Goal: Information Seeking & Learning: Learn about a topic

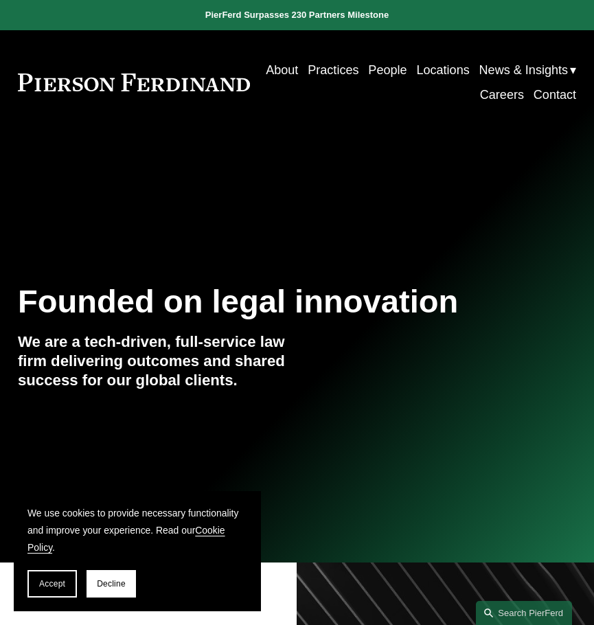
click at [406, 71] on link "People" at bounding box center [387, 70] width 38 height 25
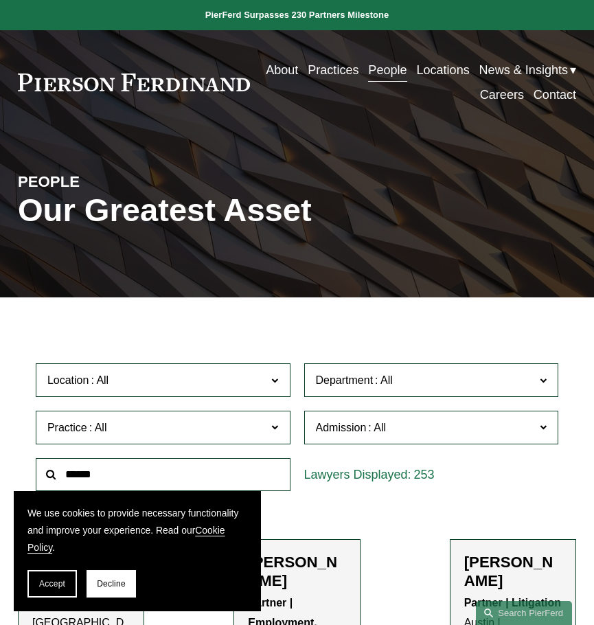
click at [358, 76] on link "Practices" at bounding box center [333, 70] width 51 height 25
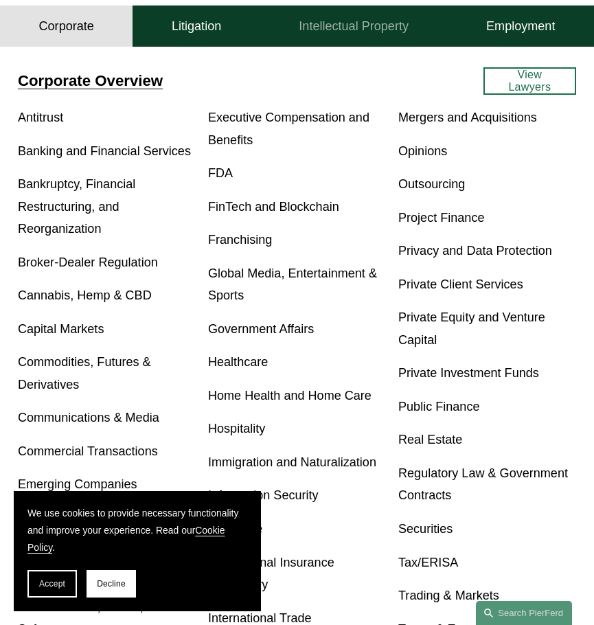
click at [347, 47] on button "Intellectual Property" at bounding box center [353, 25] width 187 height 41
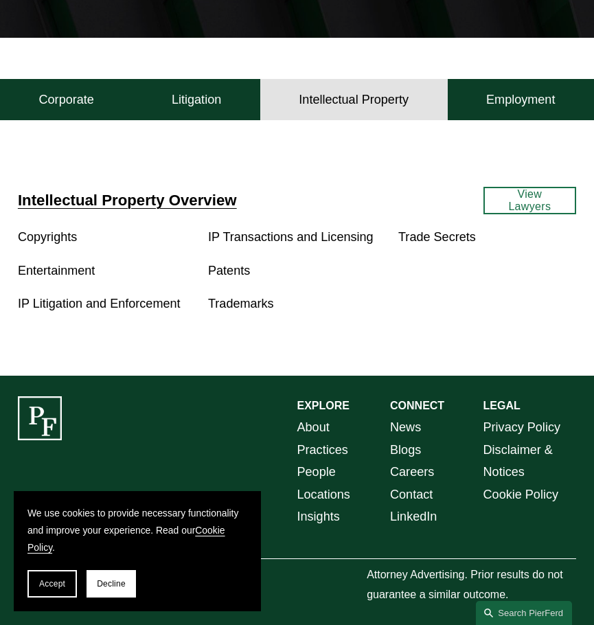
click at [51, 234] on link "Copyrights" at bounding box center [47, 237] width 59 height 14
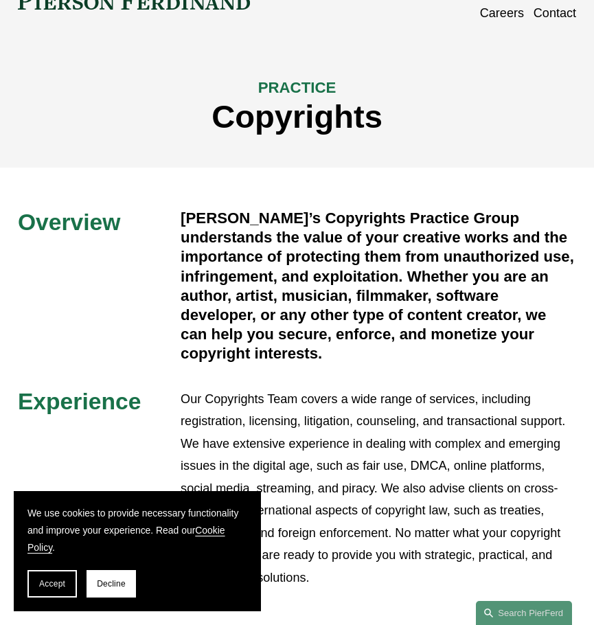
scroll to position [343, 0]
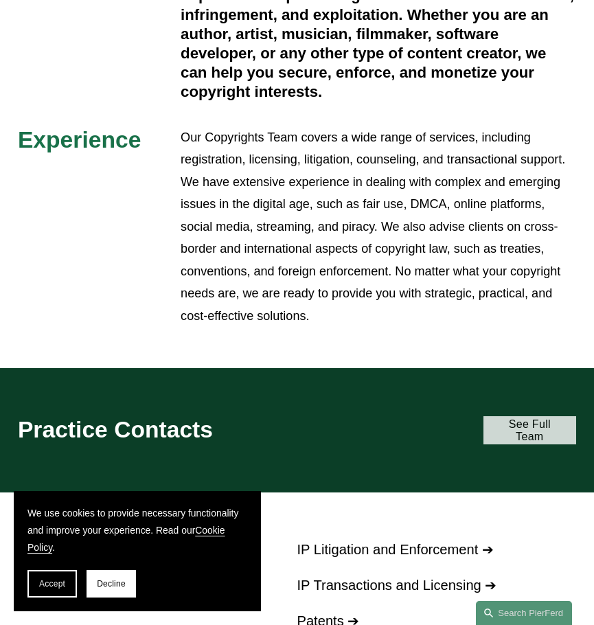
click at [522, 428] on link "See Full Team" at bounding box center [529, 430] width 93 height 28
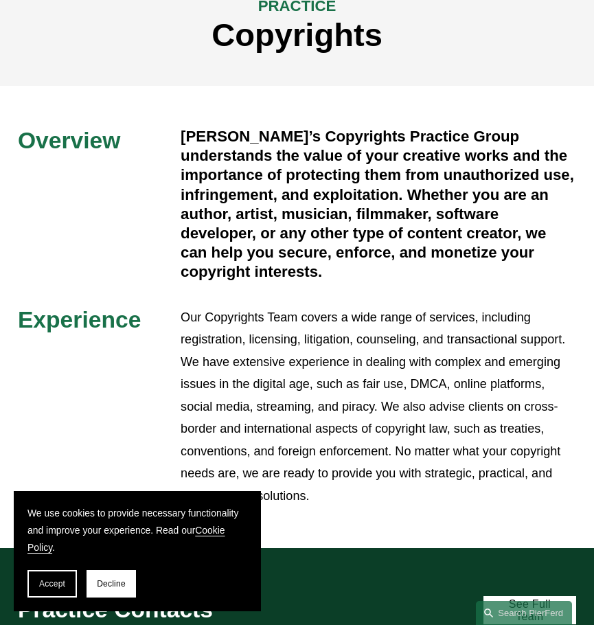
scroll to position [0, 0]
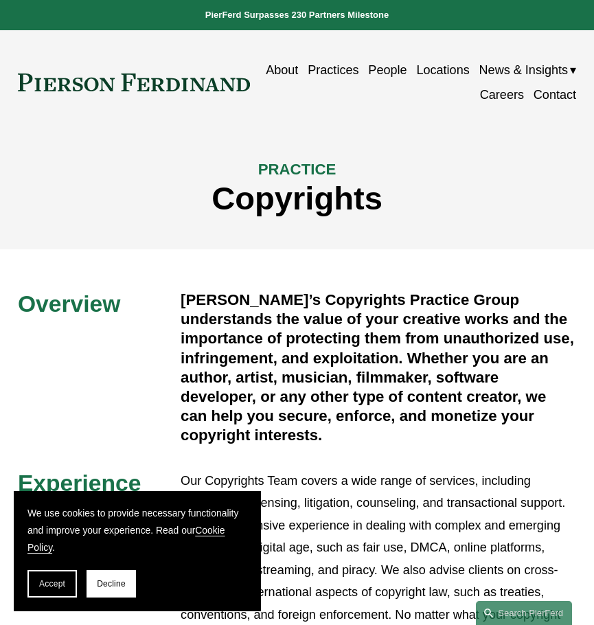
click at [406, 73] on link "People" at bounding box center [387, 70] width 38 height 25
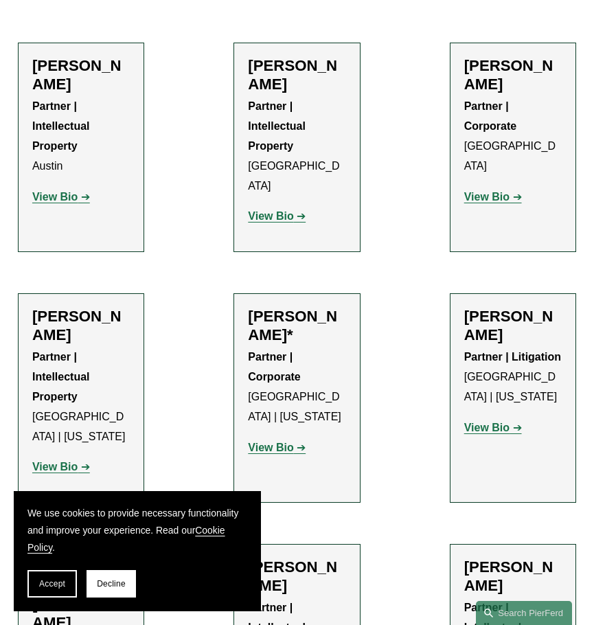
scroll to position [480, 0]
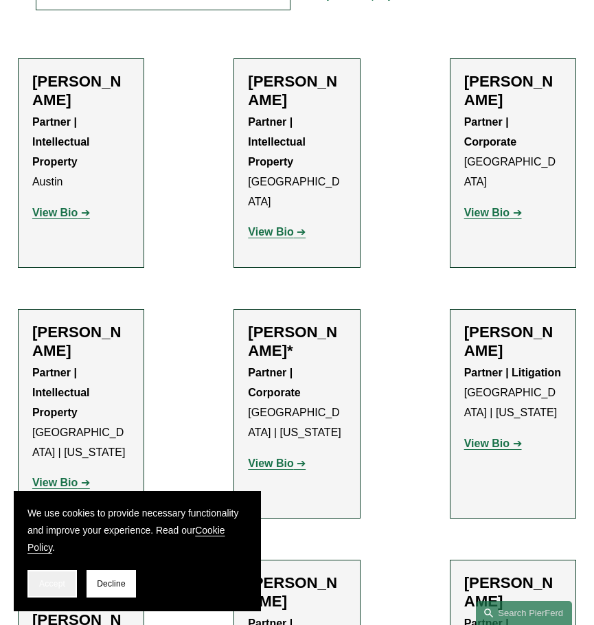
click at [41, 584] on span "Accept" at bounding box center [52, 584] width 26 height 10
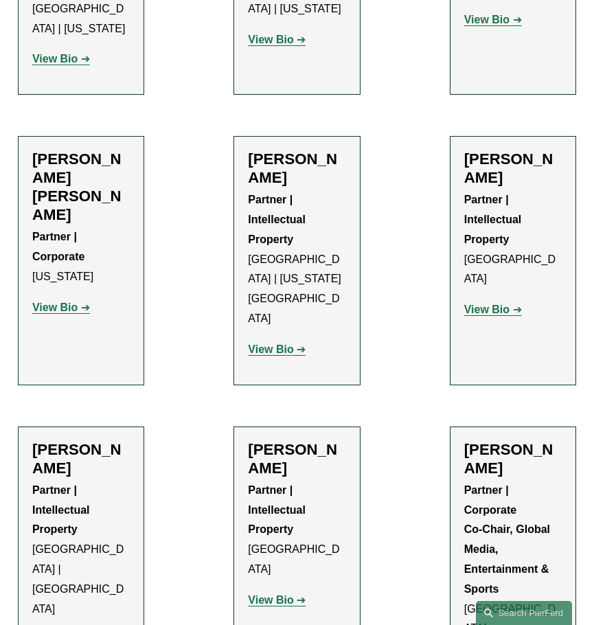
scroll to position [869, 0]
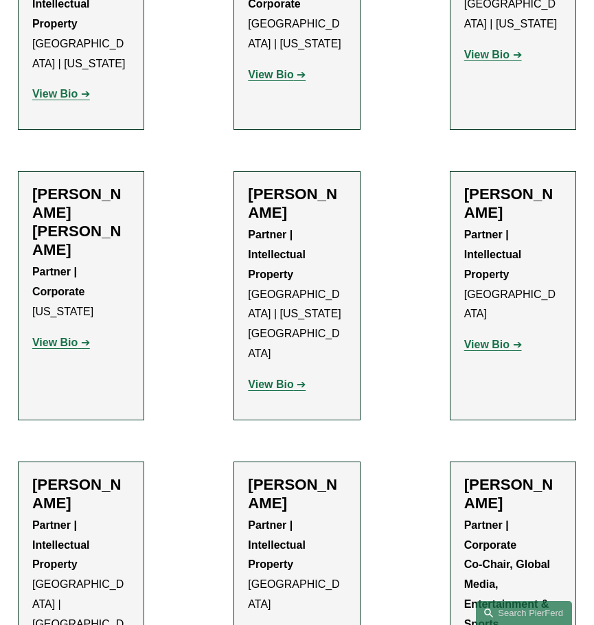
click at [284, 378] on strong "View Bio" at bounding box center [270, 384] width 45 height 12
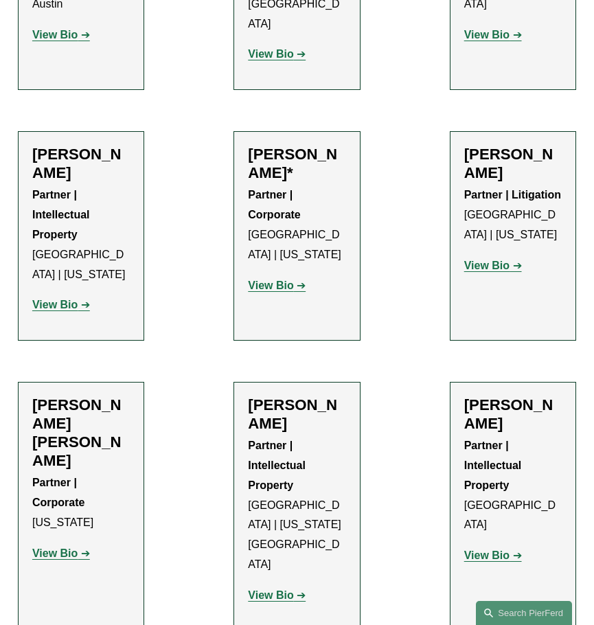
scroll to position [663, 0]
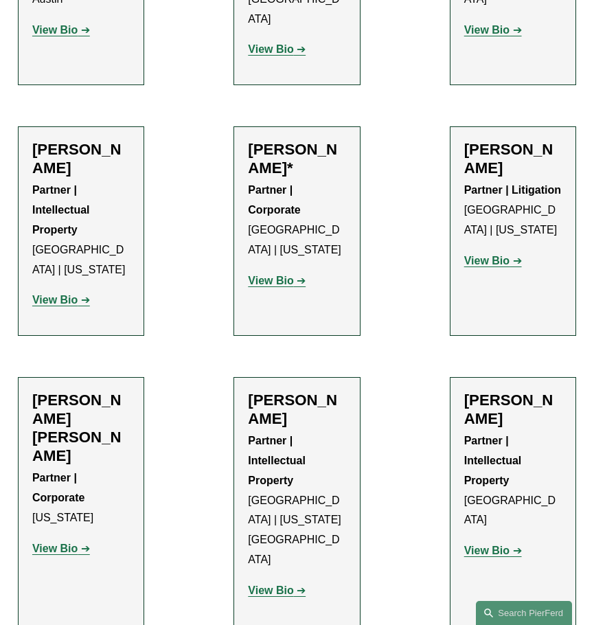
click at [72, 294] on strong "View Bio" at bounding box center [54, 300] width 45 height 12
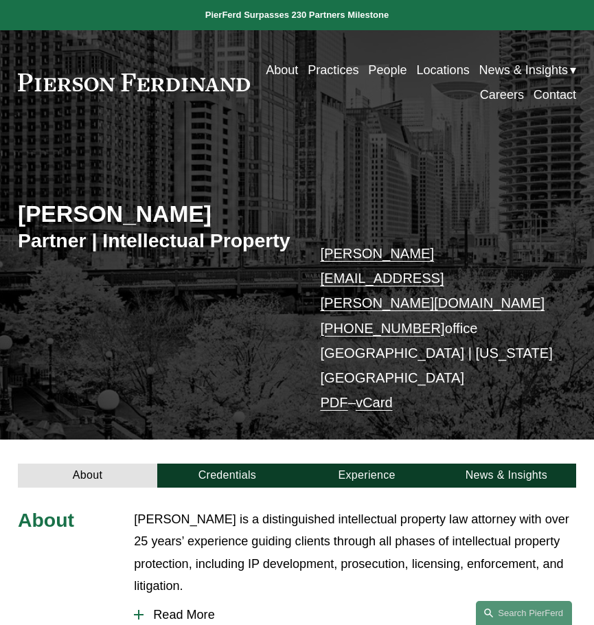
click at [162, 607] on span "Read More" at bounding box center [359, 614] width 432 height 14
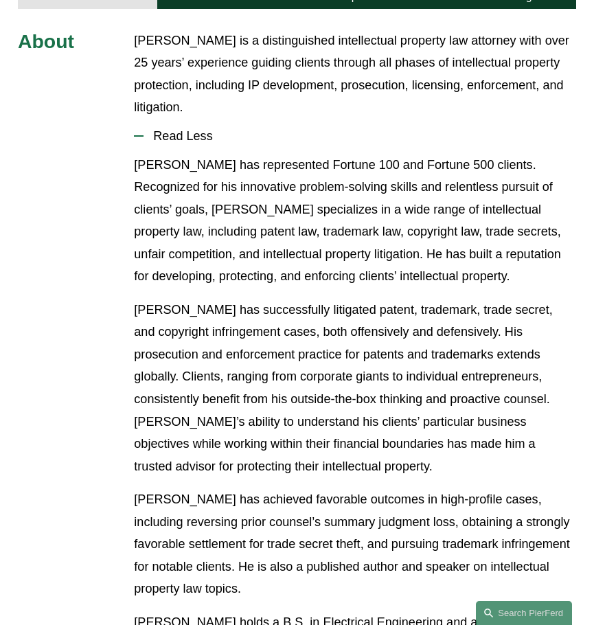
scroll to position [686, 0]
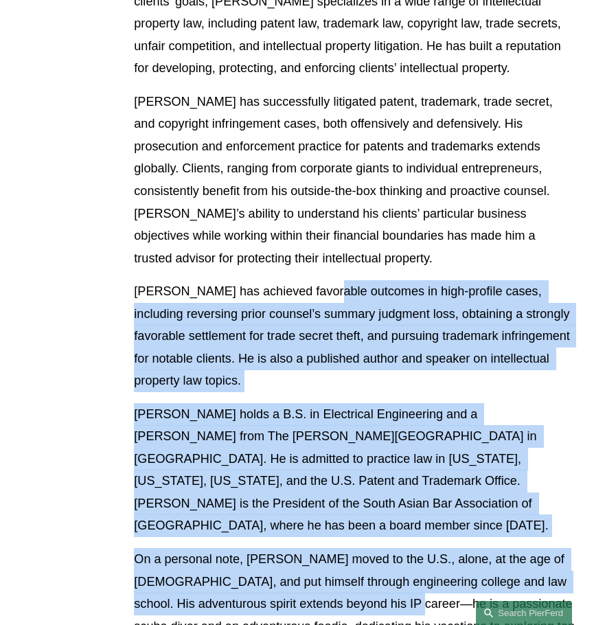
drag, startPoint x: 408, startPoint y: 488, endPoint x: 302, endPoint y: 166, distance: 339.0
click at [308, 177] on div "Eric has represented Fortune 100 and Fortune 500 clients. Recognized for his in…" at bounding box center [355, 319] width 442 height 746
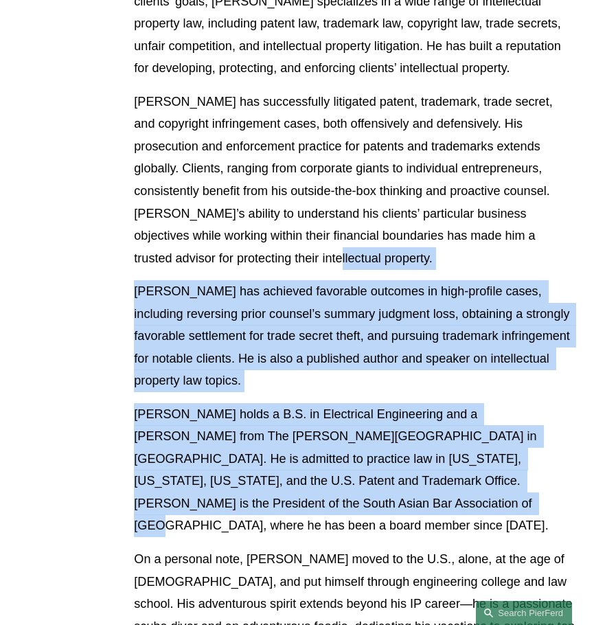
drag, startPoint x: 383, startPoint y: 361, endPoint x: 404, endPoint y: 421, distance: 63.8
click at [403, 421] on div "Eric has represented Fortune 100 and Fortune 500 clients. Recognized for his in…" at bounding box center [355, 319] width 442 height 746
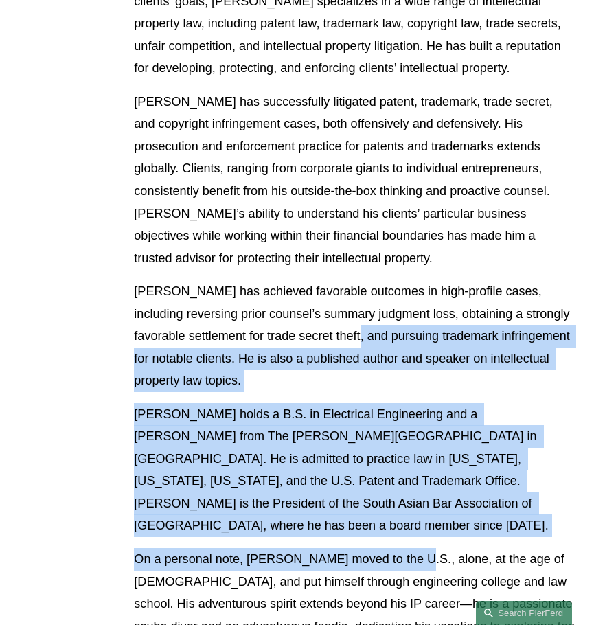
drag, startPoint x: 404, startPoint y: 424, endPoint x: 326, endPoint y: 150, distance: 284.6
click at [334, 174] on div "Eric has represented Fortune 100 and Fortune 500 clients. Recognized for his in…" at bounding box center [355, 319] width 442 height 746
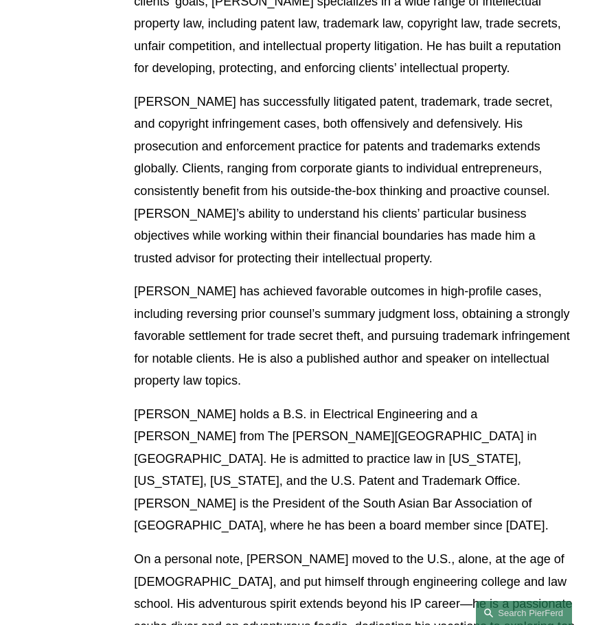
click at [326, 150] on p "Eric has successfully litigated patent, trademark, trade secret, and copyright …" at bounding box center [355, 180] width 442 height 178
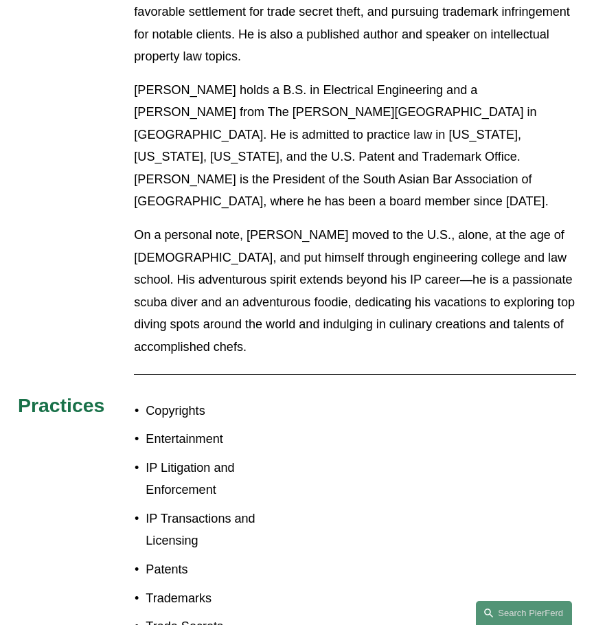
scroll to position [1030, 0]
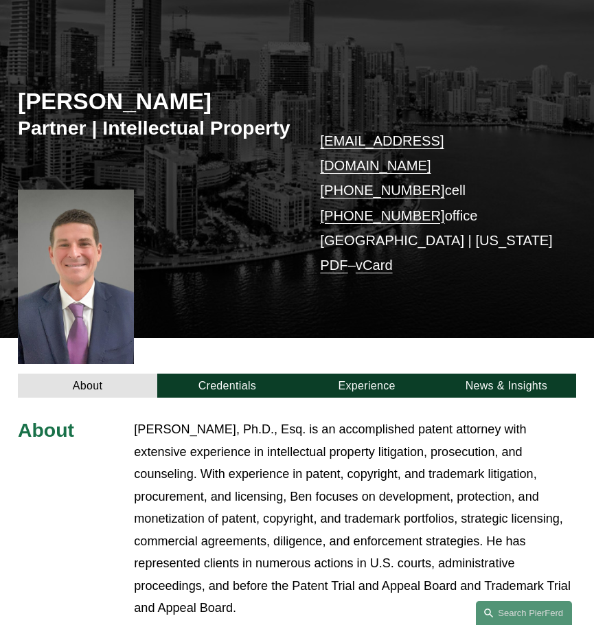
scroll to position [137, 0]
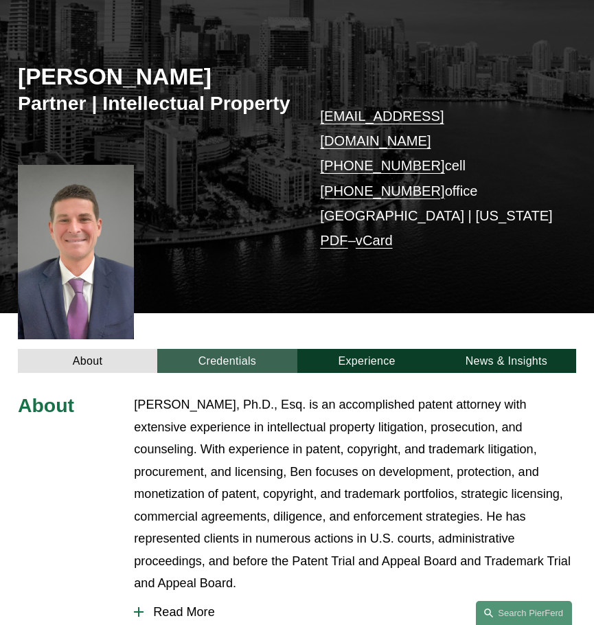
click at [214, 349] on link "Credentials" at bounding box center [226, 361] width 139 height 24
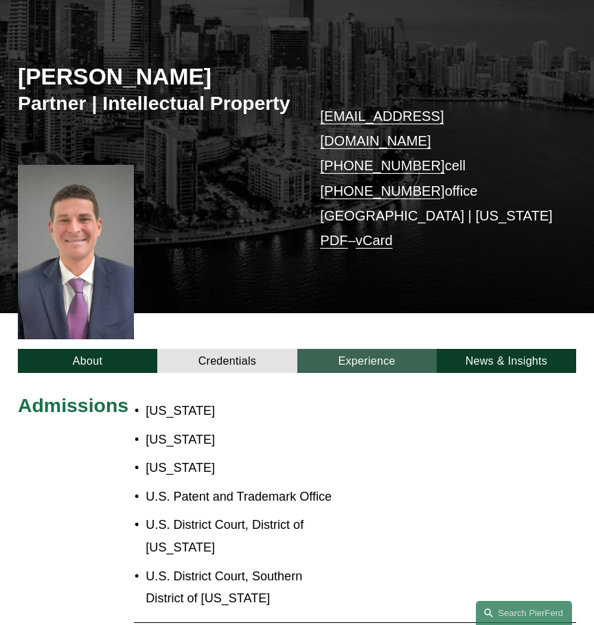
click at [377, 349] on link "Experience" at bounding box center [366, 361] width 139 height 24
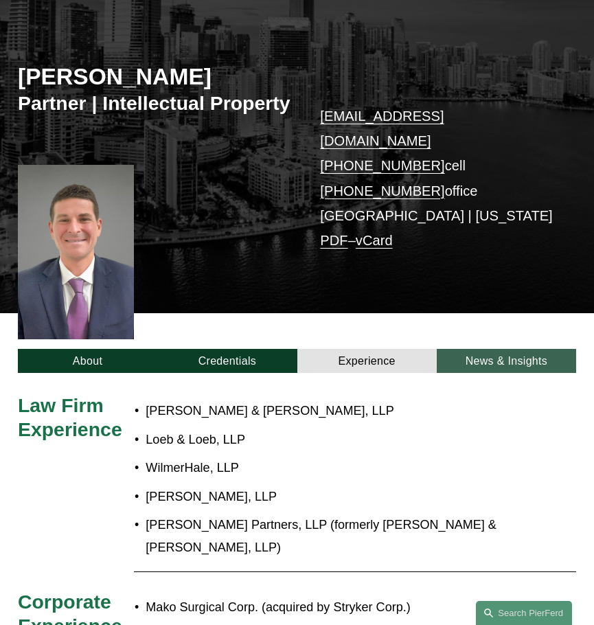
click at [537, 349] on link "News & Insights" at bounding box center [506, 361] width 139 height 24
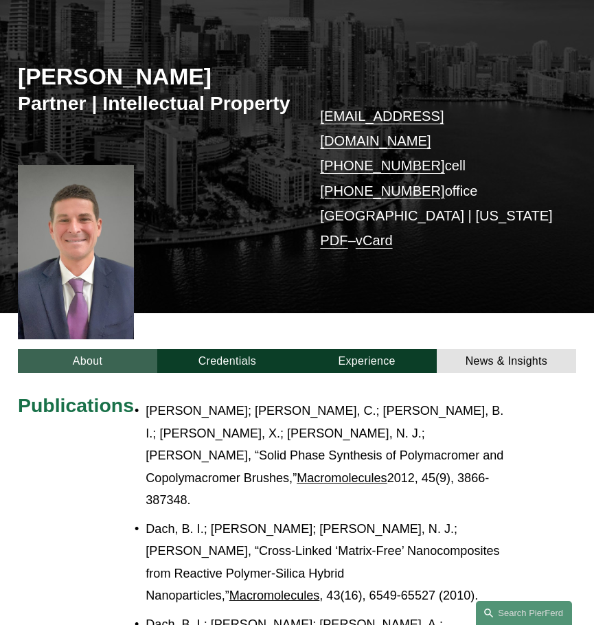
click at [58, 349] on link "About" at bounding box center [87, 361] width 139 height 24
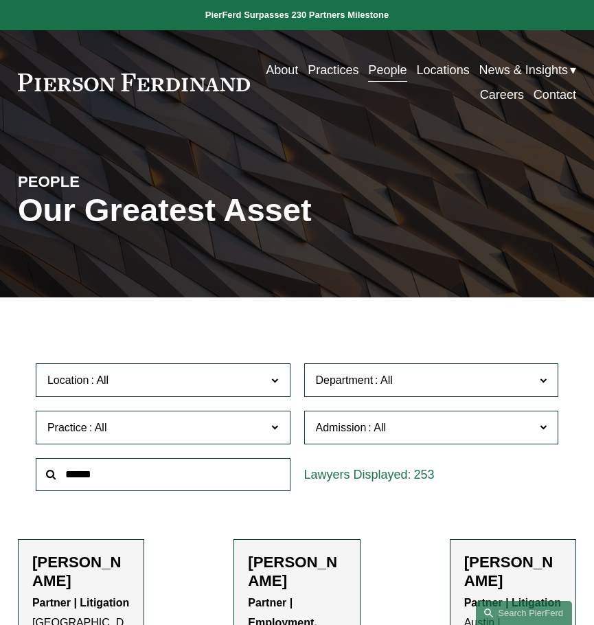
click at [182, 394] on label "Location" at bounding box center [163, 380] width 255 height 34
click at [330, 381] on span "Department" at bounding box center [345, 380] width 58 height 12
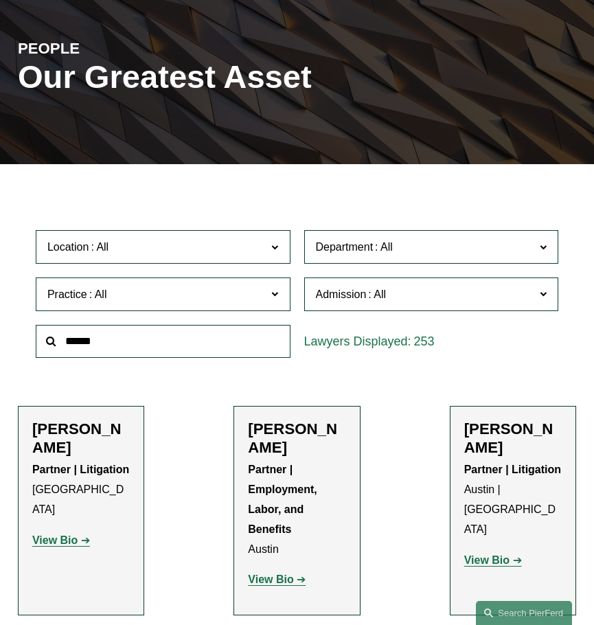
scroll to position [137, 0]
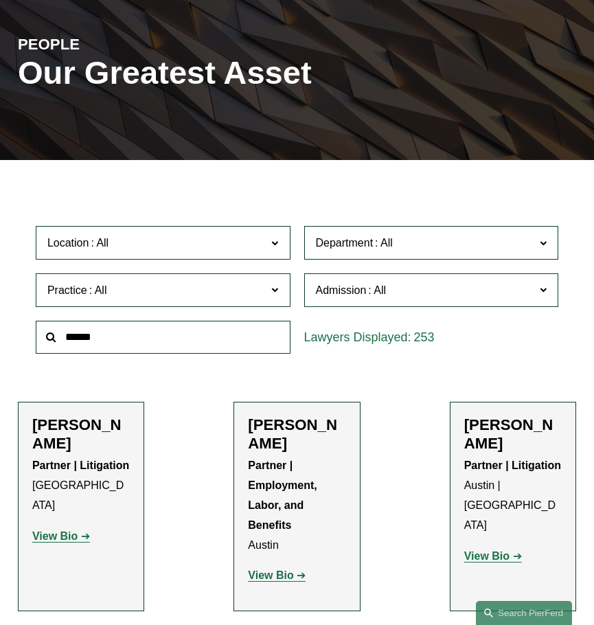
click at [0, 0] on link "Intellectual Property" at bounding box center [0, 0] width 0 height 0
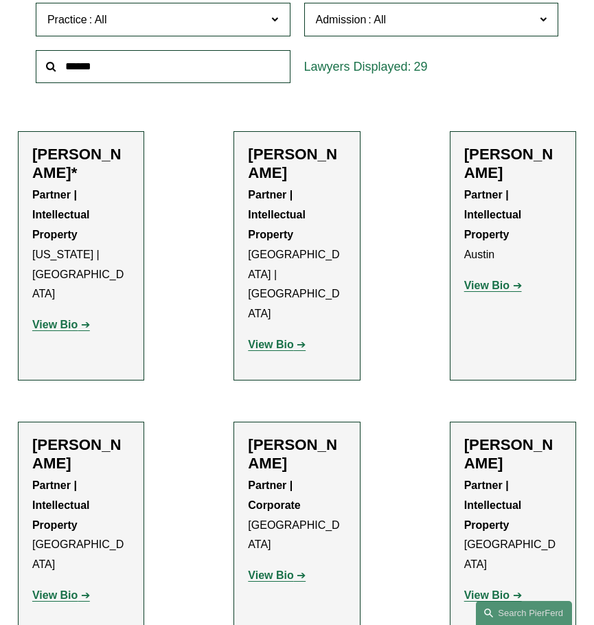
scroll to position [206, 0]
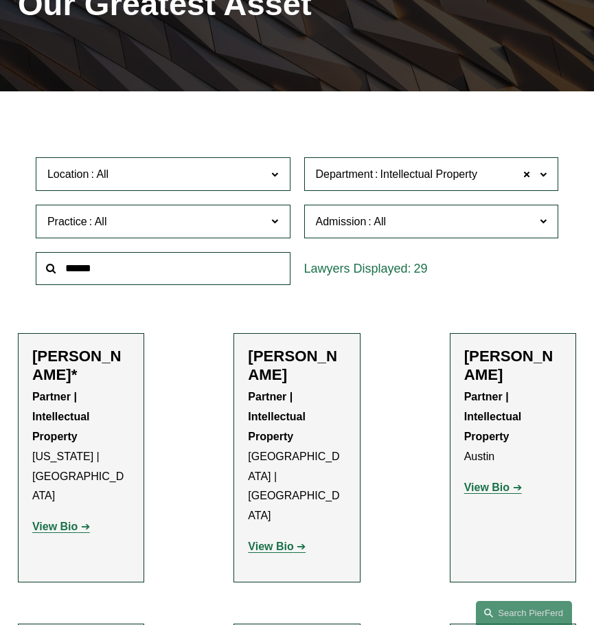
click at [126, 174] on span "Location" at bounding box center [154, 174] width 215 height 19
click at [0, 0] on link "Boston" at bounding box center [0, 0] width 0 height 0
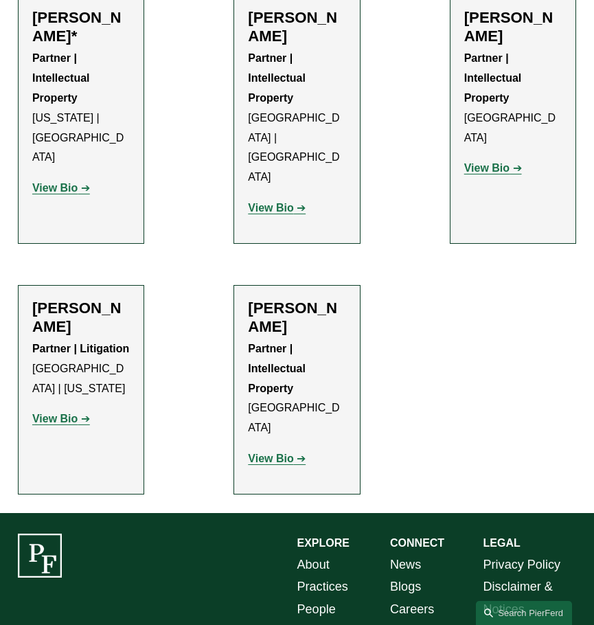
scroll to position [607, 0]
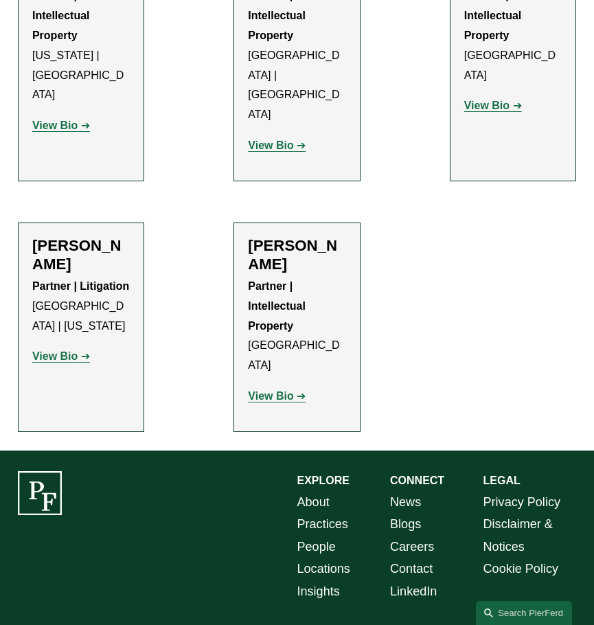
click at [282, 390] on strong "View Bio" at bounding box center [270, 396] width 45 height 12
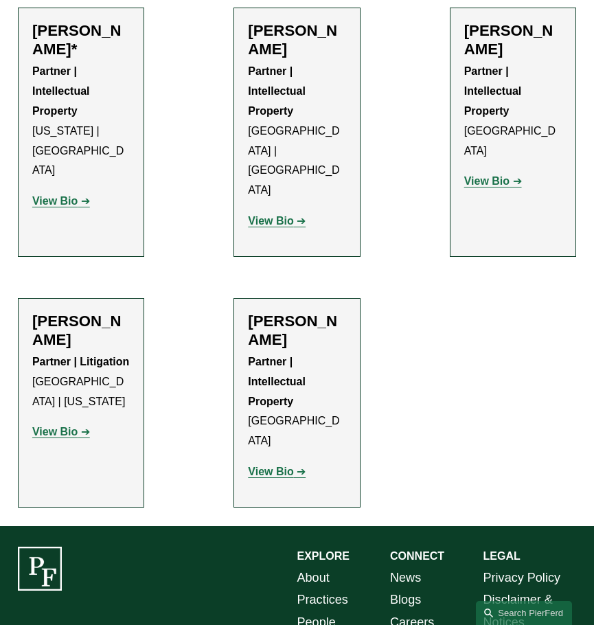
scroll to position [264, 0]
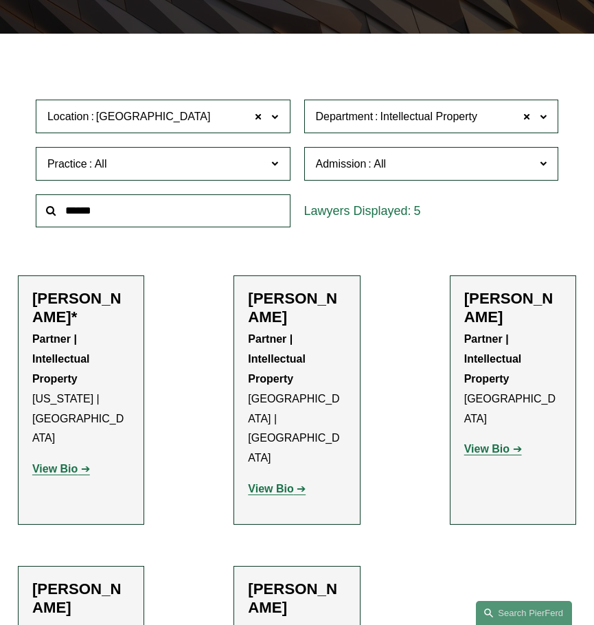
click at [144, 108] on label "Location Boston" at bounding box center [163, 117] width 255 height 34
click at [0, 0] on link "[GEOGRAPHIC_DATA]" at bounding box center [0, 0] width 0 height 0
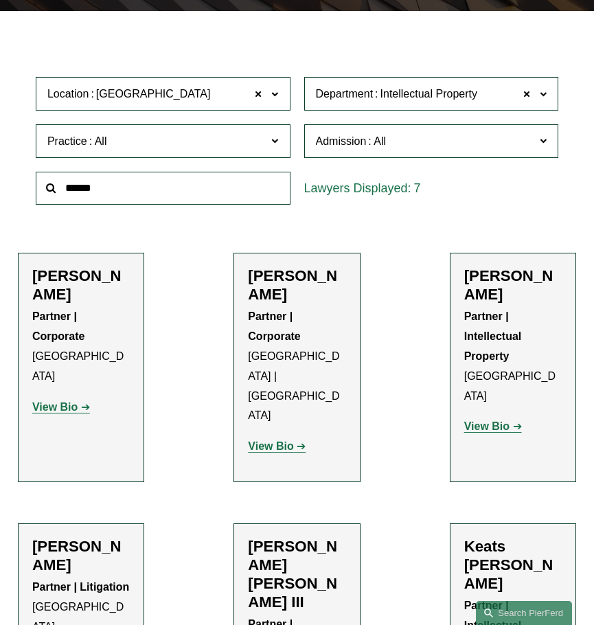
scroll to position [283, 0]
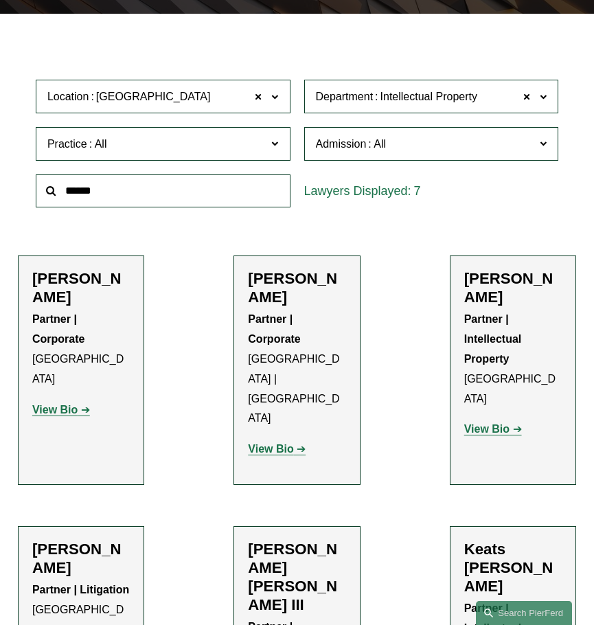
click at [173, 148] on span "Practice" at bounding box center [154, 144] width 215 height 19
click at [0, 0] on link "All" at bounding box center [0, 0] width 0 height 0
click at [272, 103] on span at bounding box center [274, 96] width 7 height 18
click at [0, 0] on link "All" at bounding box center [0, 0] width 0 height 0
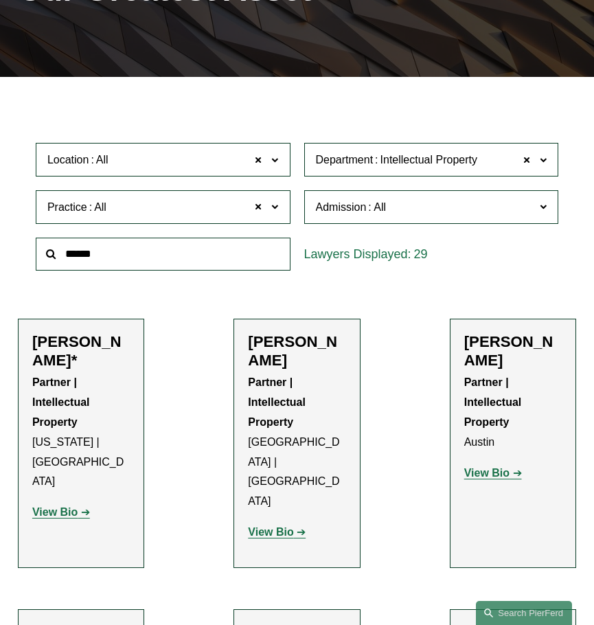
scroll to position [965, 0]
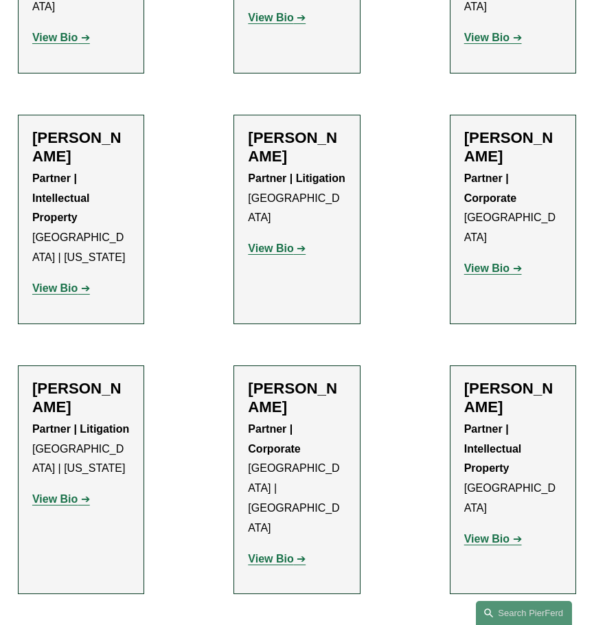
click at [496, 533] on strong "View Bio" at bounding box center [486, 539] width 45 height 12
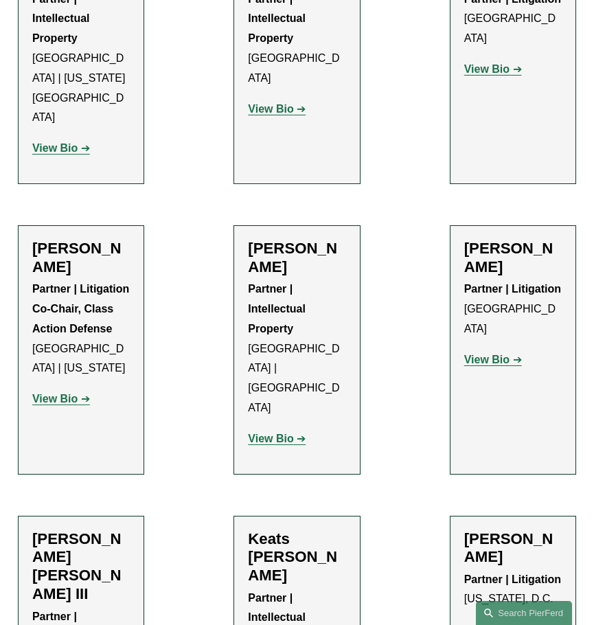
scroll to position [2338, 0]
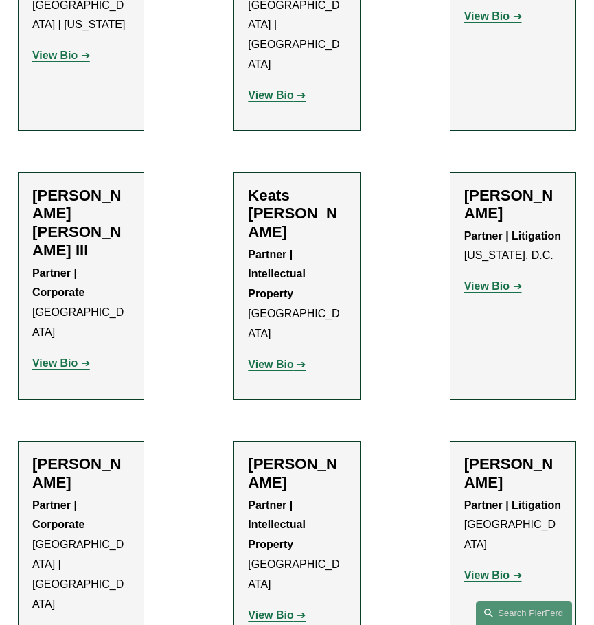
click at [67, 624] on strong "View Bio" at bounding box center [54, 634] width 45 height 12
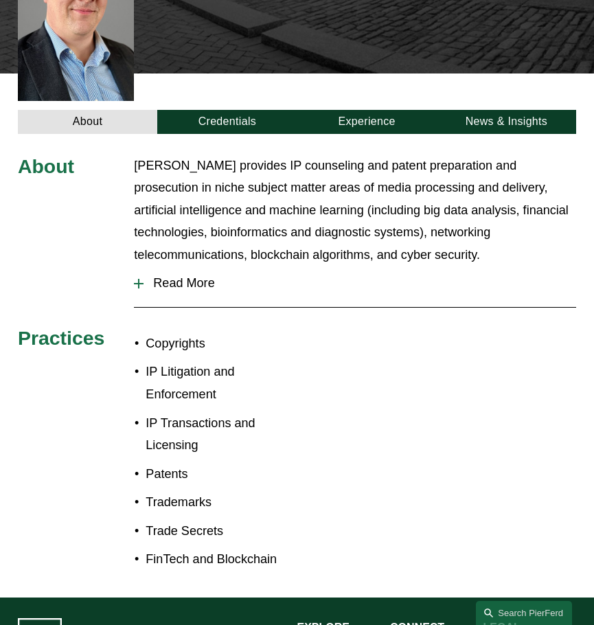
scroll to position [412, 0]
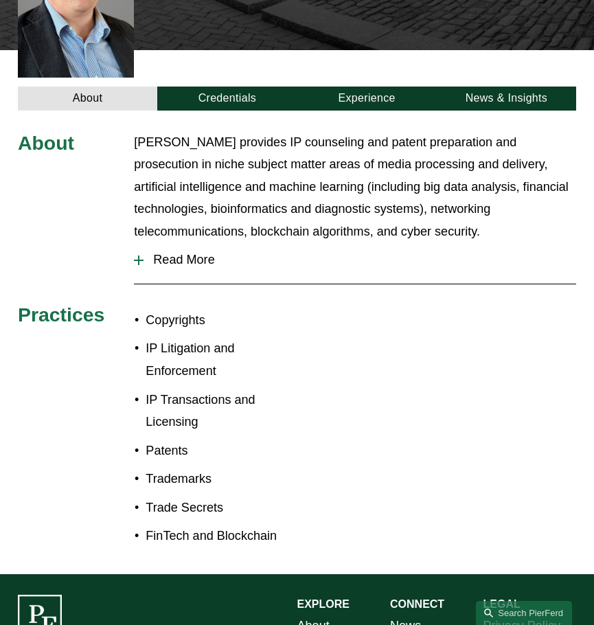
click at [189, 253] on span "Read More" at bounding box center [359, 260] width 432 height 14
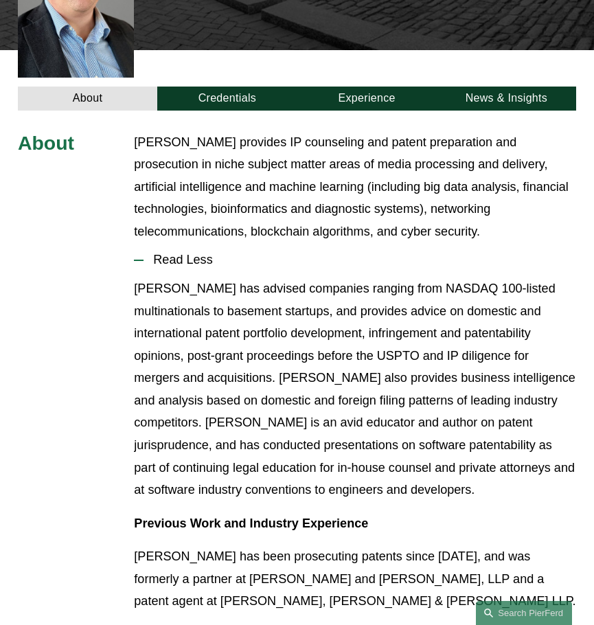
drag, startPoint x: 364, startPoint y: 216, endPoint x: 428, endPoint y: 432, distance: 224.8
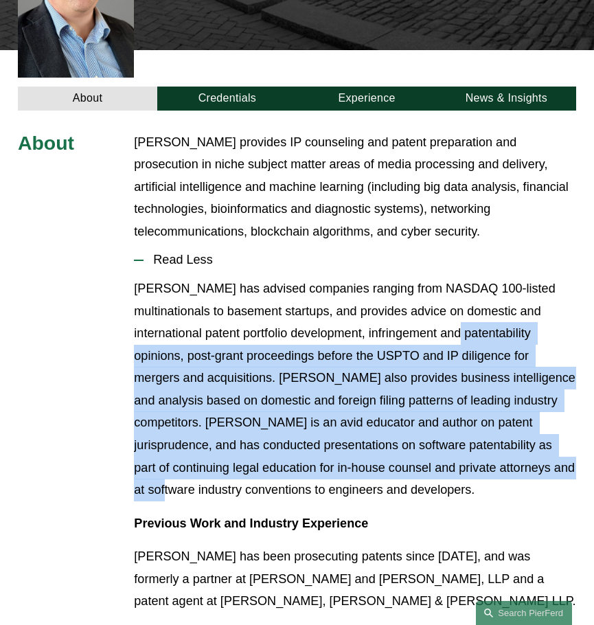
drag, startPoint x: 390, startPoint y: 271, endPoint x: 387, endPoint y: 255, distance: 16.7
click at [387, 277] on p "Daniel has advised companies ranging from NASDAQ 100-listed multinationals to b…" at bounding box center [355, 388] width 442 height 223
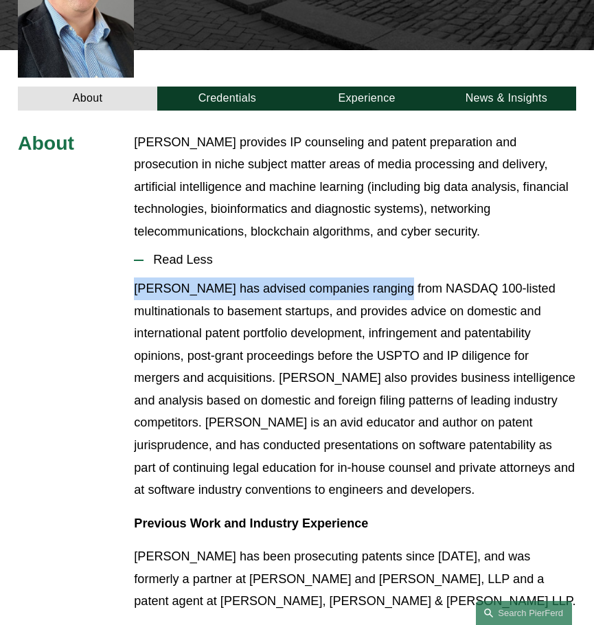
drag, startPoint x: 386, startPoint y: 241, endPoint x: 384, endPoint y: 227, distance: 14.5
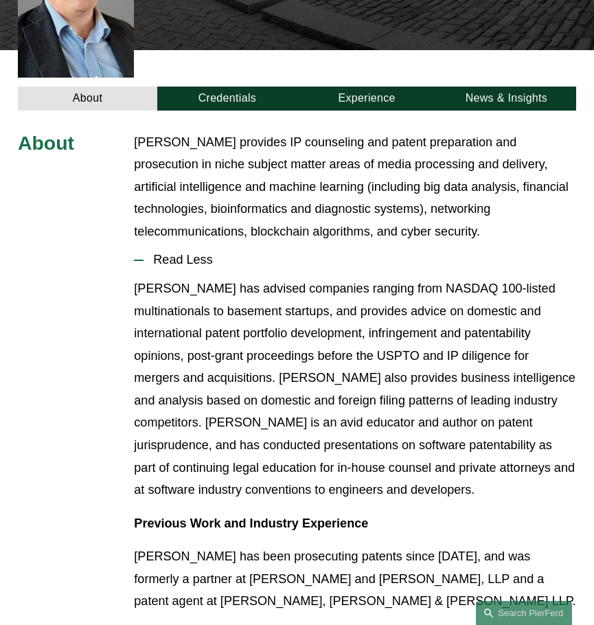
click at [372, 277] on p "Daniel has advised companies ranging from NASDAQ 100-listed multinationals to b…" at bounding box center [355, 388] width 442 height 223
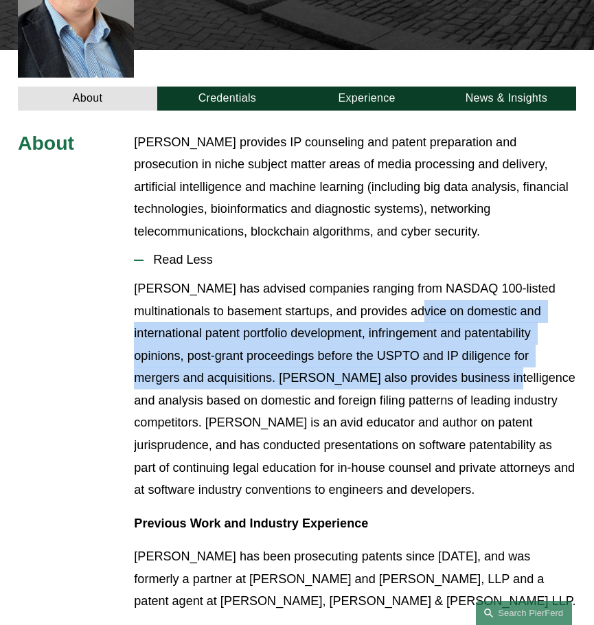
drag, startPoint x: 386, startPoint y: 293, endPoint x: 386, endPoint y: 262, distance: 30.9
click at [386, 277] on p "[PERSON_NAME] has advised companies ranging from NASDAQ 100-listed multinationa…" at bounding box center [355, 388] width 442 height 223
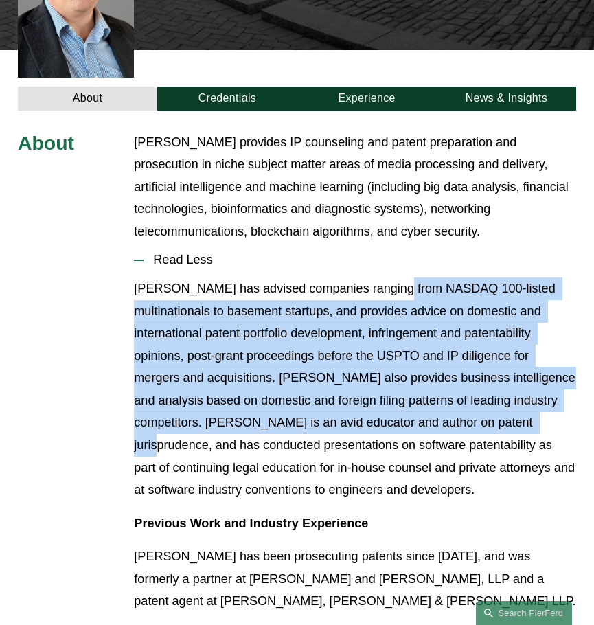
drag, startPoint x: 386, startPoint y: 242, endPoint x: 402, endPoint y: 381, distance: 139.5
click at [402, 381] on p "[PERSON_NAME] has advised companies ranging from NASDAQ 100-listed multinationa…" at bounding box center [355, 388] width 442 height 223
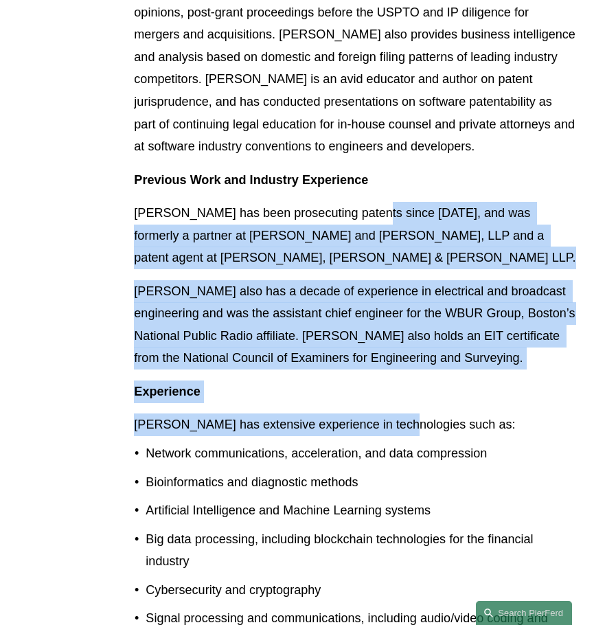
drag, startPoint x: 385, startPoint y: 270, endPoint x: 354, endPoint y: 166, distance: 108.8
click at [356, 169] on div "Daniel has advised companies ranging from NASDAQ 100-listed multinationals to b…" at bounding box center [355, 491] width 442 height 1115
click at [354, 202] on p "[PERSON_NAME] has been prosecuting patents since [DATE], and was formerly a par…" at bounding box center [355, 235] width 442 height 67
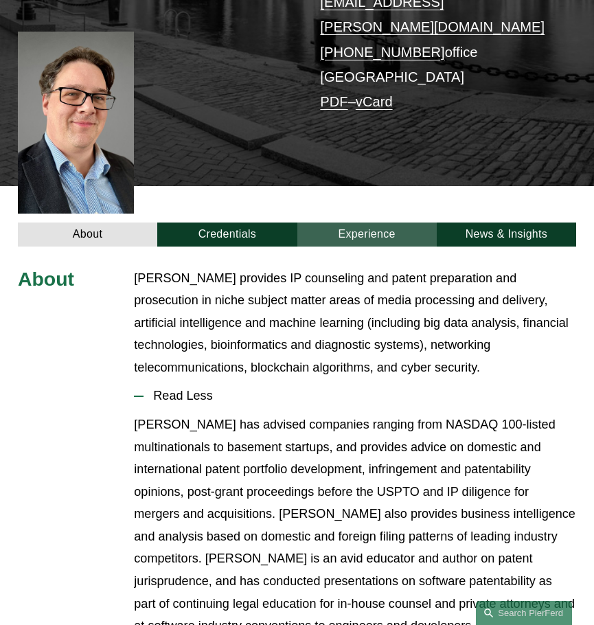
scroll to position [275, 0]
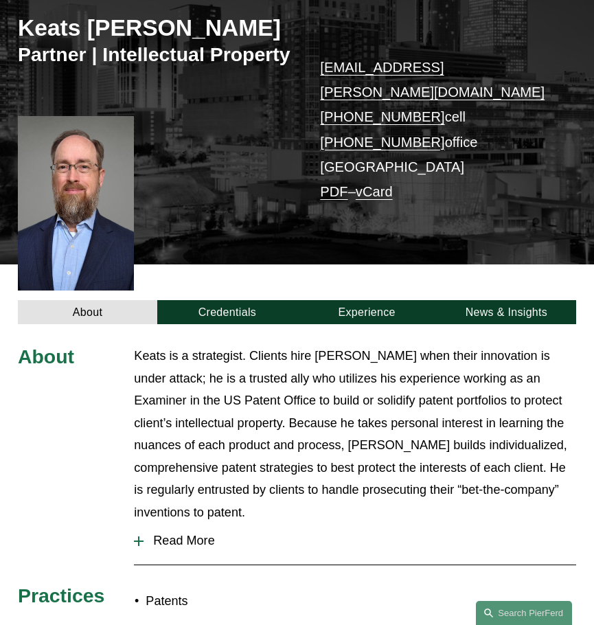
scroll to position [206, 0]
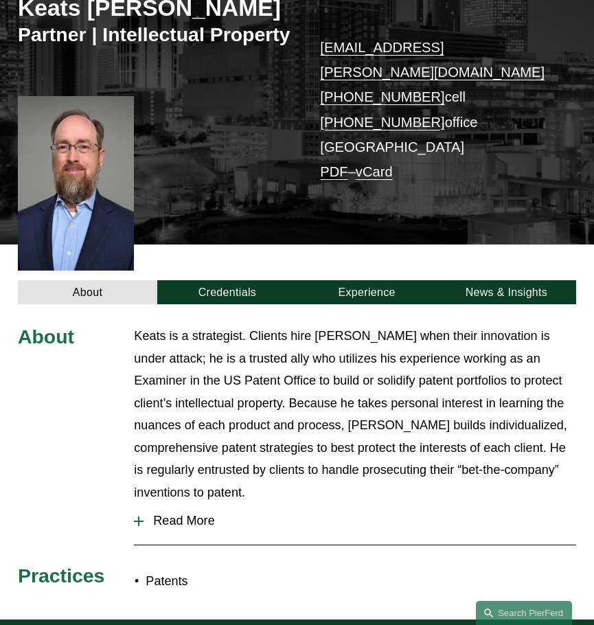
click at [196, 513] on span "Read More" at bounding box center [359, 520] width 432 height 14
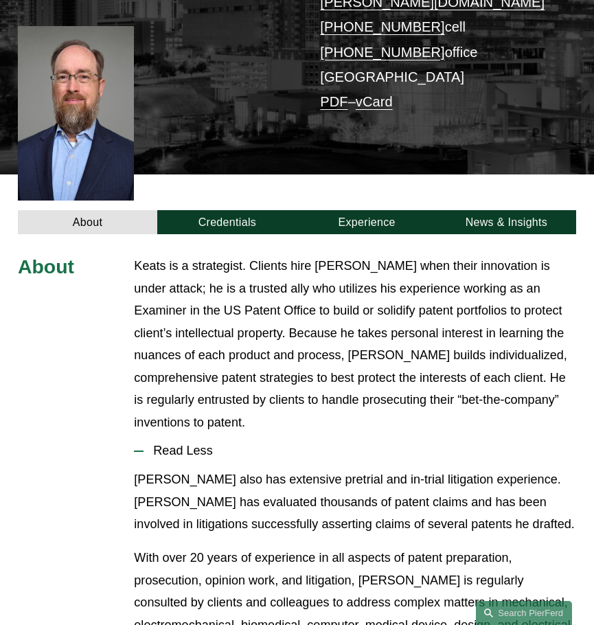
scroll to position [275, 0]
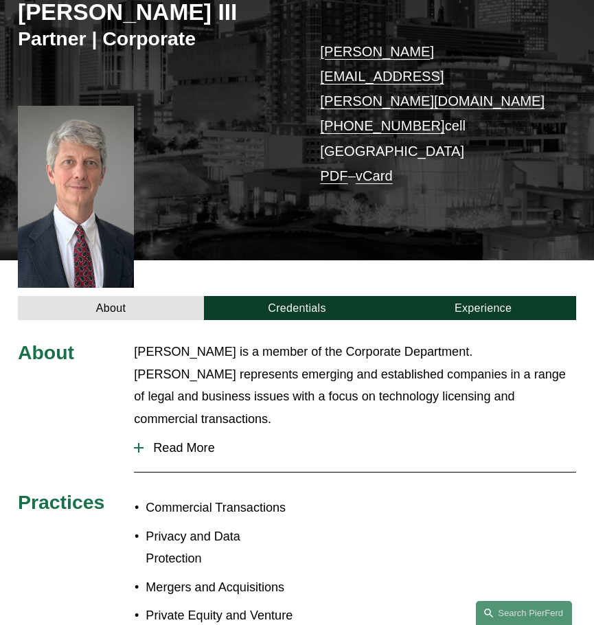
scroll to position [206, 0]
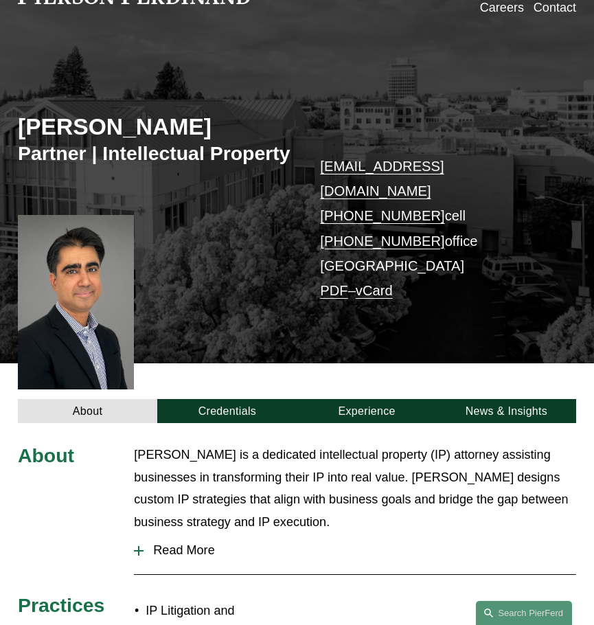
scroll to position [275, 0]
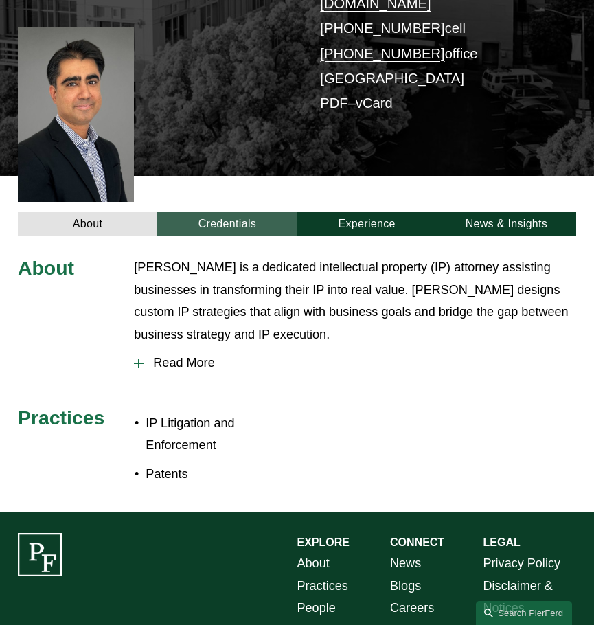
click at [230, 211] on link "Credentials" at bounding box center [226, 223] width 139 height 24
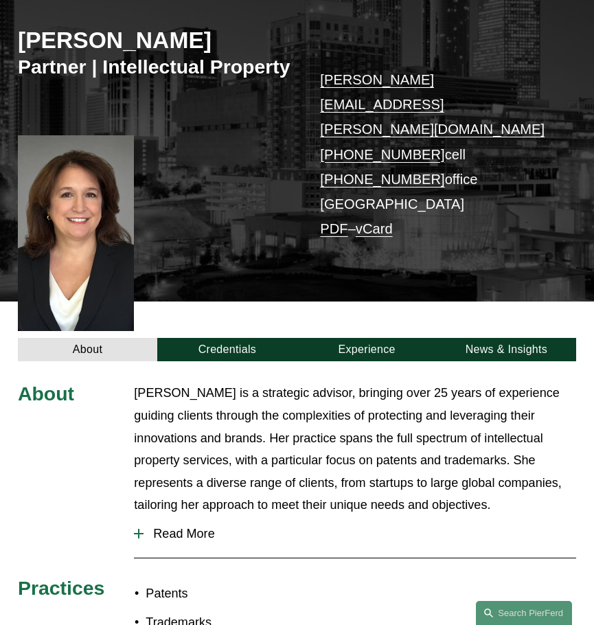
scroll to position [206, 0]
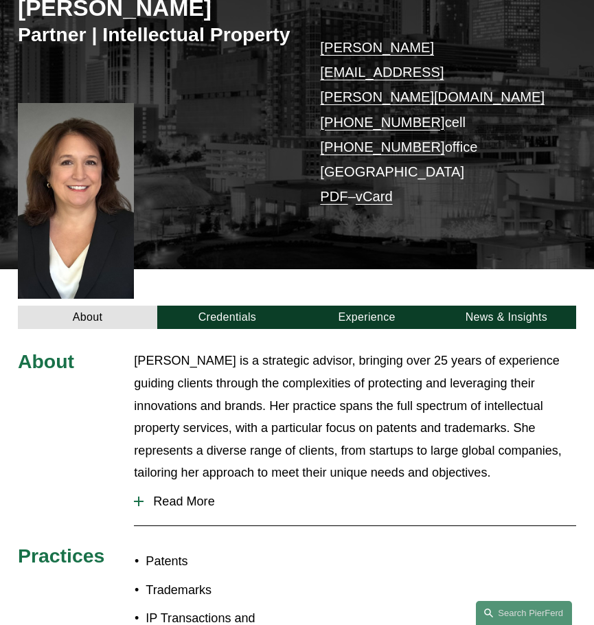
click at [201, 494] on span "Read More" at bounding box center [359, 501] width 432 height 14
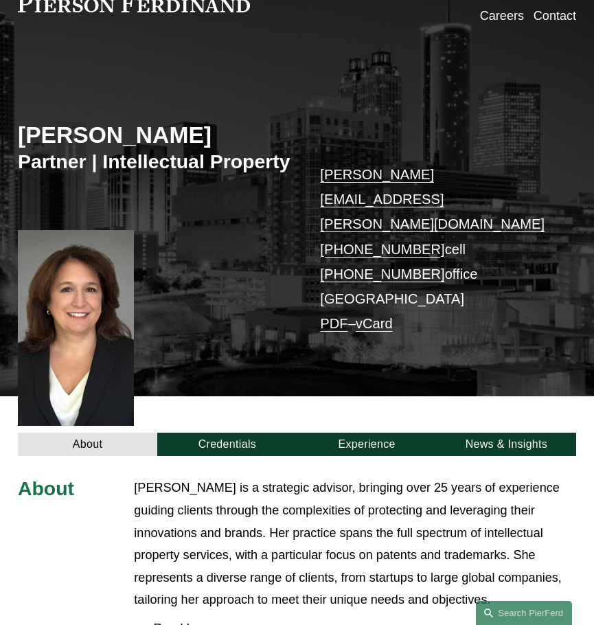
scroll to position [0, 0]
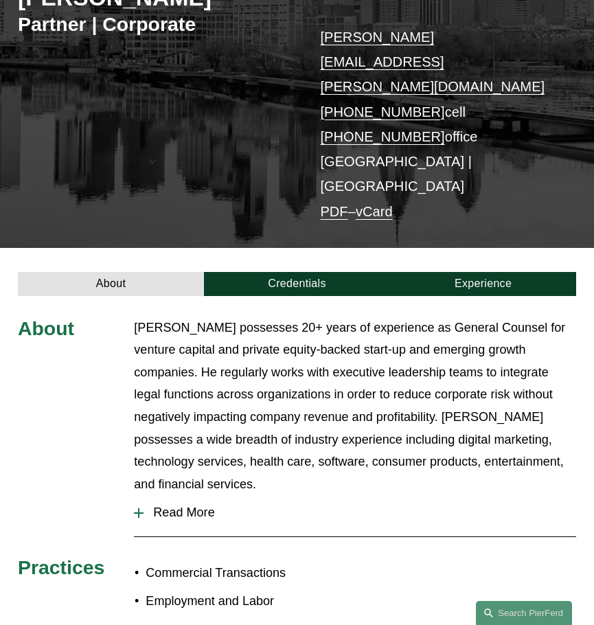
scroll to position [343, 0]
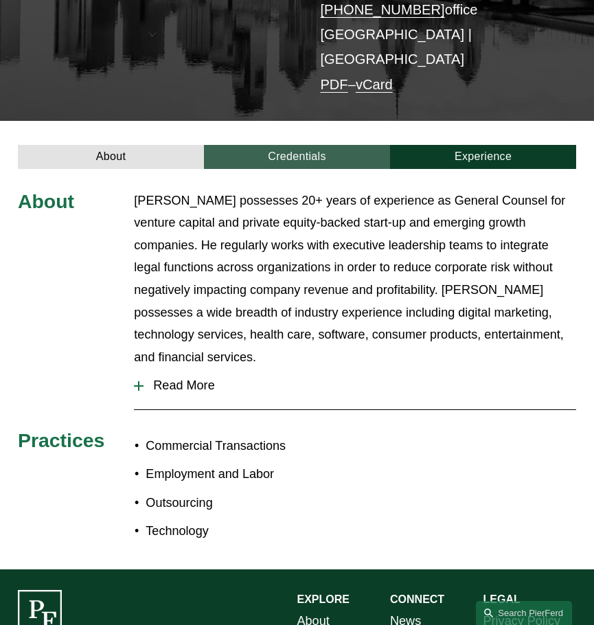
click at [280, 145] on link "Credentials" at bounding box center [297, 157] width 186 height 24
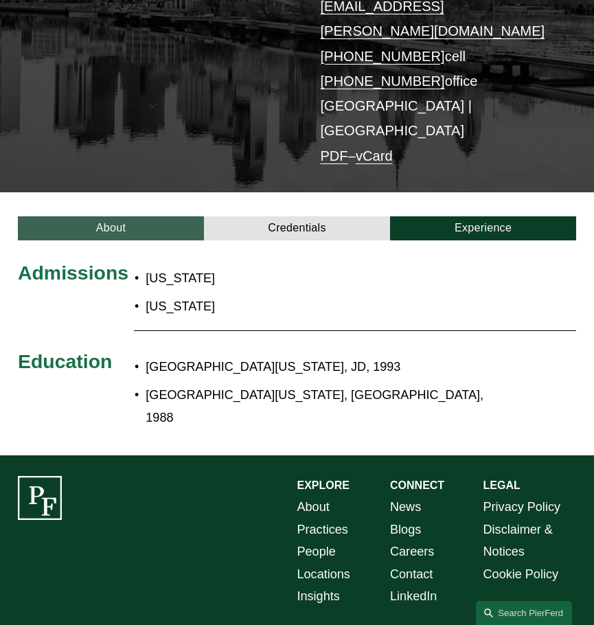
click at [124, 216] on link "About" at bounding box center [111, 228] width 186 height 24
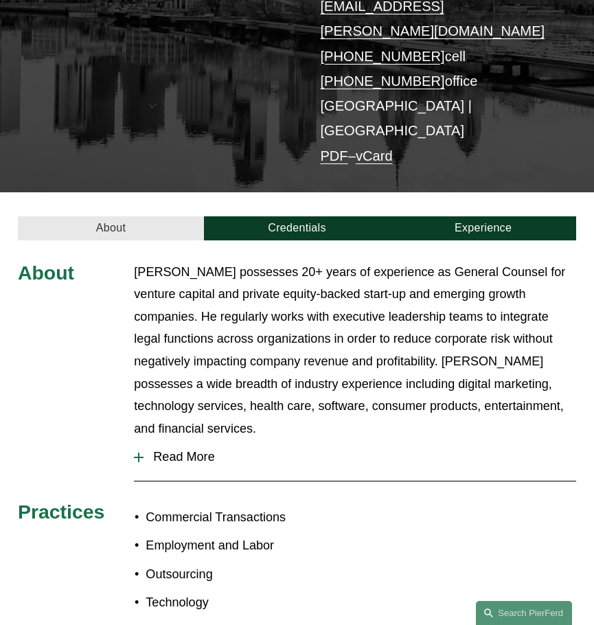
click at [124, 216] on link "About" at bounding box center [111, 228] width 186 height 24
click at [194, 439] on button "Read More" at bounding box center [355, 456] width 442 height 35
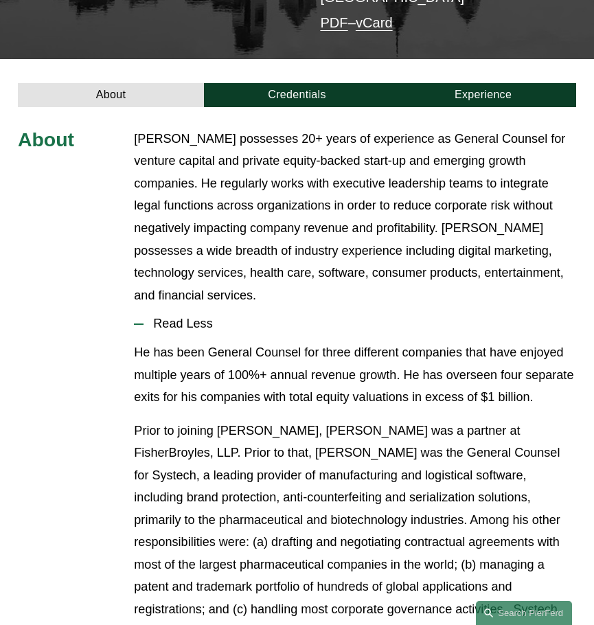
scroll to position [409, 0]
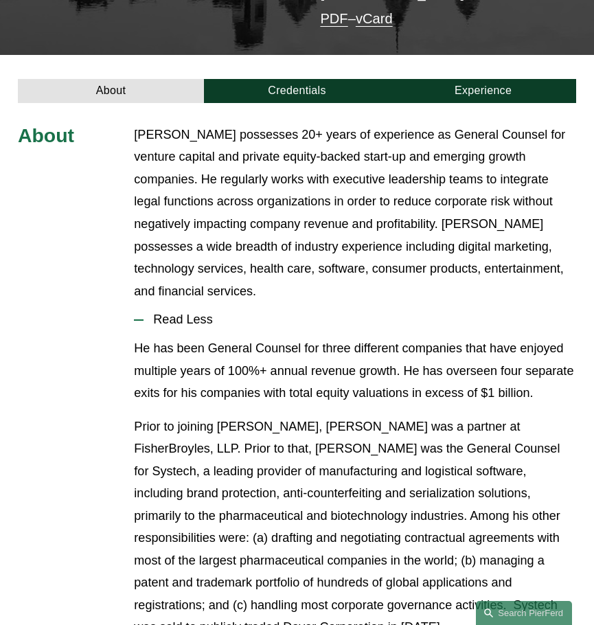
click at [472, 195] on p "Mr. Rosan possesses 20+ years of experience as General Counsel for venture capi…" at bounding box center [355, 213] width 442 height 178
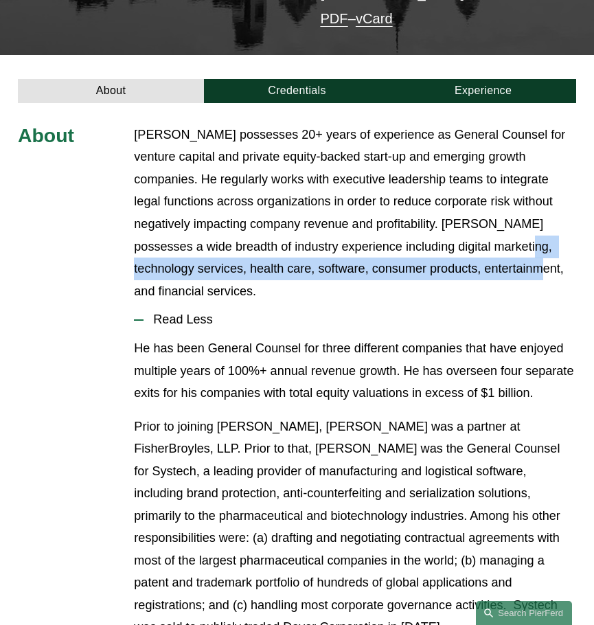
drag, startPoint x: 461, startPoint y: 230, endPoint x: 417, endPoint y: 560, distance: 333.0
drag, startPoint x: 395, startPoint y: 533, endPoint x: 345, endPoint y: 238, distance: 299.5
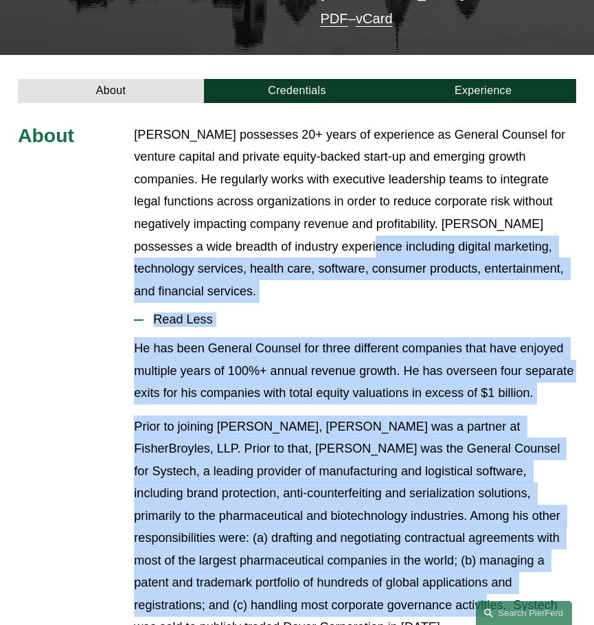
drag, startPoint x: 321, startPoint y: 180, endPoint x: 309, endPoint y: 502, distance: 322.8
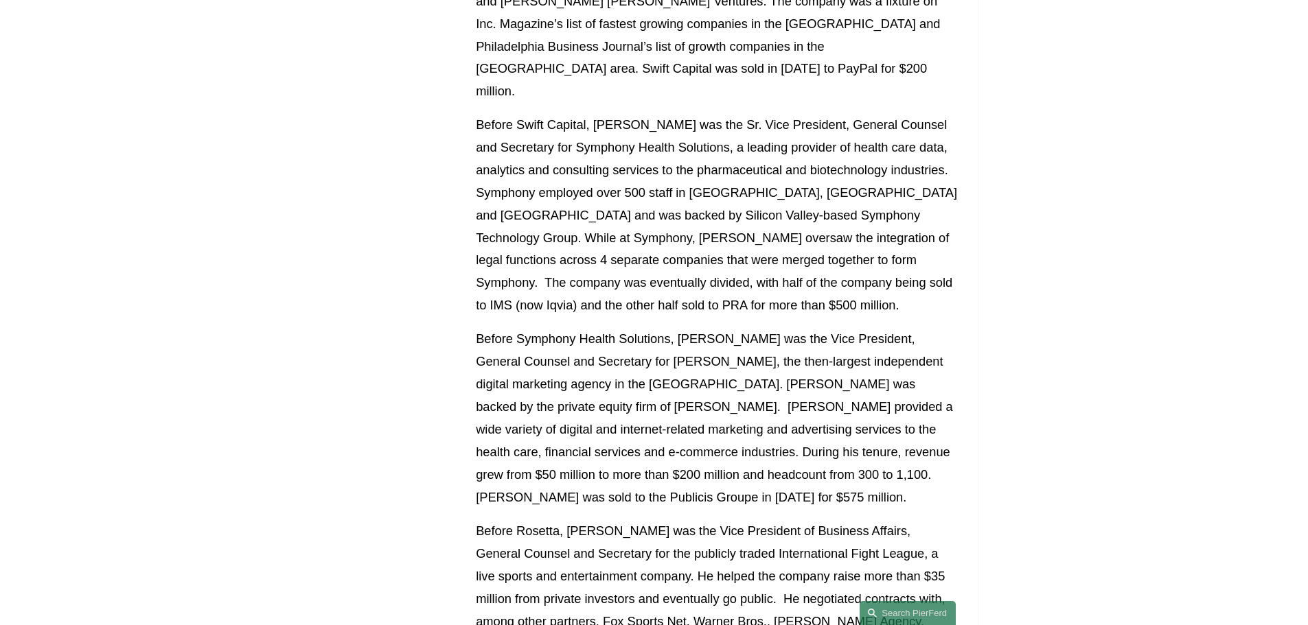
scroll to position [1096, 0]
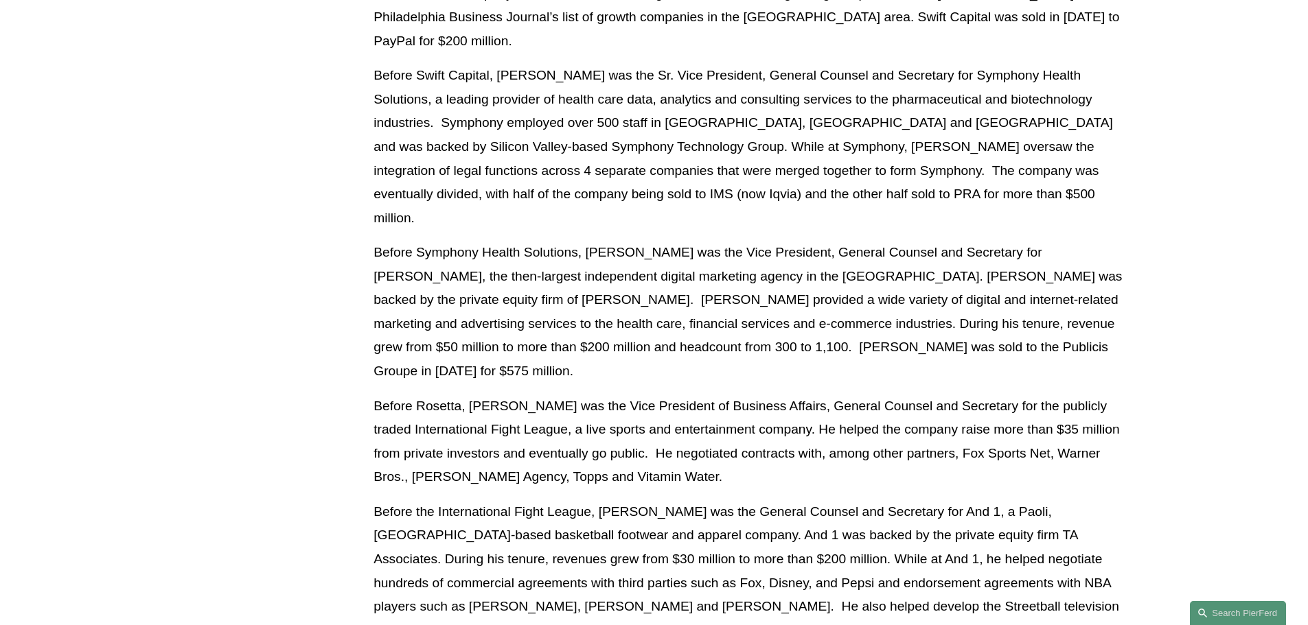
click at [502, 86] on p "Before Swift Capital, Mr. Rosan was the Sr. Vice President, General Counsel and…" at bounding box center [753, 147] width 761 height 166
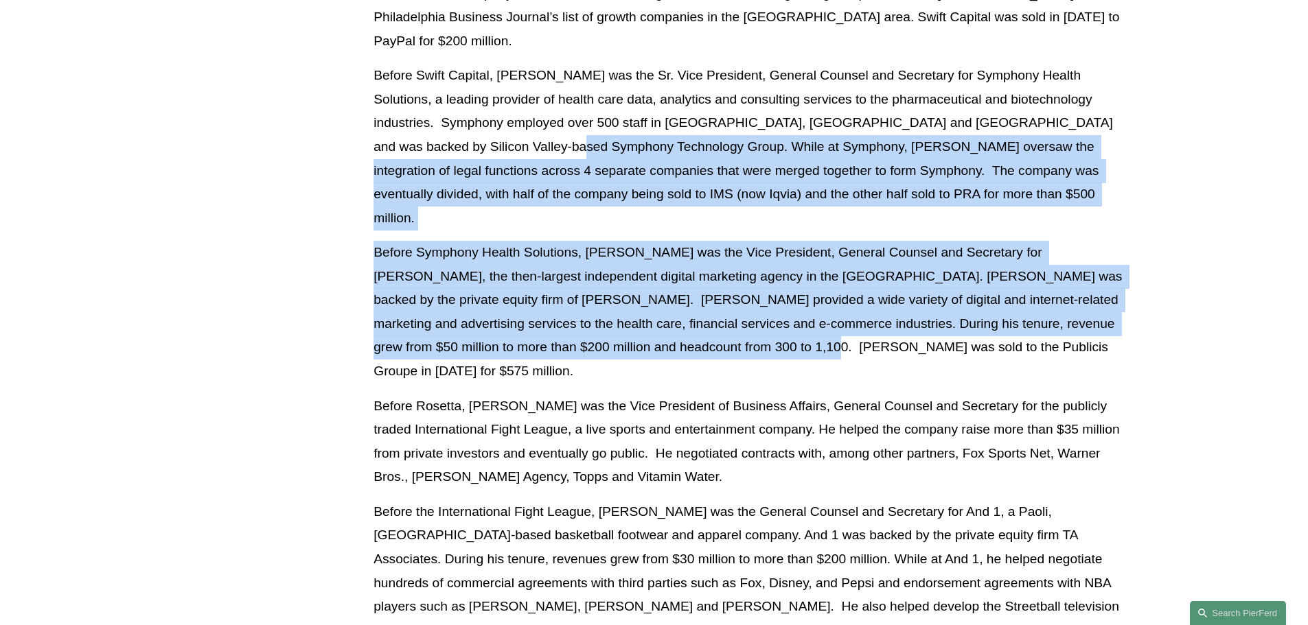
drag, startPoint x: 674, startPoint y: 276, endPoint x: 759, endPoint y: 322, distance: 96.7
click at [593, 285] on div "He has been General Counsel for three different companies that have enjoyed mul…" at bounding box center [753, 222] width 761 height 1047
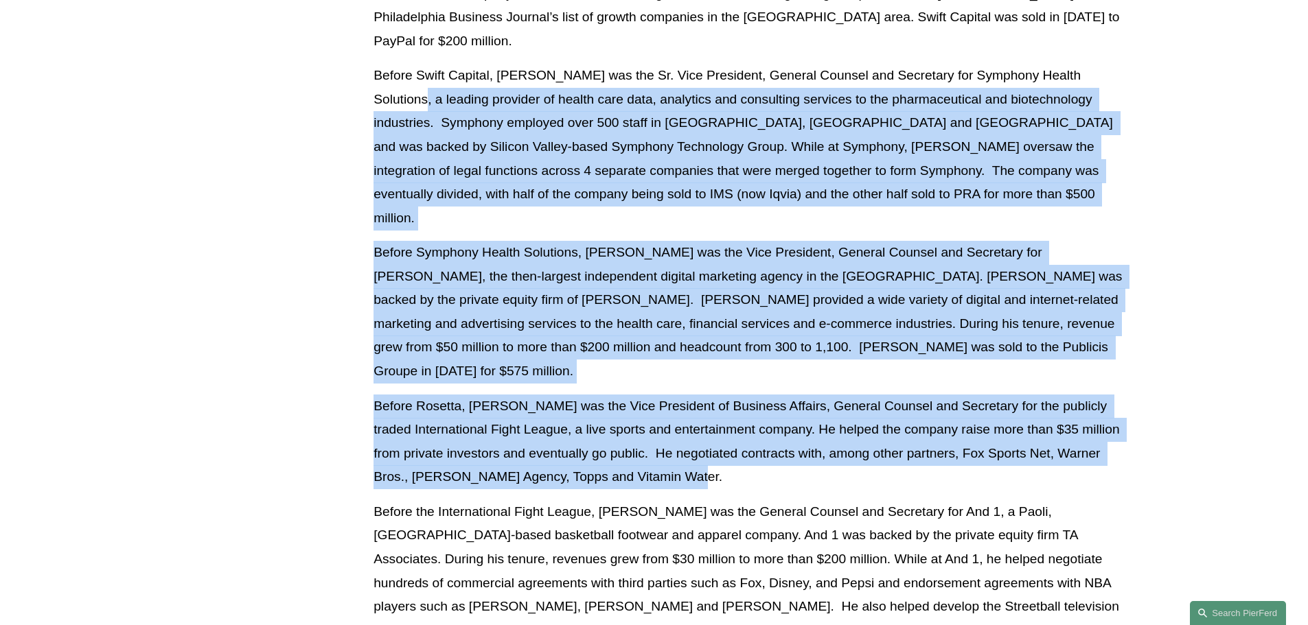
drag, startPoint x: 812, startPoint y: 374, endPoint x: 211, endPoint y: 60, distance: 678.5
click at [211, 60] on div "About Mr. Rosan possesses 20+ years of experience as General Counsel for ventur…" at bounding box center [654, 235] width 1308 height 1393
click at [222, 85] on div "About Mr. Rosan possesses 20+ years of experience as General Counsel for ventur…" at bounding box center [654, 235] width 1308 height 1393
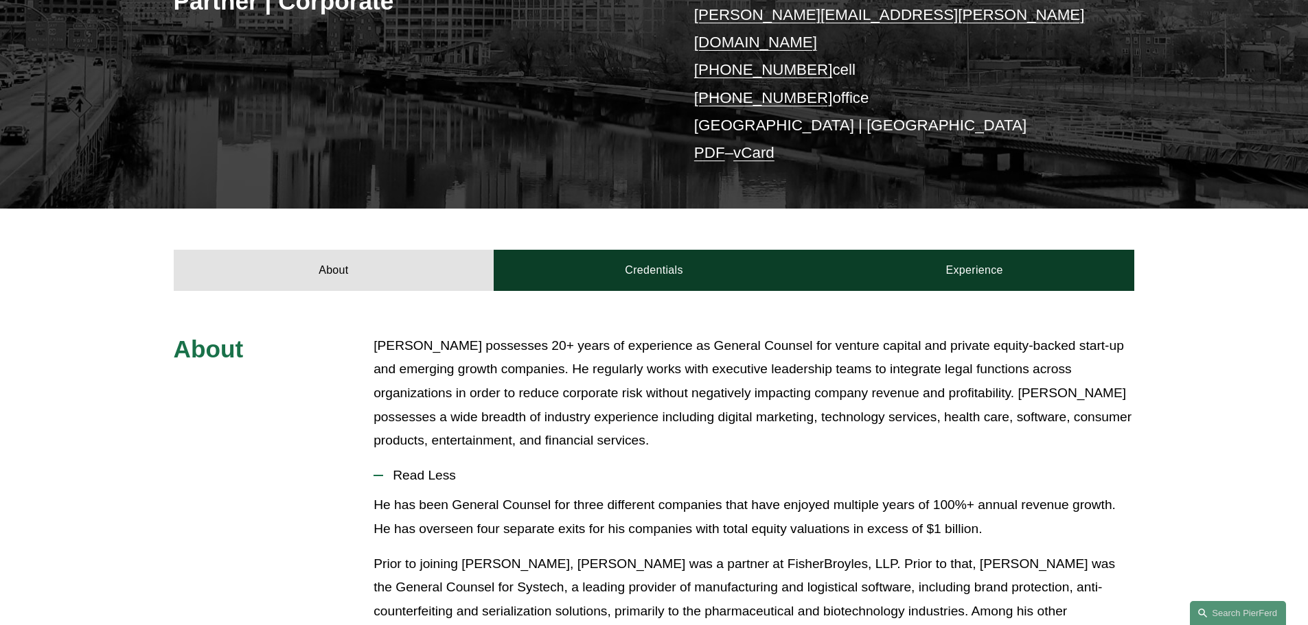
scroll to position [0, 0]
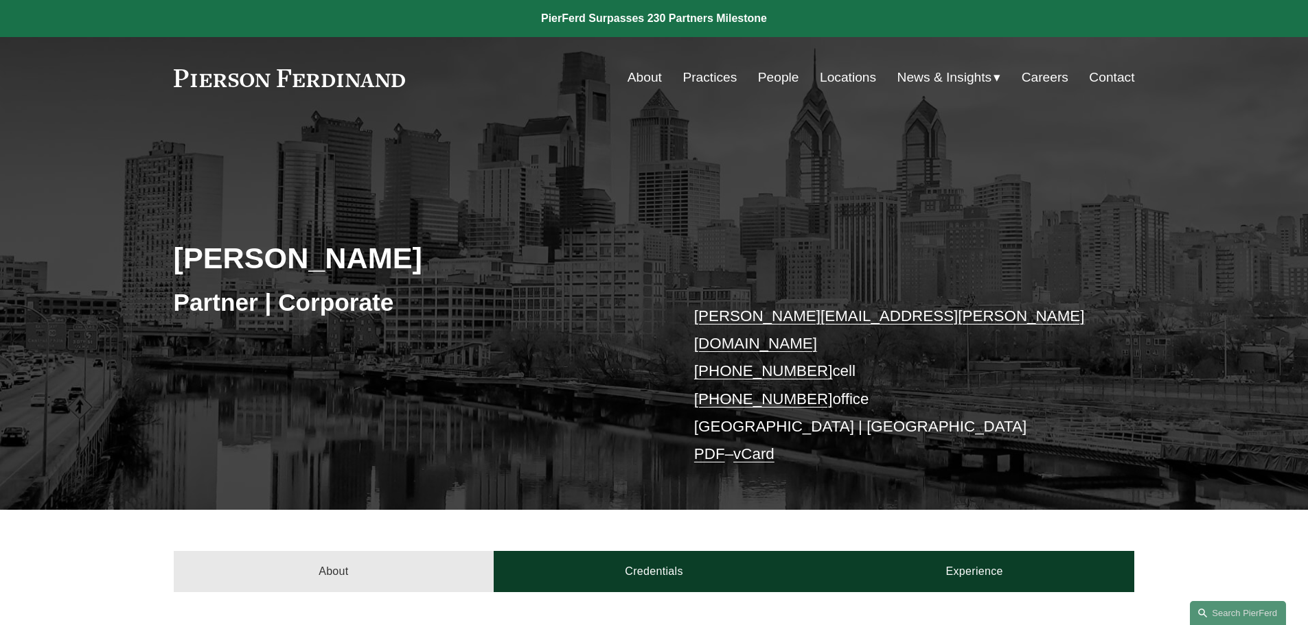
click at [332, 560] on link "About" at bounding box center [334, 571] width 321 height 41
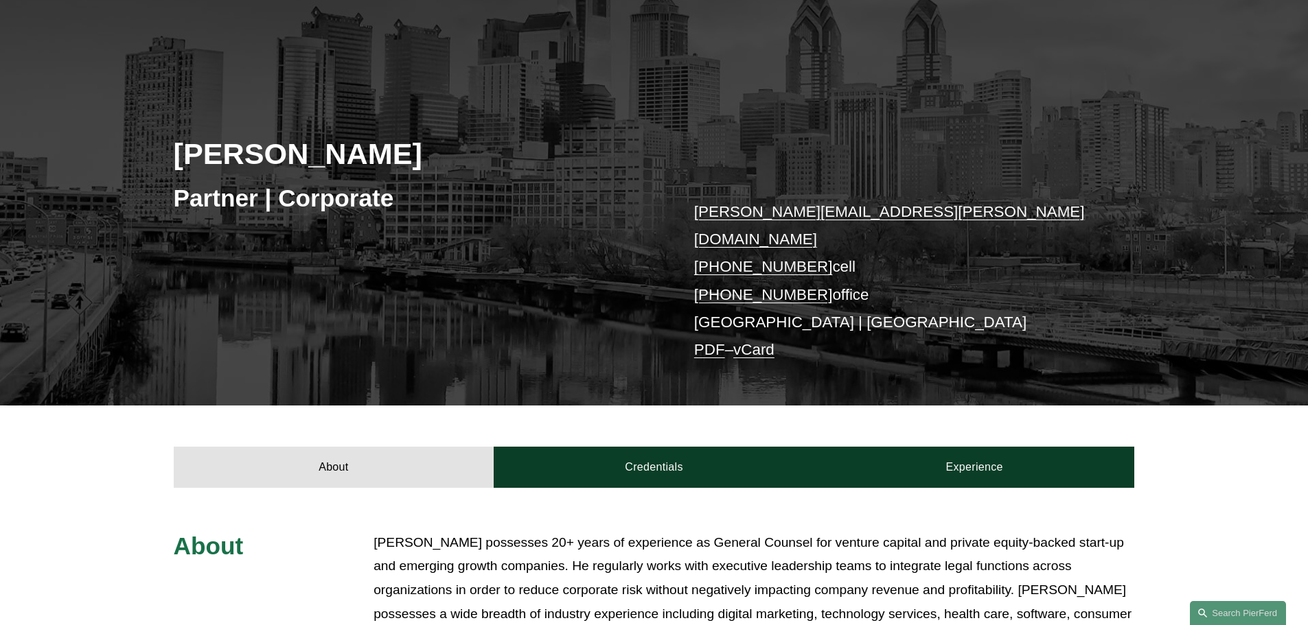
scroll to position [343, 0]
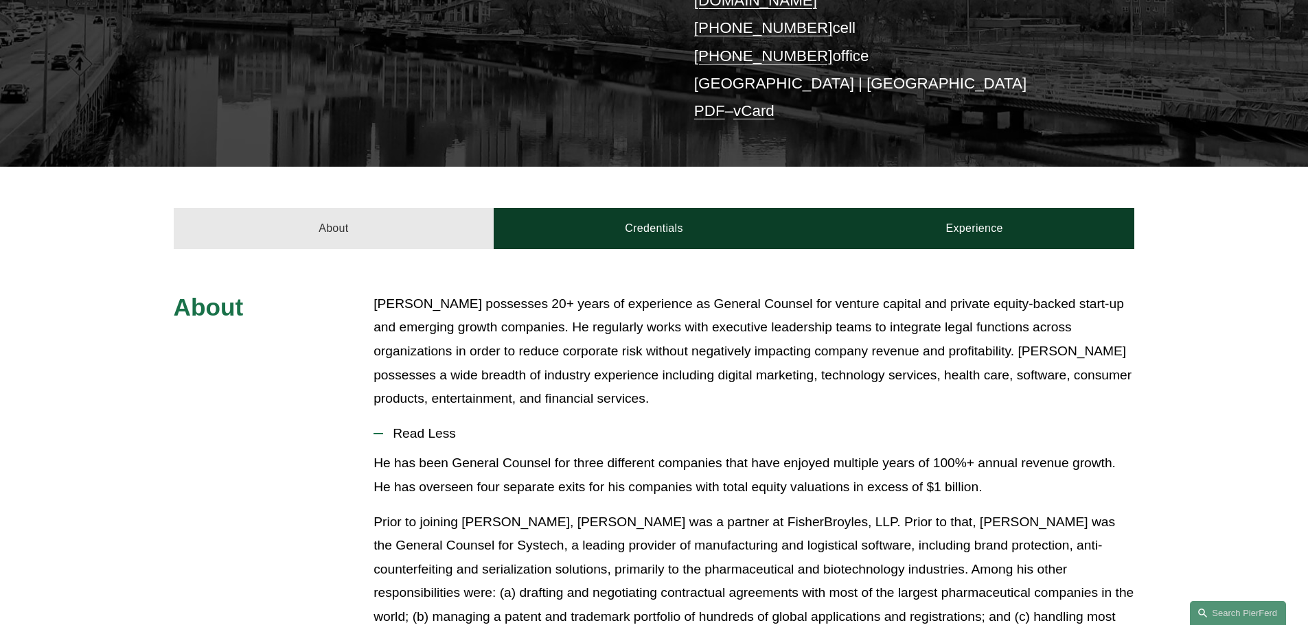
click at [362, 208] on link "About" at bounding box center [334, 228] width 321 height 41
click at [383, 208] on link "About" at bounding box center [334, 228] width 321 height 41
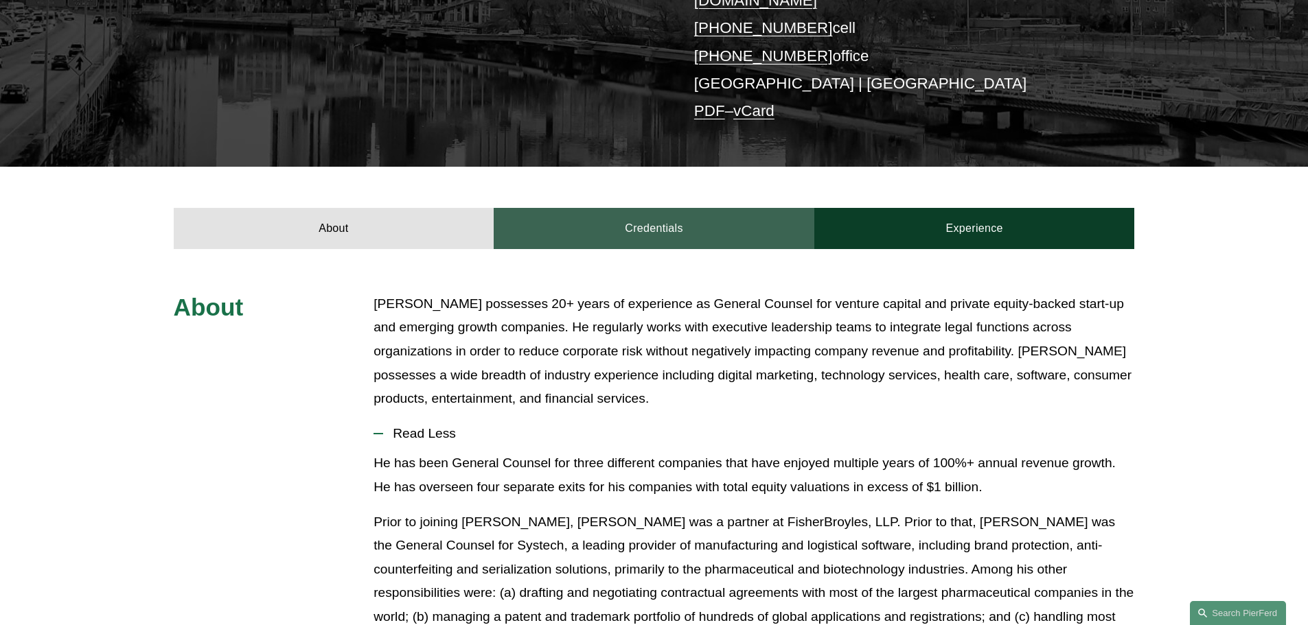
click at [593, 212] on link "Credentials" at bounding box center [654, 228] width 321 height 41
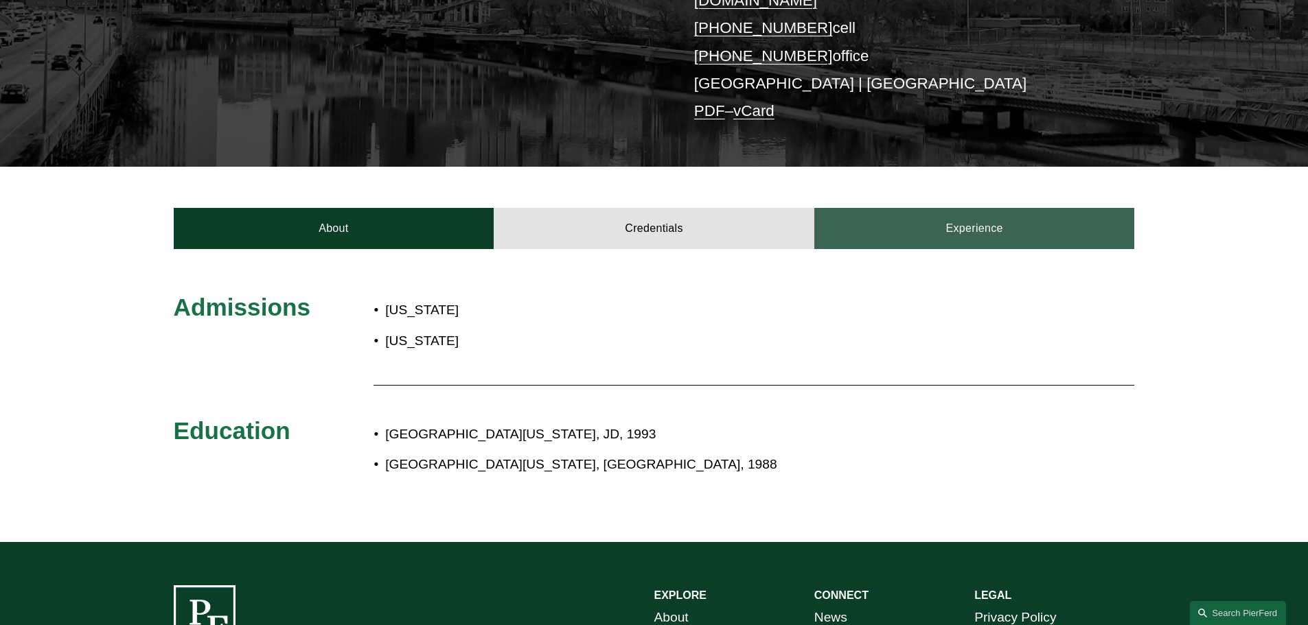
click at [593, 209] on link "Experience" at bounding box center [974, 228] width 321 height 41
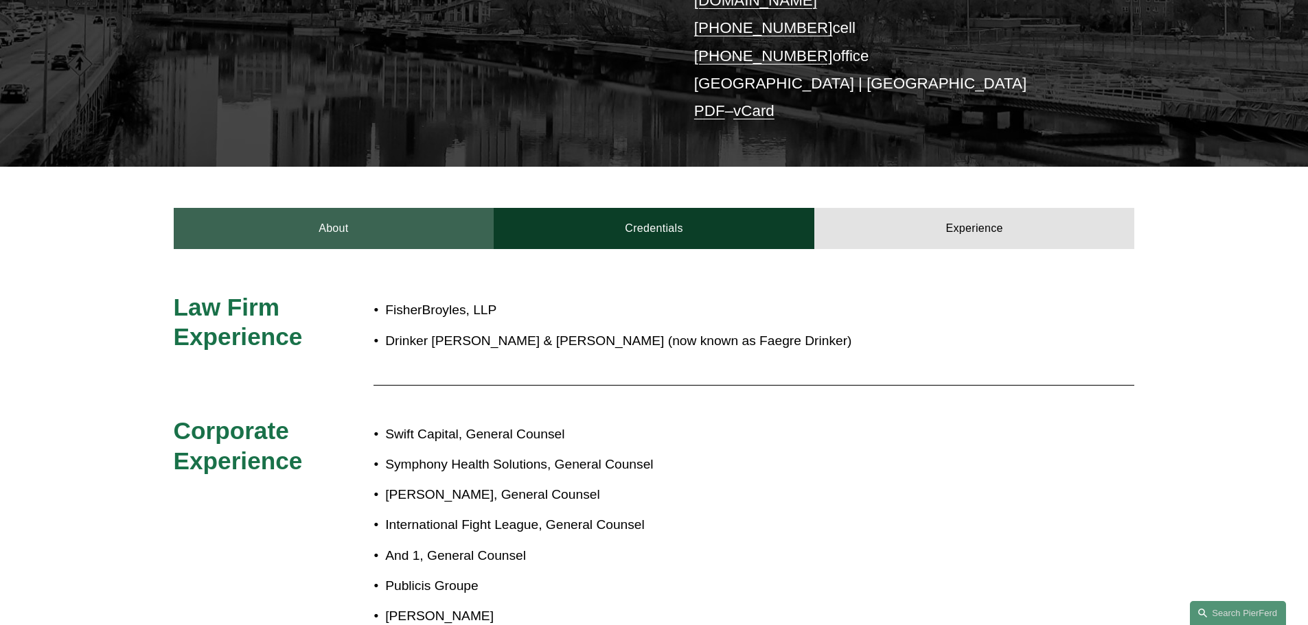
click at [354, 209] on link "About" at bounding box center [334, 228] width 321 height 41
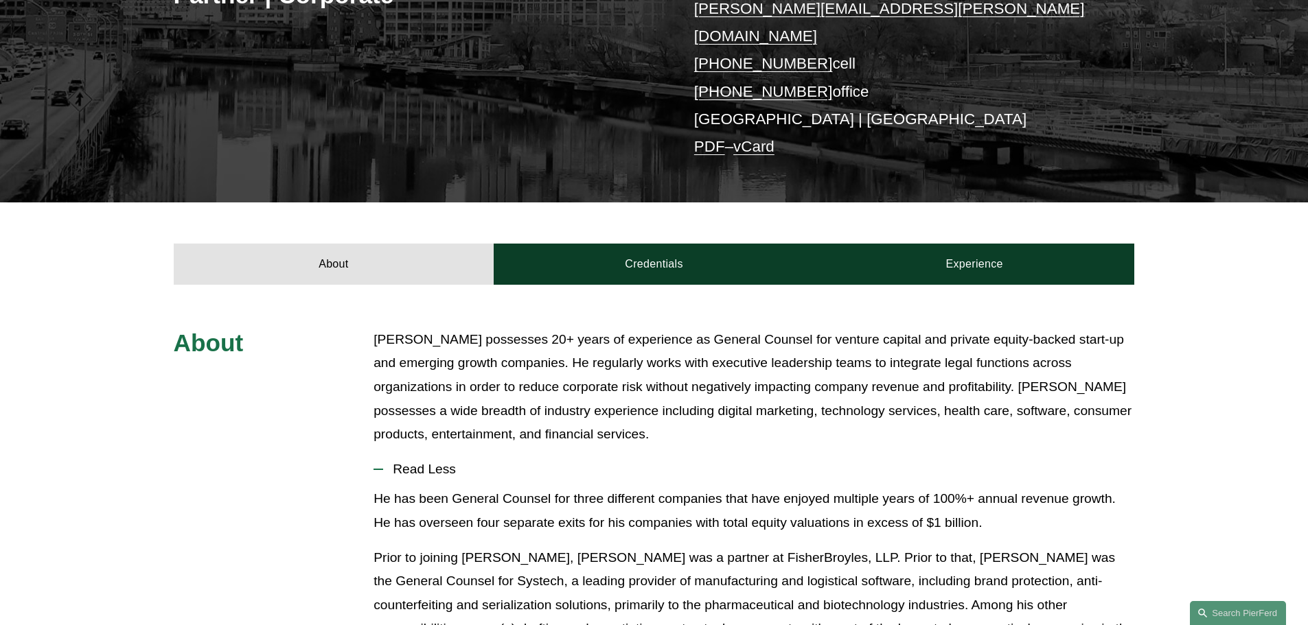
scroll to position [275, 0]
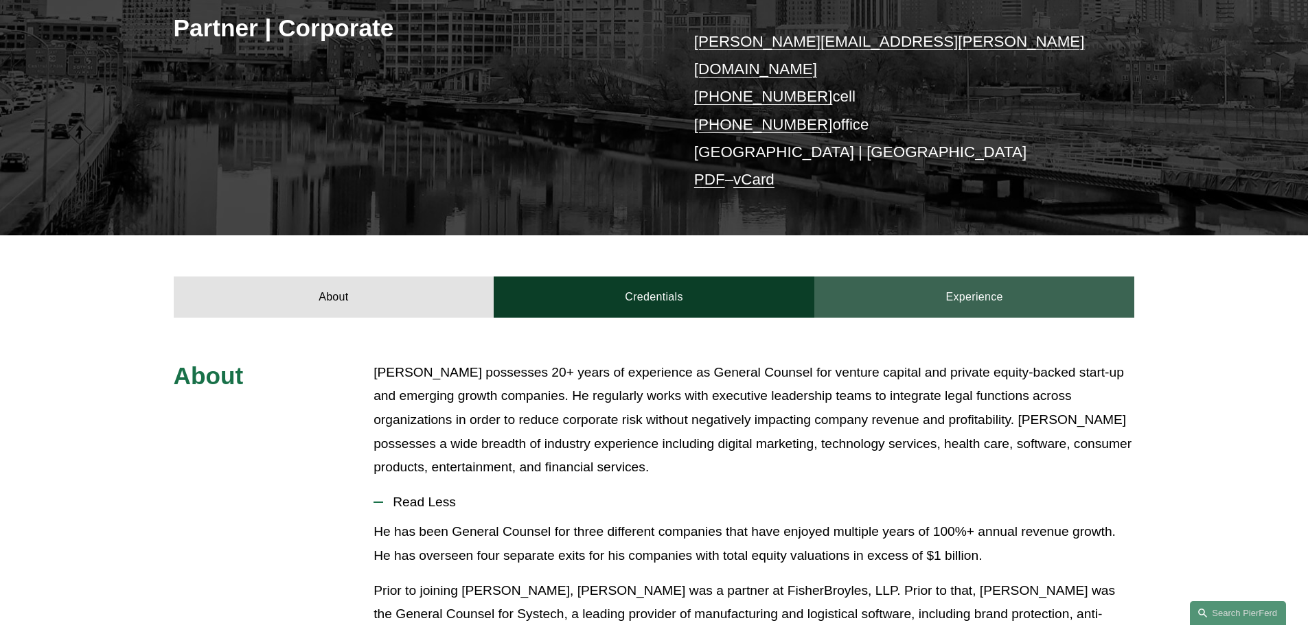
click at [593, 277] on link "Experience" at bounding box center [974, 297] width 321 height 41
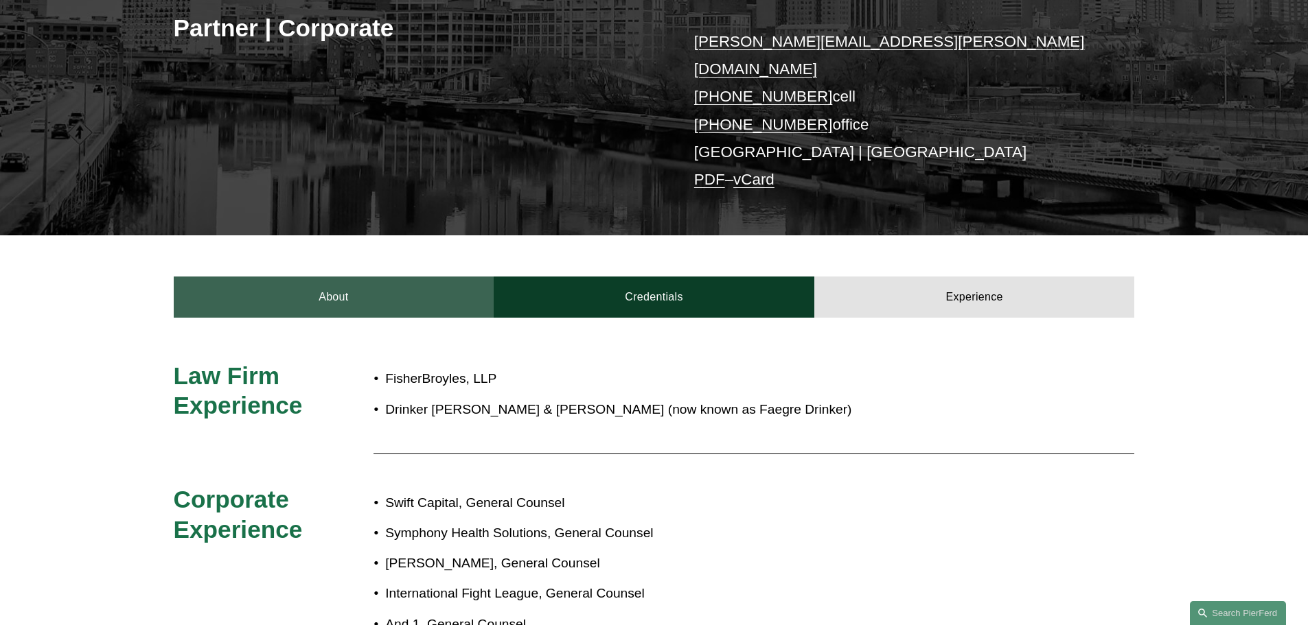
click at [292, 277] on link "About" at bounding box center [334, 297] width 321 height 41
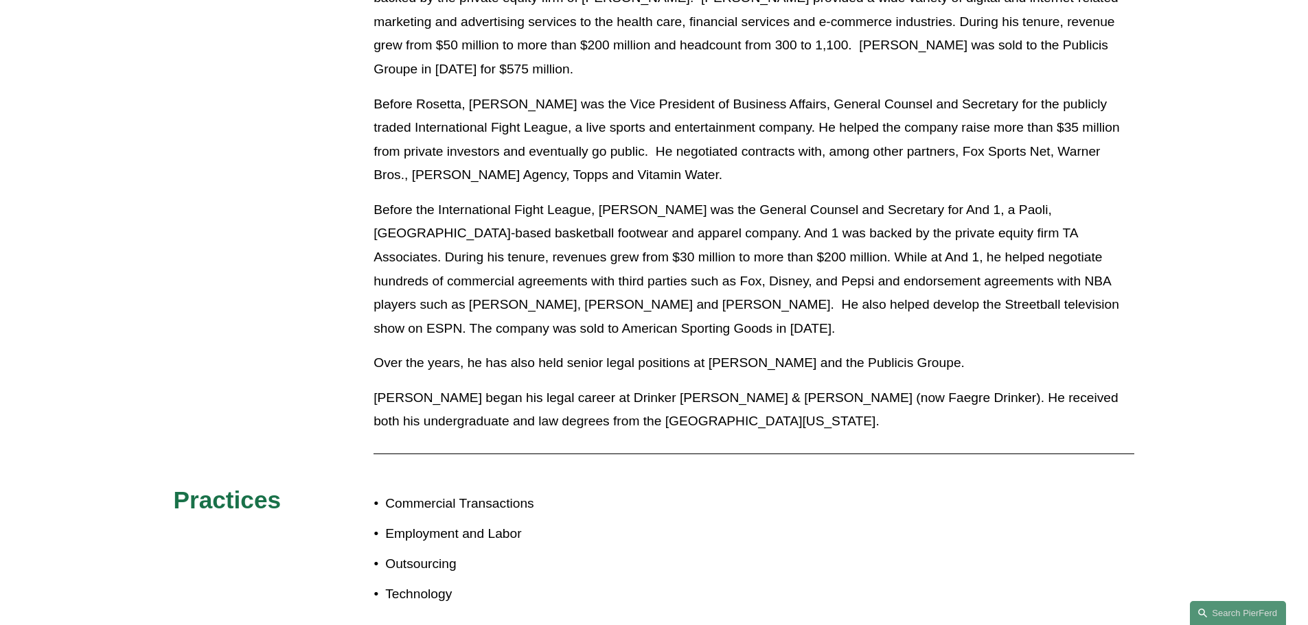
scroll to position [1394, 0]
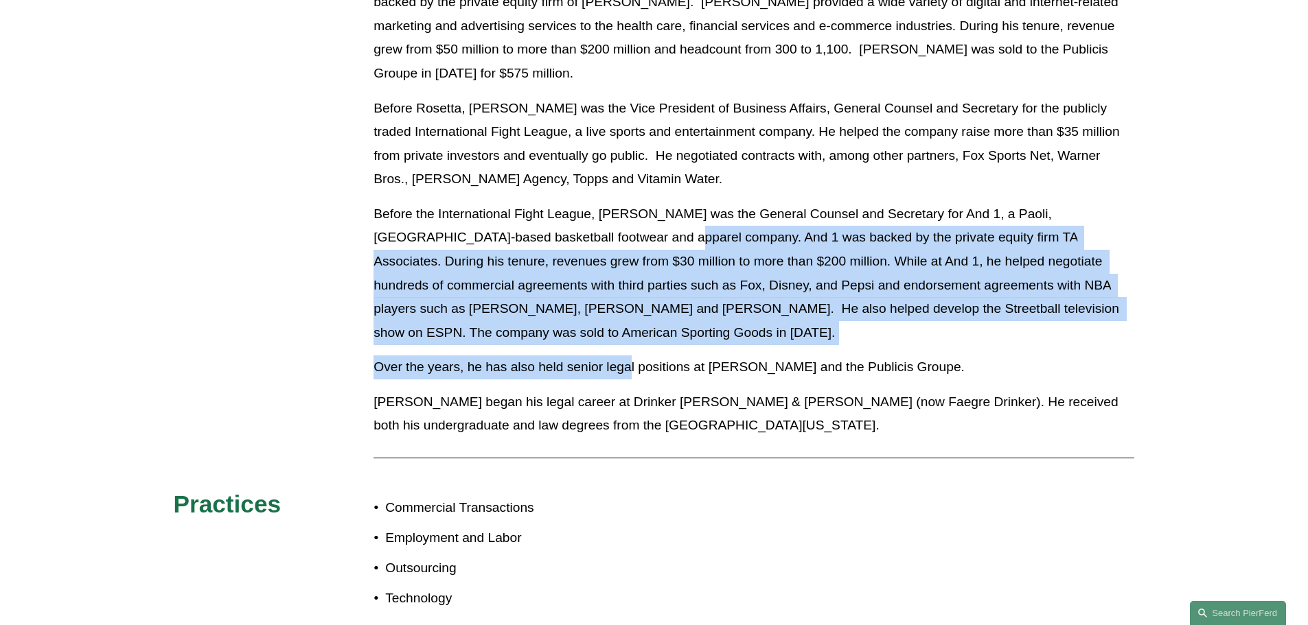
drag, startPoint x: 633, startPoint y: 277, endPoint x: 563, endPoint y: 120, distance: 172.1
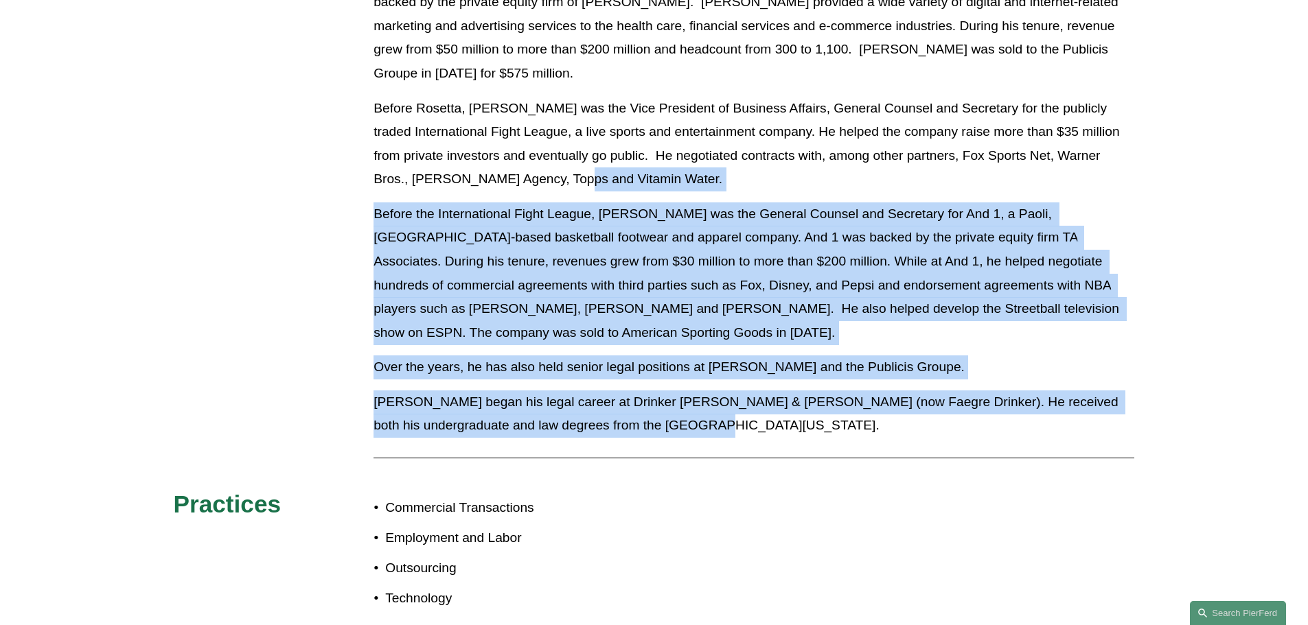
drag, startPoint x: 602, startPoint y: 179, endPoint x: 761, endPoint y: 336, distance: 222.8
click at [593, 391] on p "Mr. Rosan began his legal career at Drinker Biddle & Reath (now Faegre Drinker)…" at bounding box center [753, 414] width 761 height 47
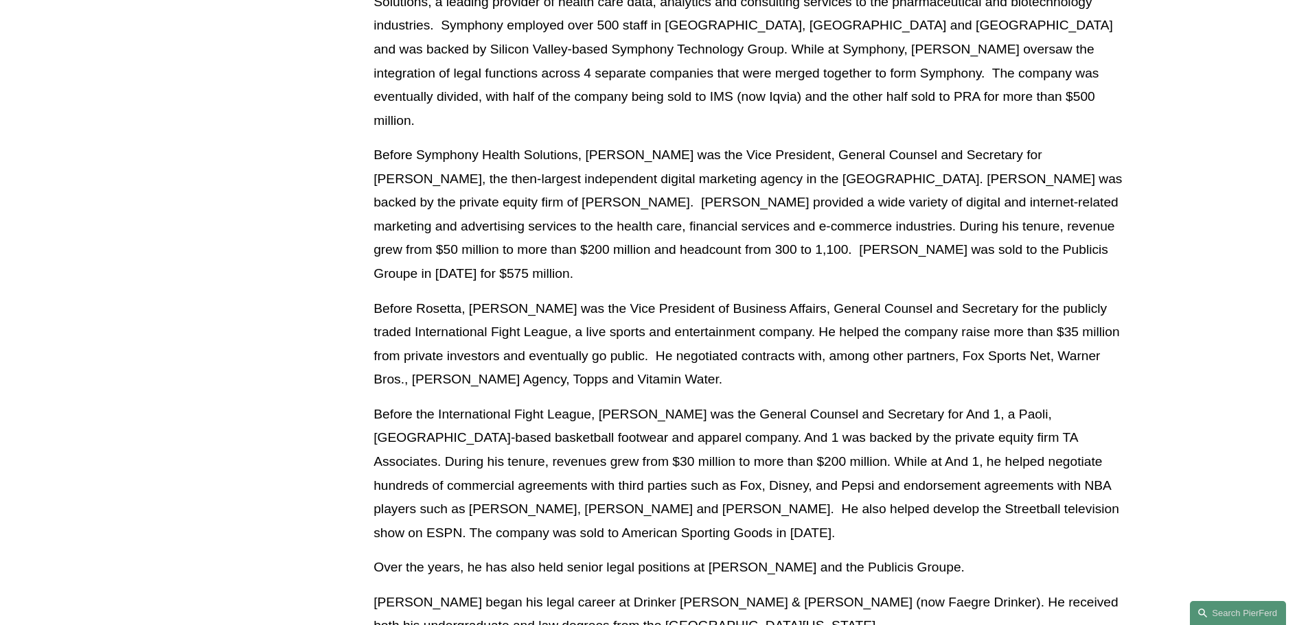
scroll to position [914, 0]
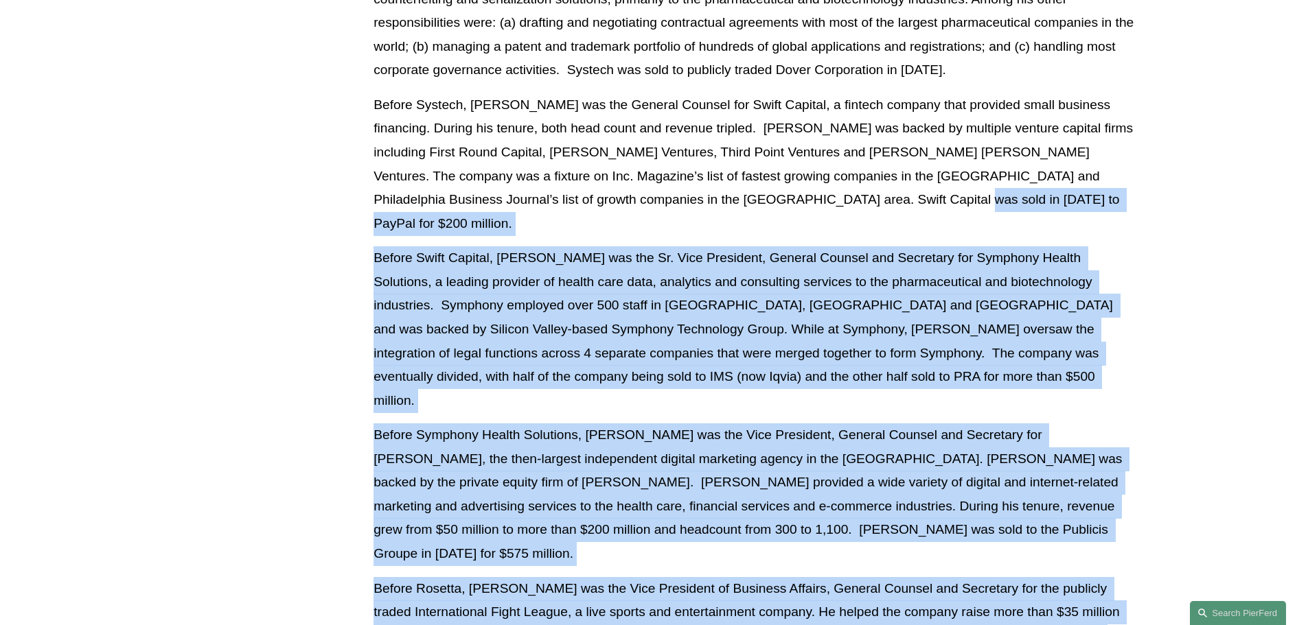
drag, startPoint x: 852, startPoint y: 173, endPoint x: 805, endPoint y: 601, distance: 430.2
click at [593, 601] on div "He has been General Counsel for three different companies that have enjoyed mul…" at bounding box center [753, 404] width 761 height 1047
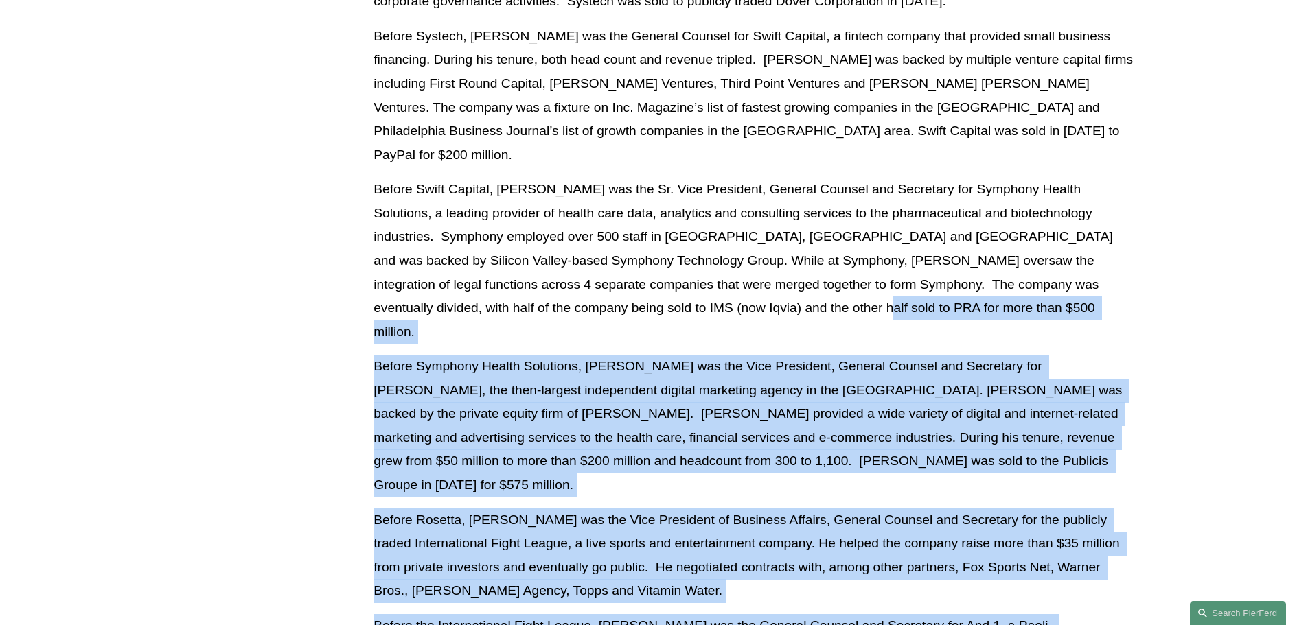
drag, startPoint x: 805, startPoint y: 570, endPoint x: 756, endPoint y: 273, distance: 300.6
click at [593, 273] on div "He has been General Counsel for three different companies that have enjoyed mul…" at bounding box center [753, 336] width 761 height 1047
click at [593, 273] on p "Before Swift Capital, Mr. Rosan was the Sr. Vice President, General Counsel and…" at bounding box center [753, 261] width 761 height 166
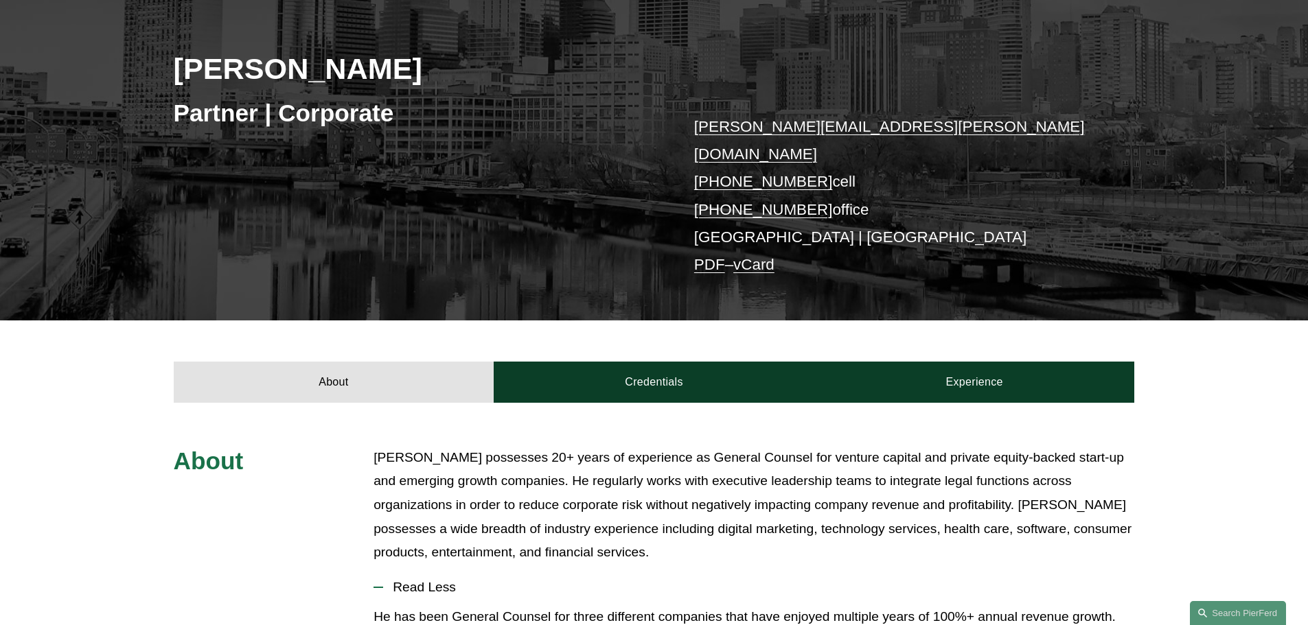
scroll to position [0, 0]
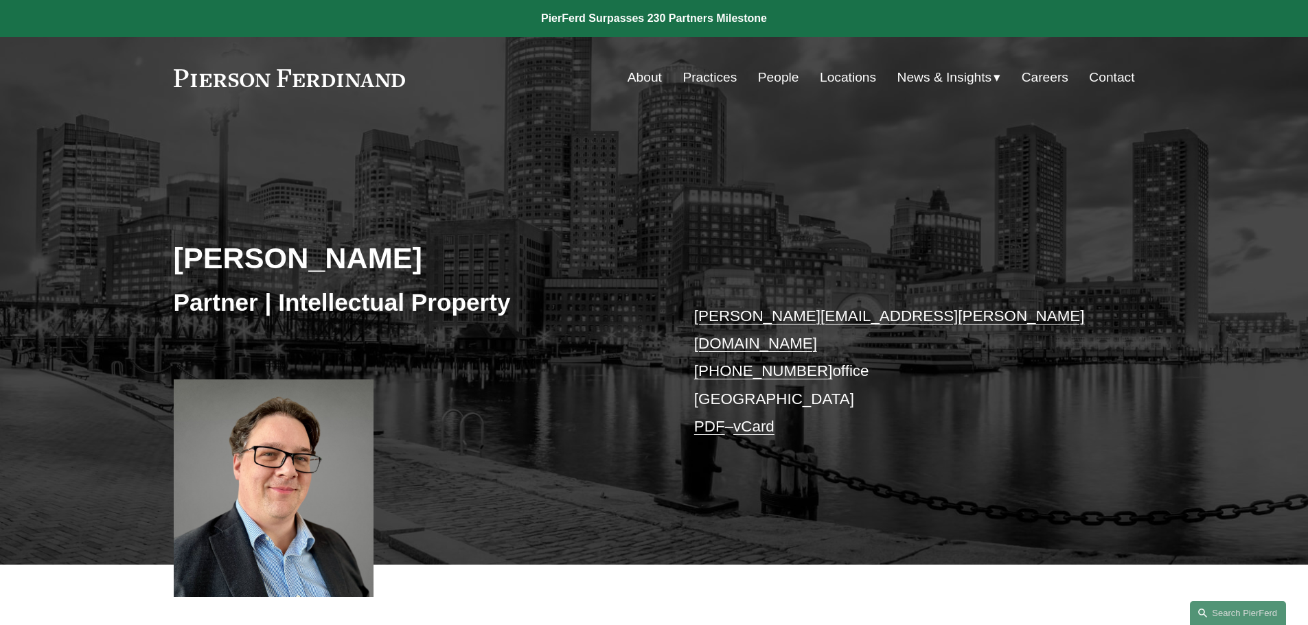
scroll to position [480, 0]
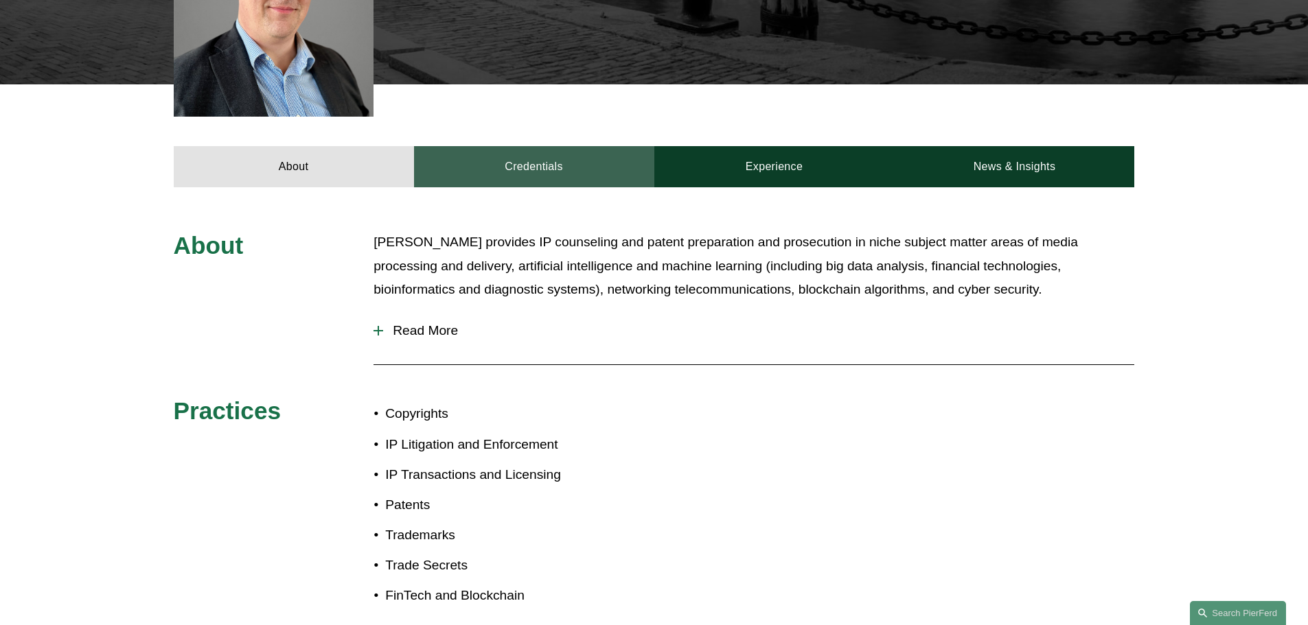
click at [538, 152] on link "Credentials" at bounding box center [534, 166] width 240 height 41
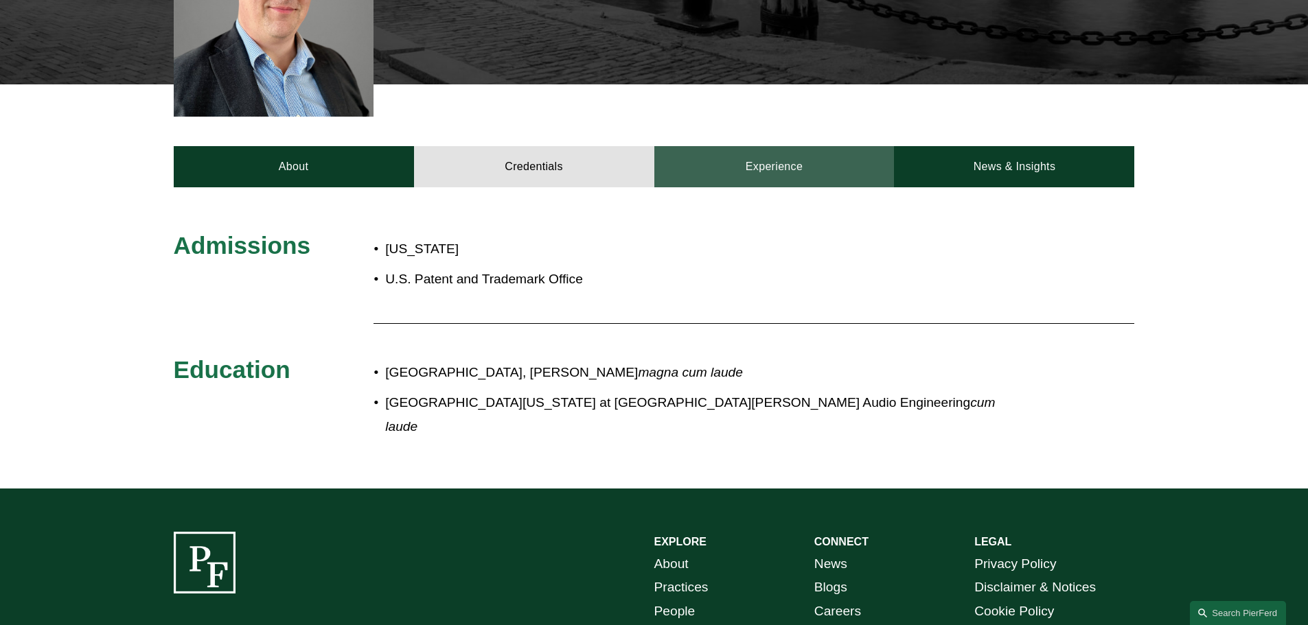
click at [773, 162] on link "Experience" at bounding box center [774, 166] width 240 height 41
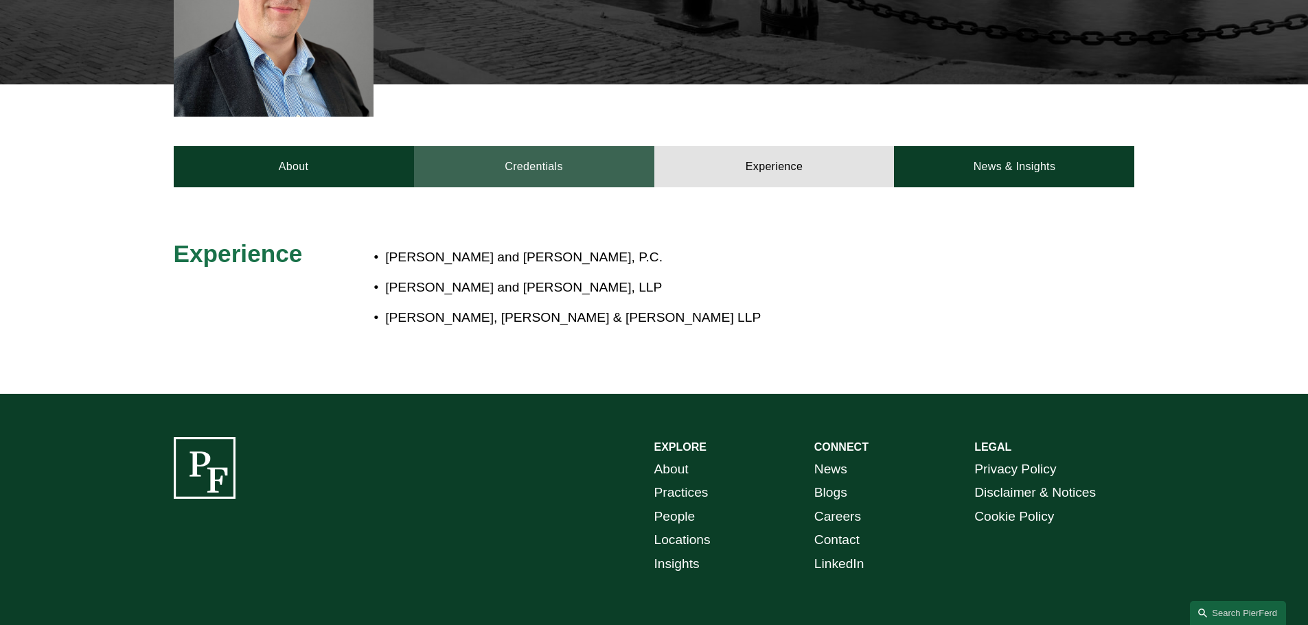
click at [500, 151] on link "Credentials" at bounding box center [534, 166] width 240 height 41
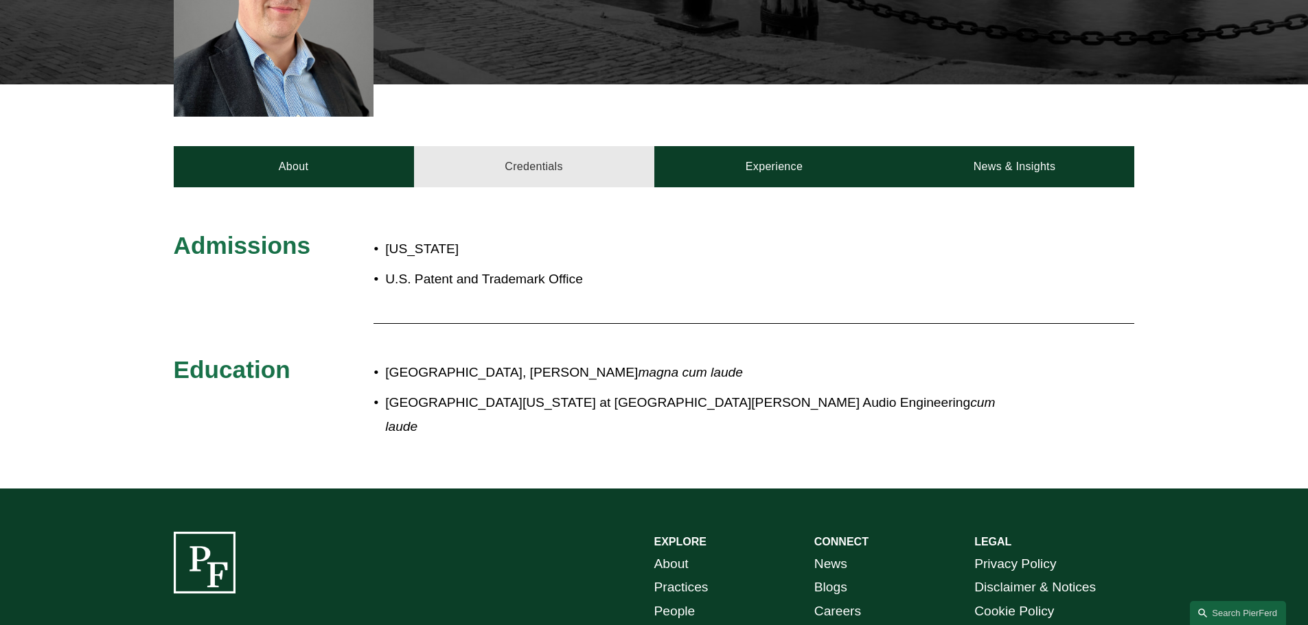
click at [500, 151] on link "Credentials" at bounding box center [534, 166] width 240 height 41
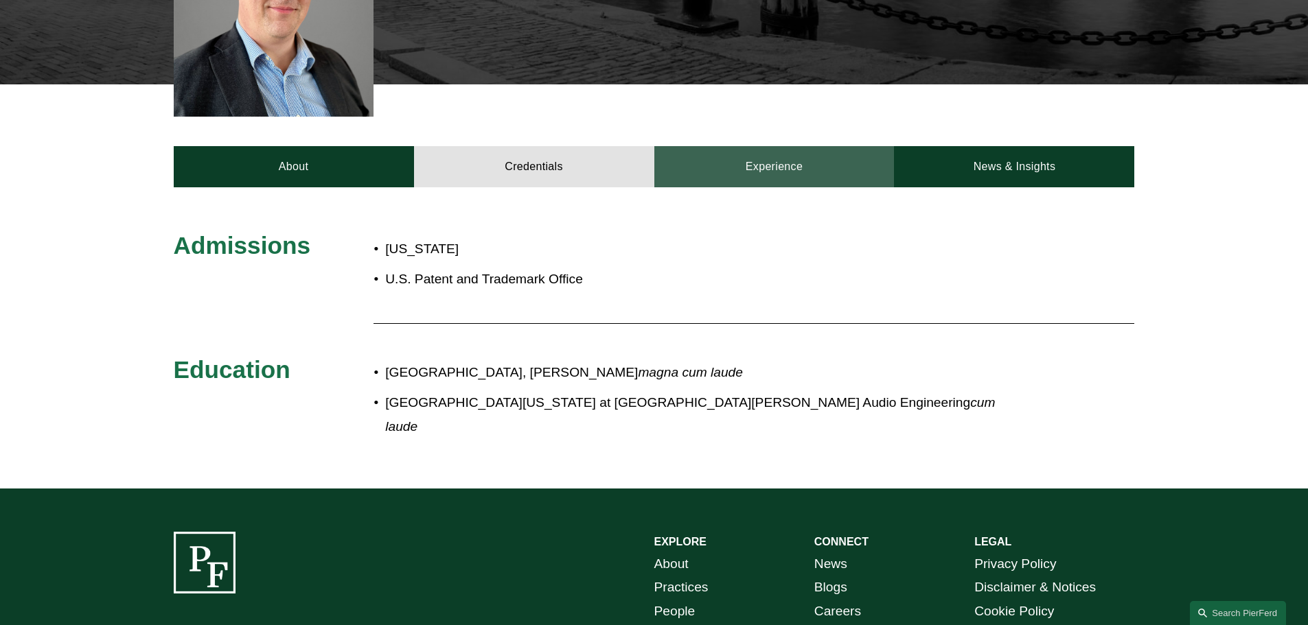
click at [705, 166] on link "Experience" at bounding box center [774, 166] width 240 height 41
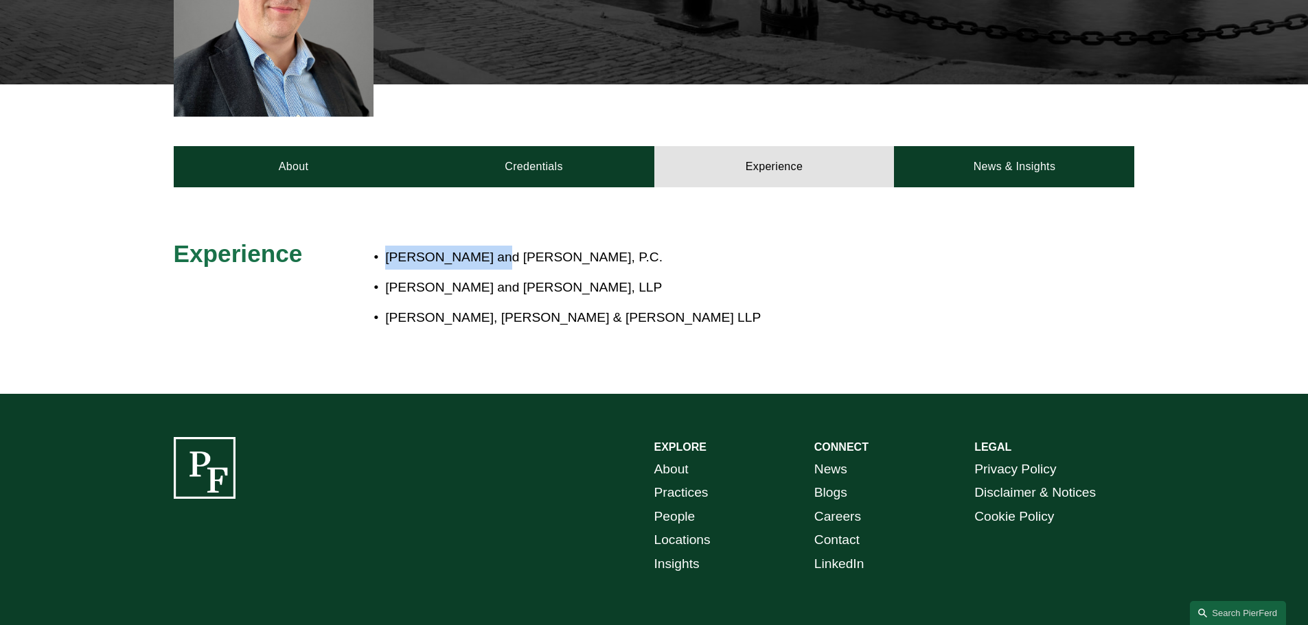
drag, startPoint x: 385, startPoint y: 236, endPoint x: 485, endPoint y: 240, distance: 100.3
click at [485, 246] on p "Volpe and Koenig, P.C." at bounding box center [699, 258] width 629 height 24
copy p "Volpe and Koenig"
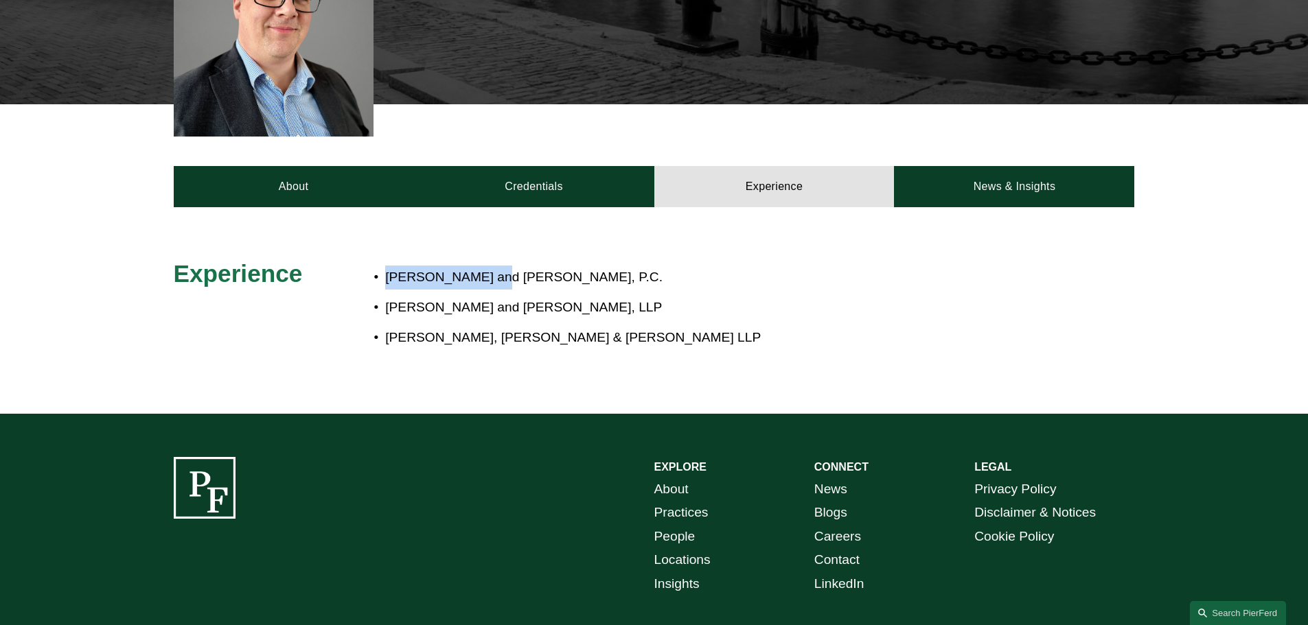
scroll to position [343, 0]
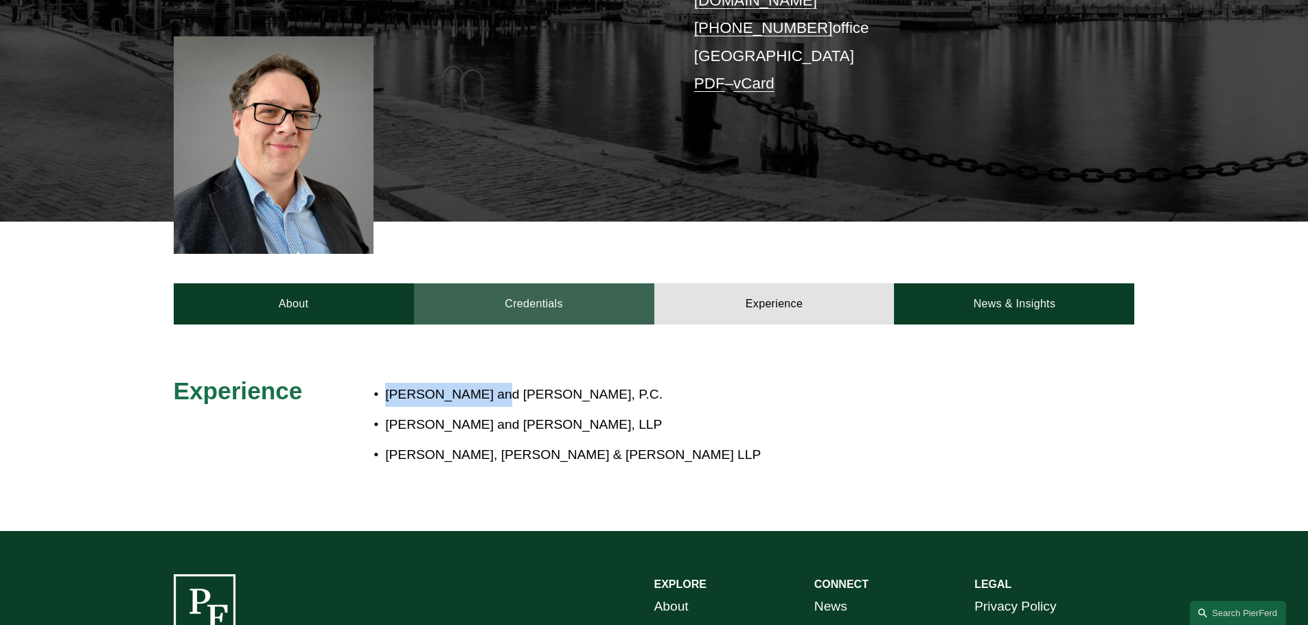
click at [478, 286] on link "Credentials" at bounding box center [534, 303] width 240 height 41
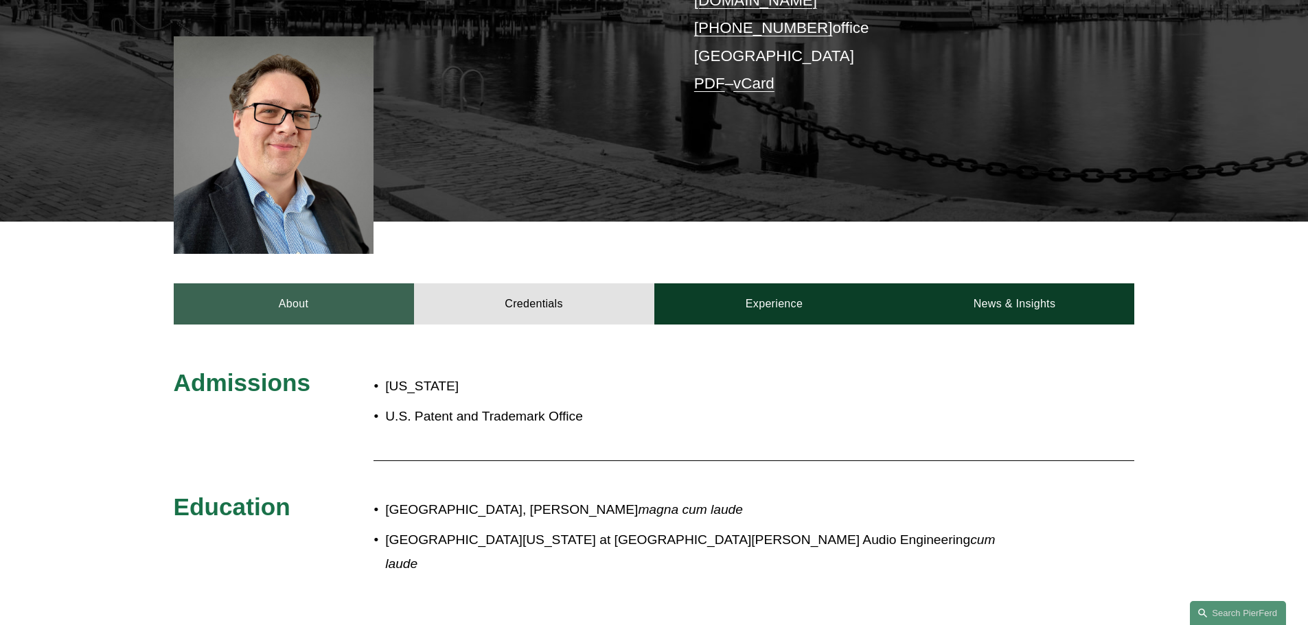
click at [273, 283] on link "About" at bounding box center [294, 303] width 240 height 41
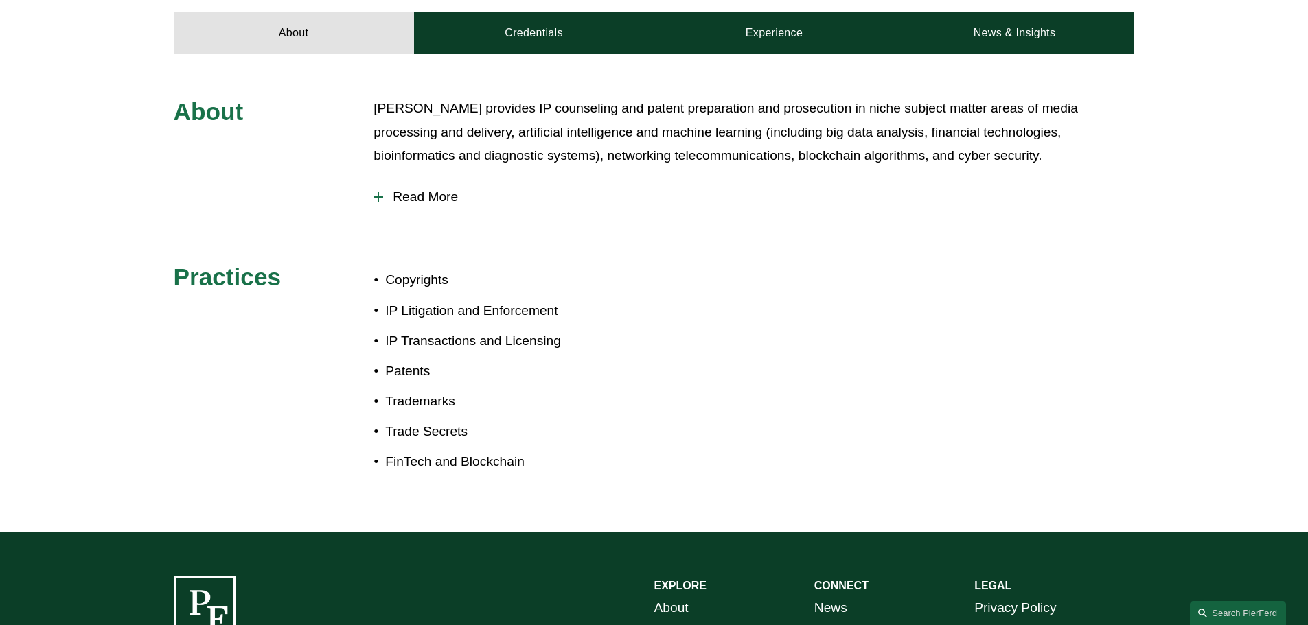
scroll to position [618, 0]
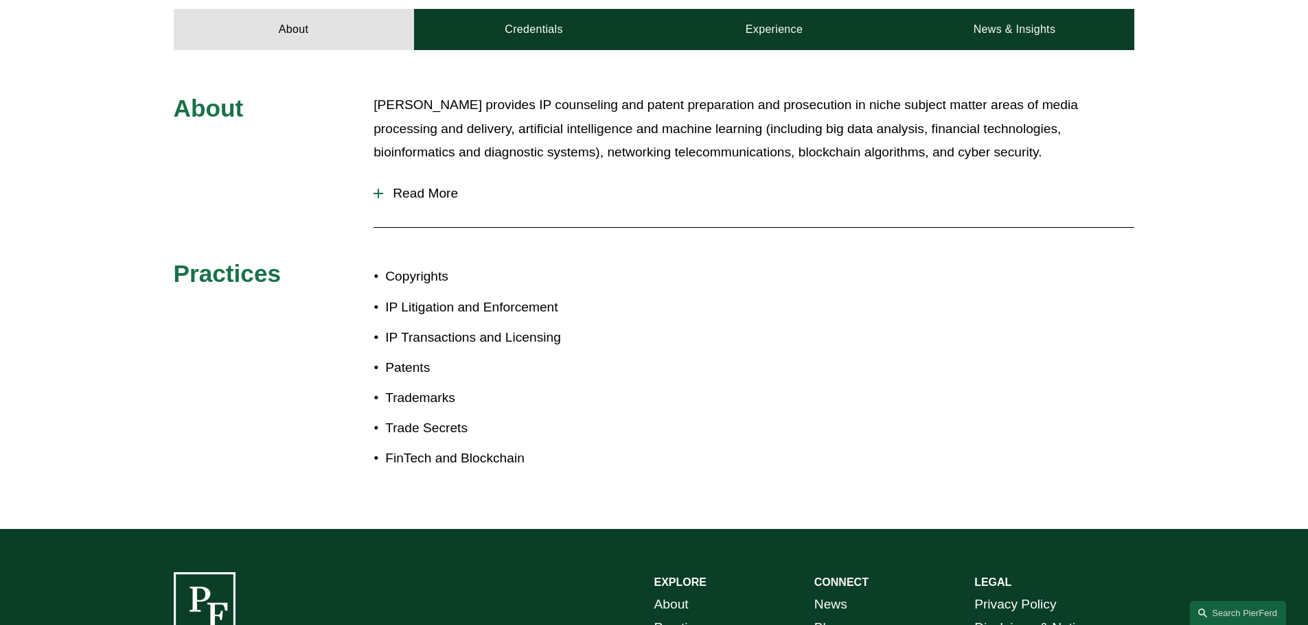
click at [437, 194] on button "Read More" at bounding box center [753, 194] width 761 height 36
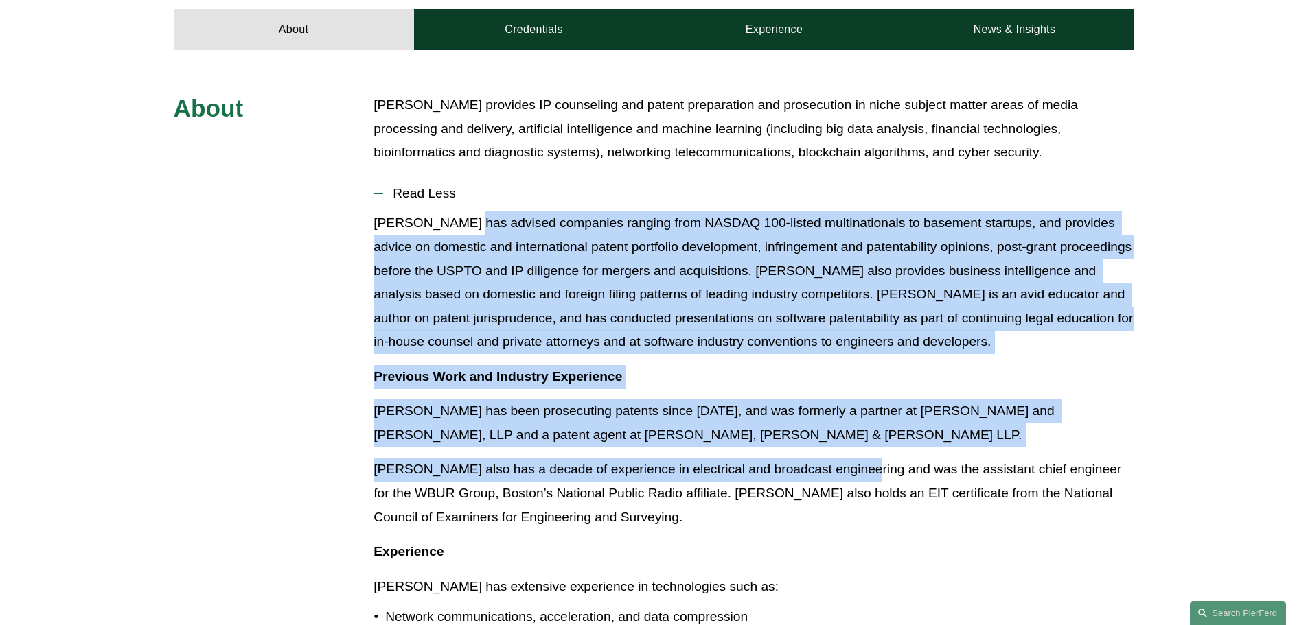
drag, startPoint x: 898, startPoint y: 456, endPoint x: 909, endPoint y: 459, distance: 11.3
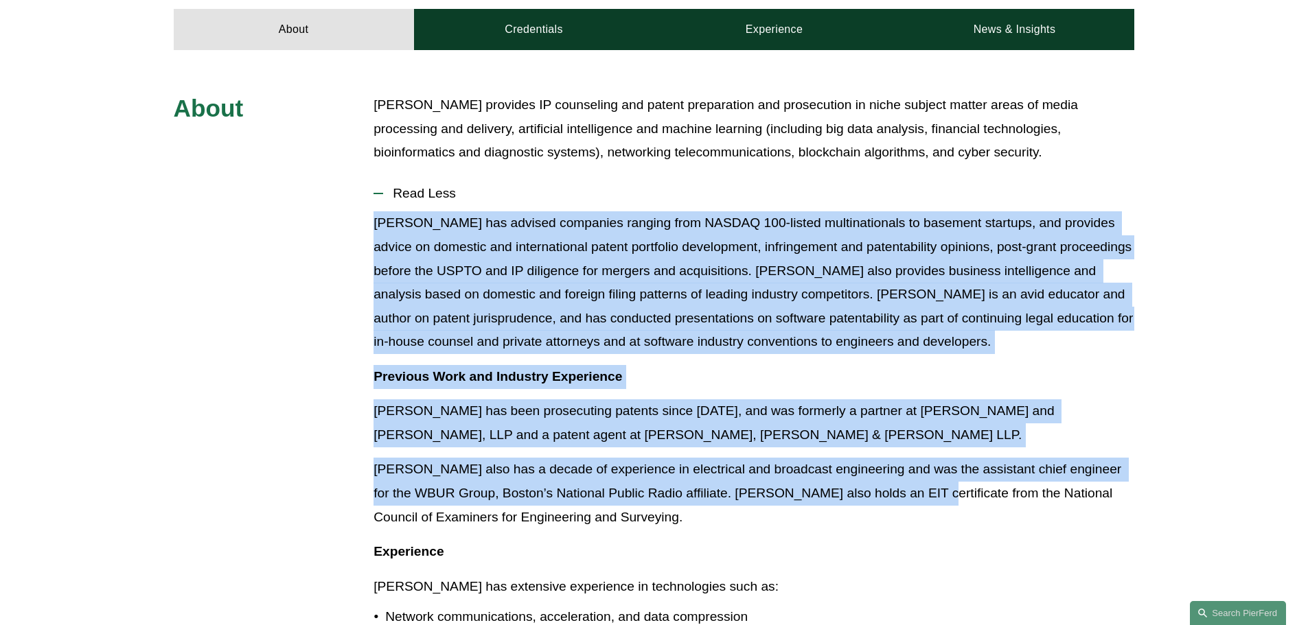
drag, startPoint x: 918, startPoint y: 485, endPoint x: 789, endPoint y: 180, distance: 331.6
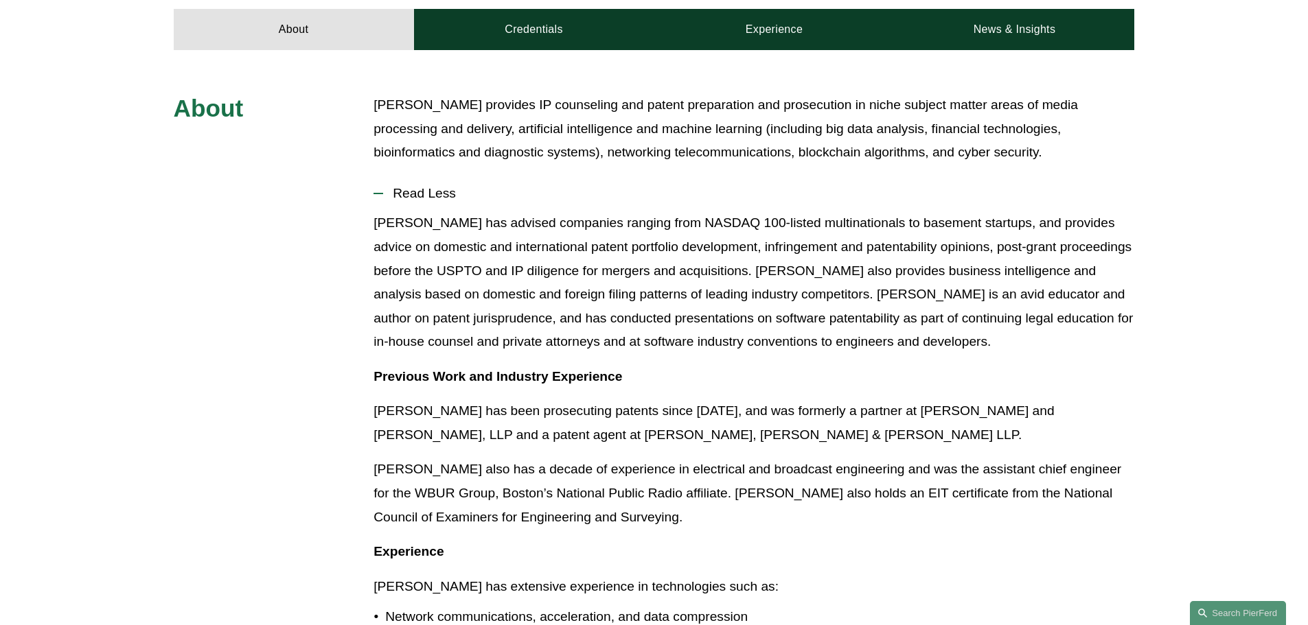
click at [779, 153] on div "Daniel provides IP counseling and patent preparation and prosecution in niche s…" at bounding box center [753, 134] width 761 height 82
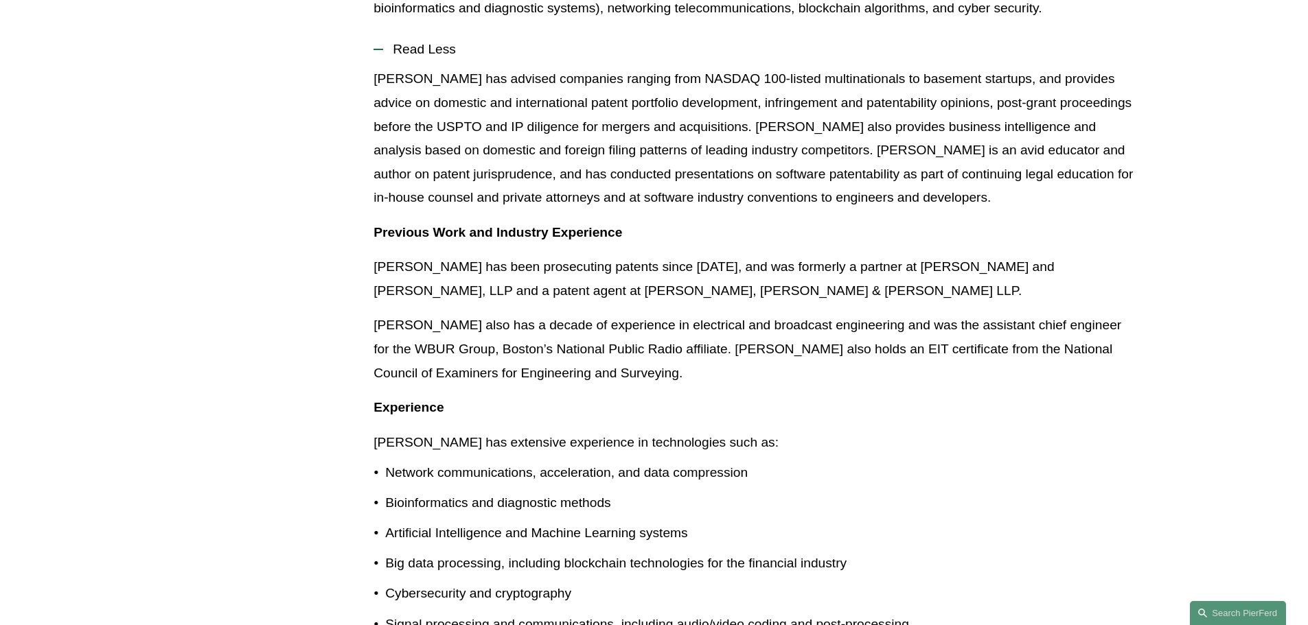
scroll to position [961, 0]
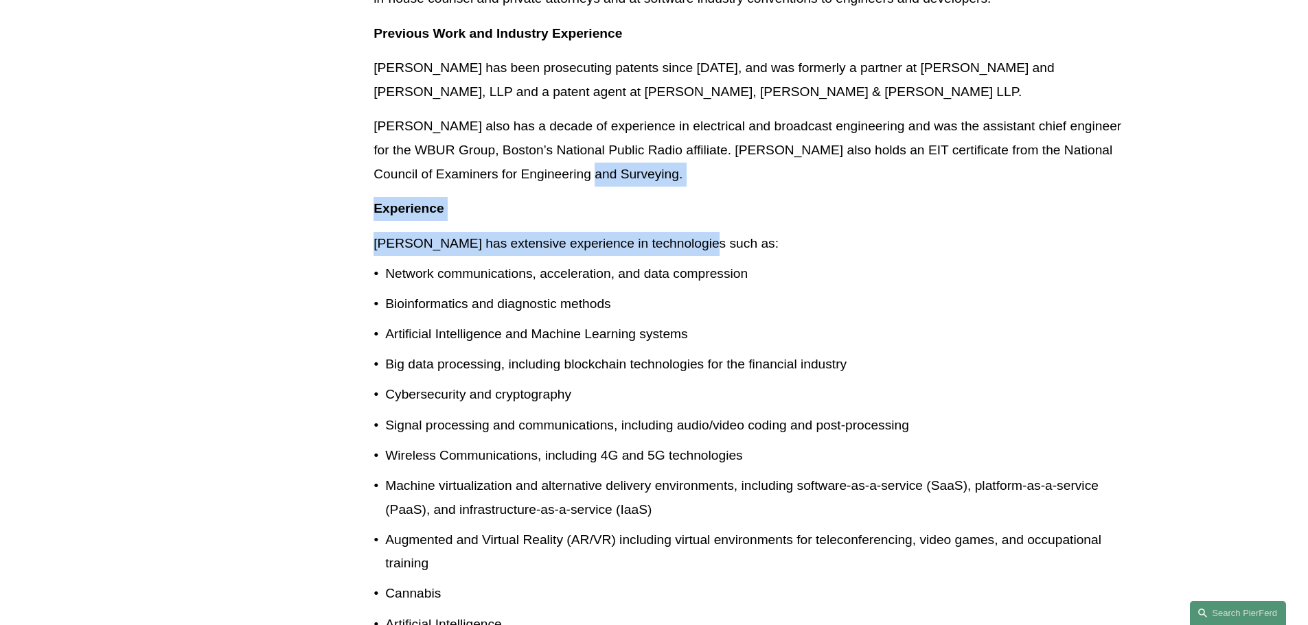
drag, startPoint x: 657, startPoint y: 158, endPoint x: 774, endPoint y: 255, distance: 151.6
click at [774, 255] on div "Daniel has advised companies ranging from NASDAQ 100-listed multinationals to b…" at bounding box center [753, 351] width 761 height 966
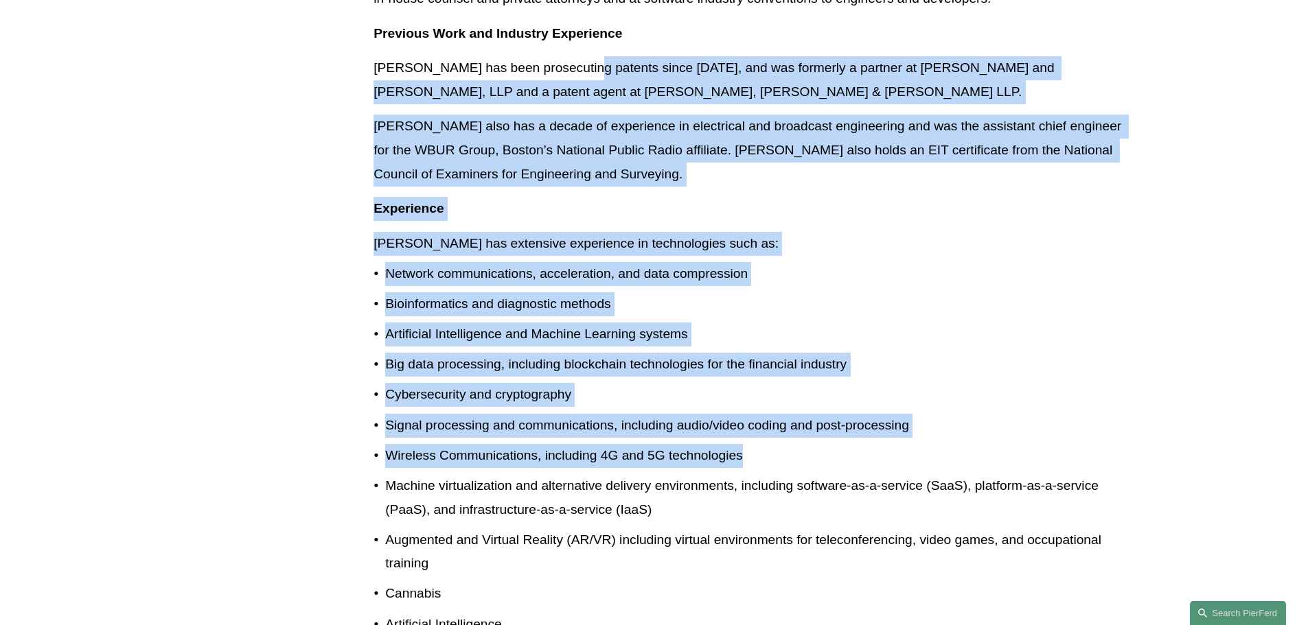
drag, startPoint x: 787, startPoint y: 388, endPoint x: 573, endPoint y: 54, distance: 396.6
click at [573, 54] on div "Daniel has advised companies ranging from NASDAQ 100-listed multinationals to b…" at bounding box center [753, 351] width 761 height 966
click at [573, 56] on p "Daniel has been prosecuting patents since 2008, and was formerly a partner at F…" at bounding box center [753, 79] width 761 height 47
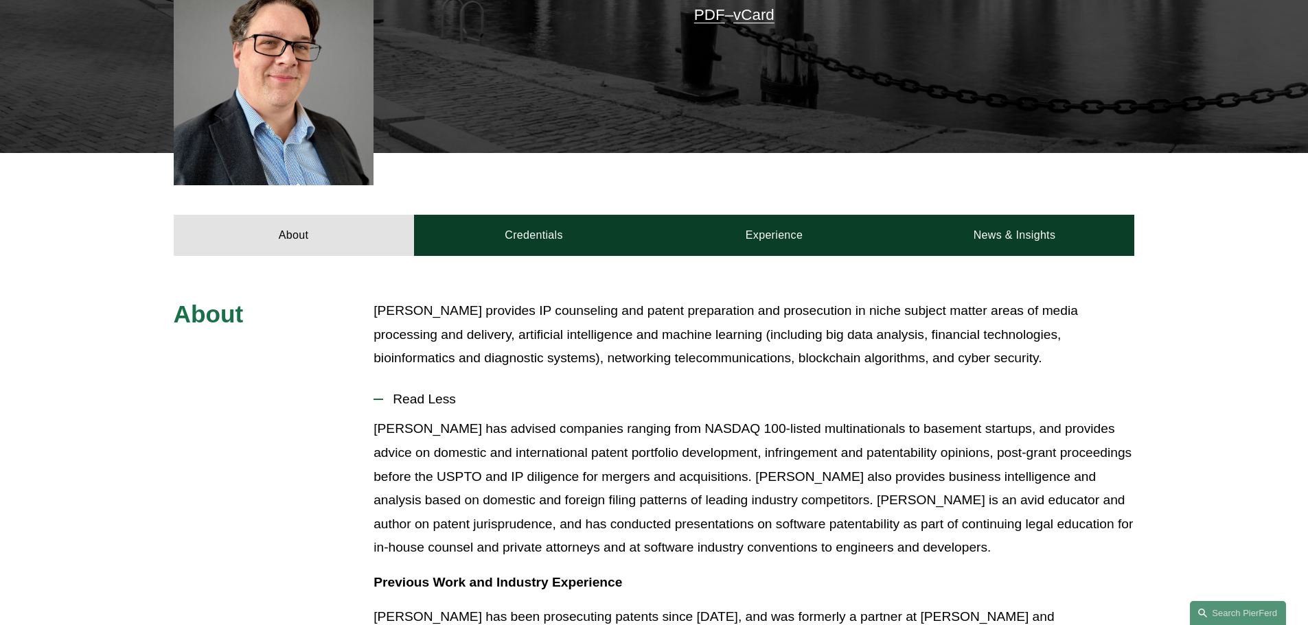
scroll to position [343, 0]
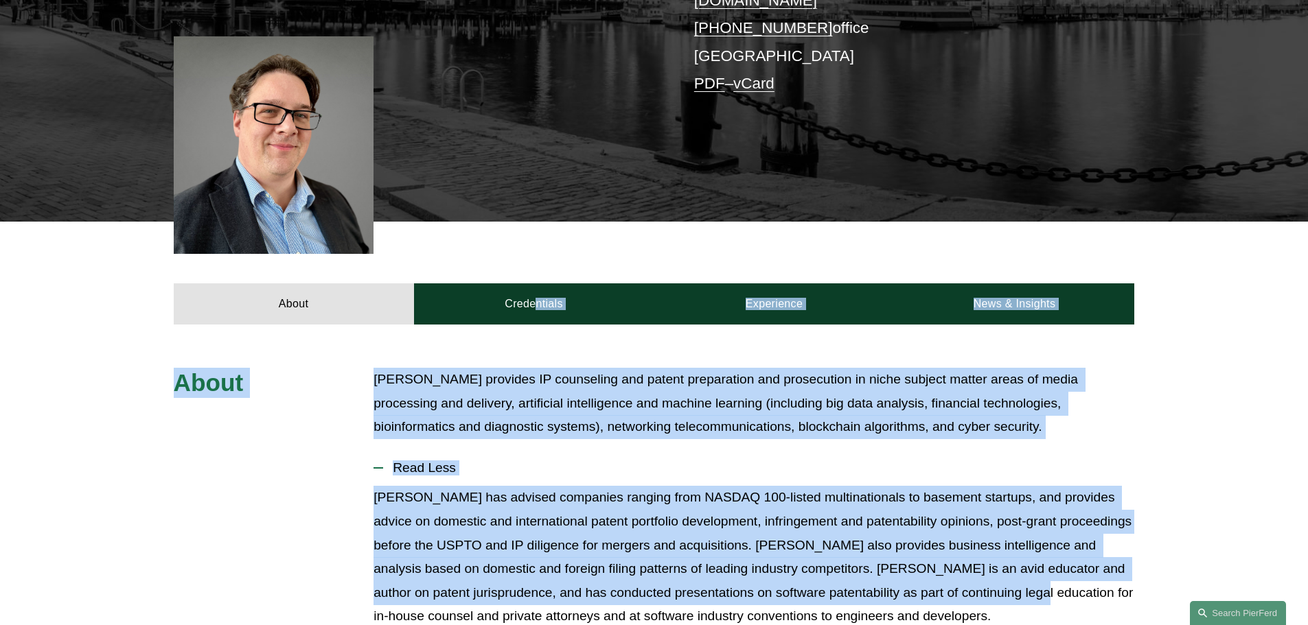
drag, startPoint x: 983, startPoint y: 570, endPoint x: 476, endPoint y: 266, distance: 590.8
click at [494, 399] on p "Daniel provides IP counseling and patent preparation and prosecution in niche s…" at bounding box center [753, 403] width 761 height 71
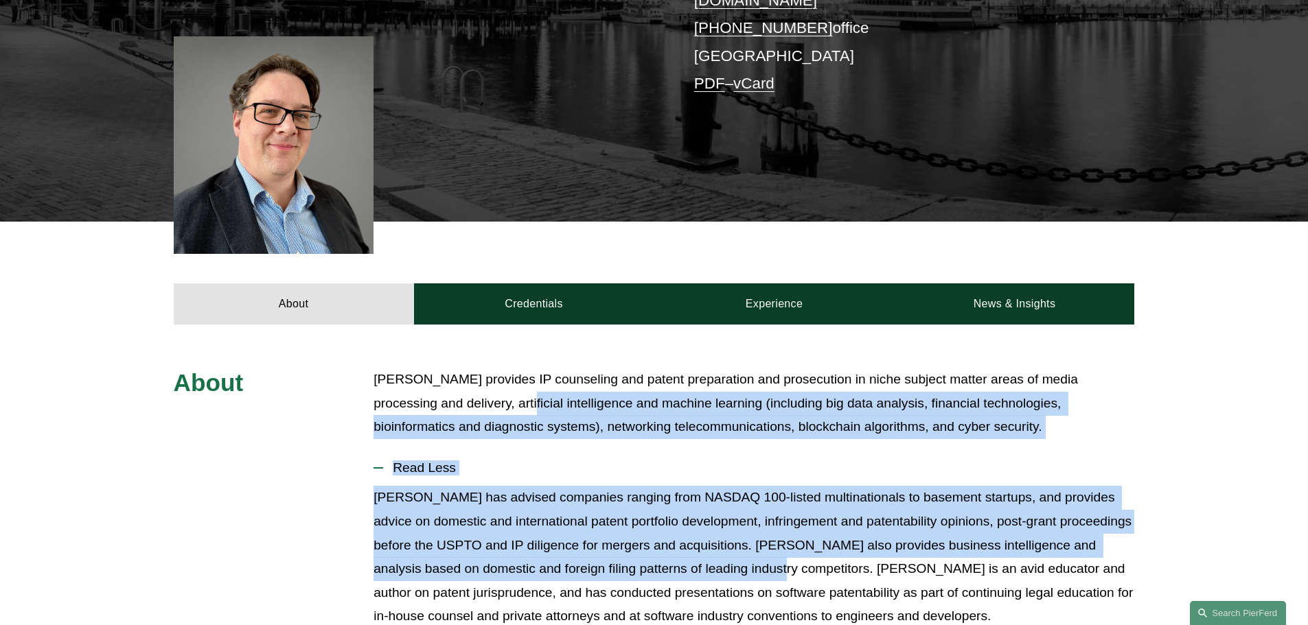
drag, startPoint x: 691, startPoint y: 544, endPoint x: 716, endPoint y: 557, distance: 28.5
click at [716, 553] on p "Daniel has advised companies ranging from NASDAQ 100-listed multinationals to b…" at bounding box center [753, 557] width 761 height 142
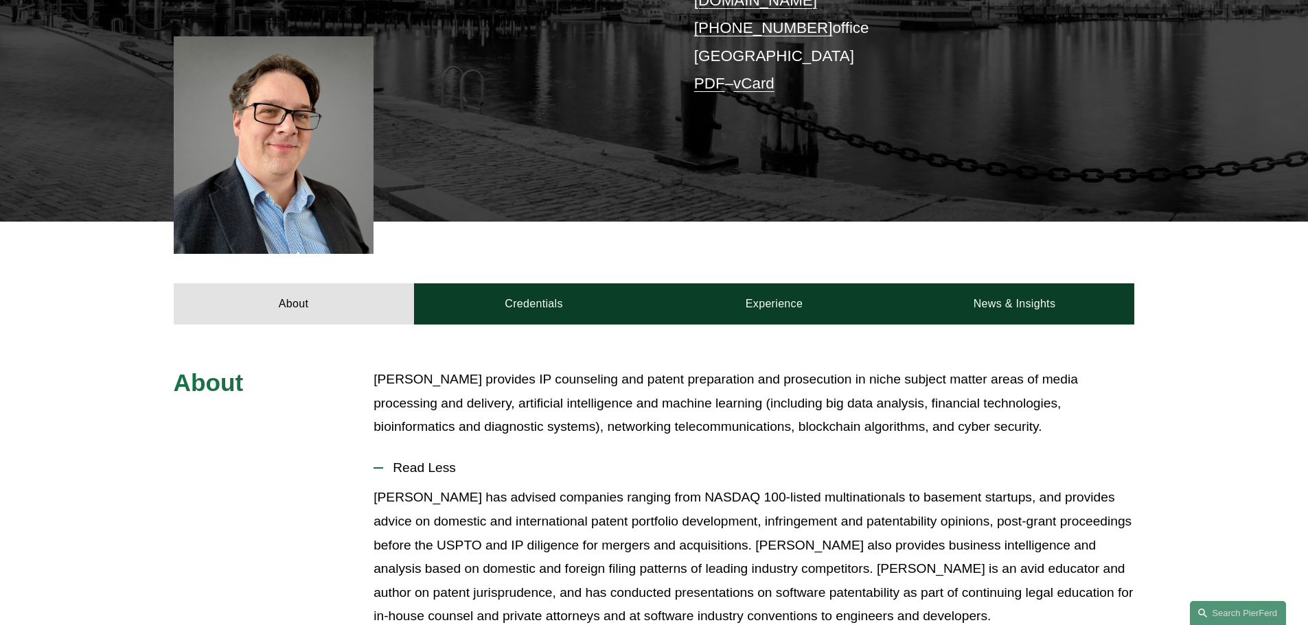
scroll to position [549, 0]
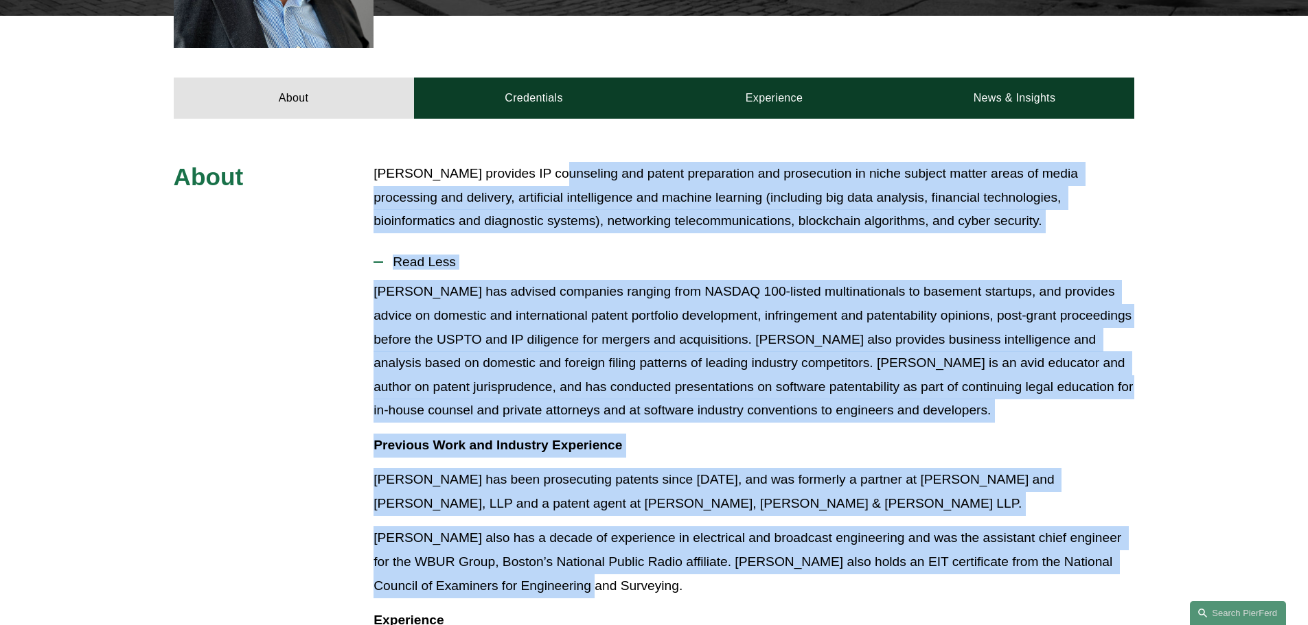
drag, startPoint x: 719, startPoint y: 566, endPoint x: 537, endPoint y: 117, distance: 484.1
click at [528, 213] on p "Daniel provides IP counseling and patent preparation and prosecution in niche s…" at bounding box center [753, 197] width 761 height 71
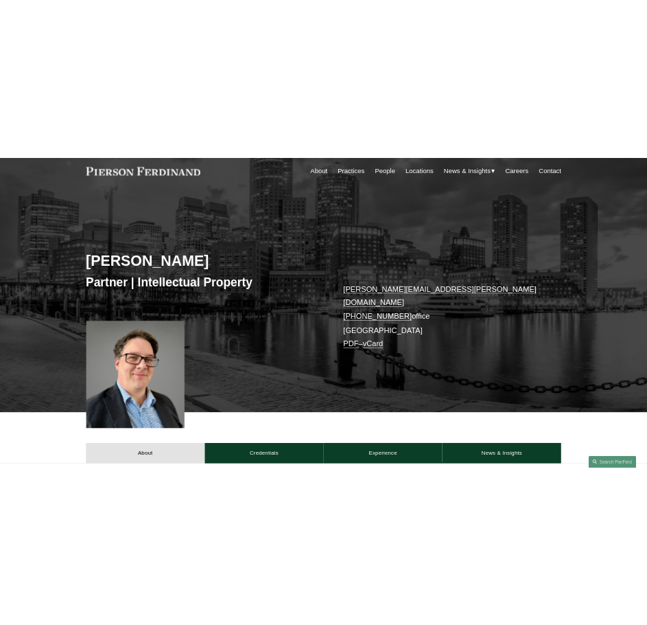
scroll to position [0, 0]
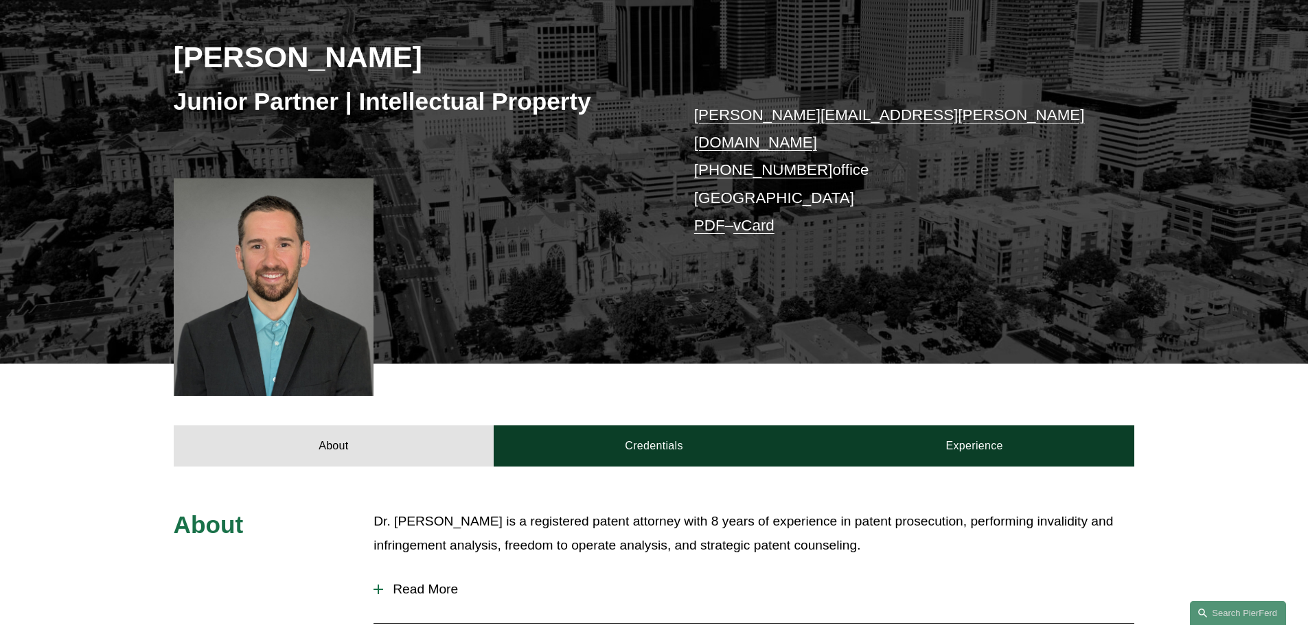
scroll to position [412, 0]
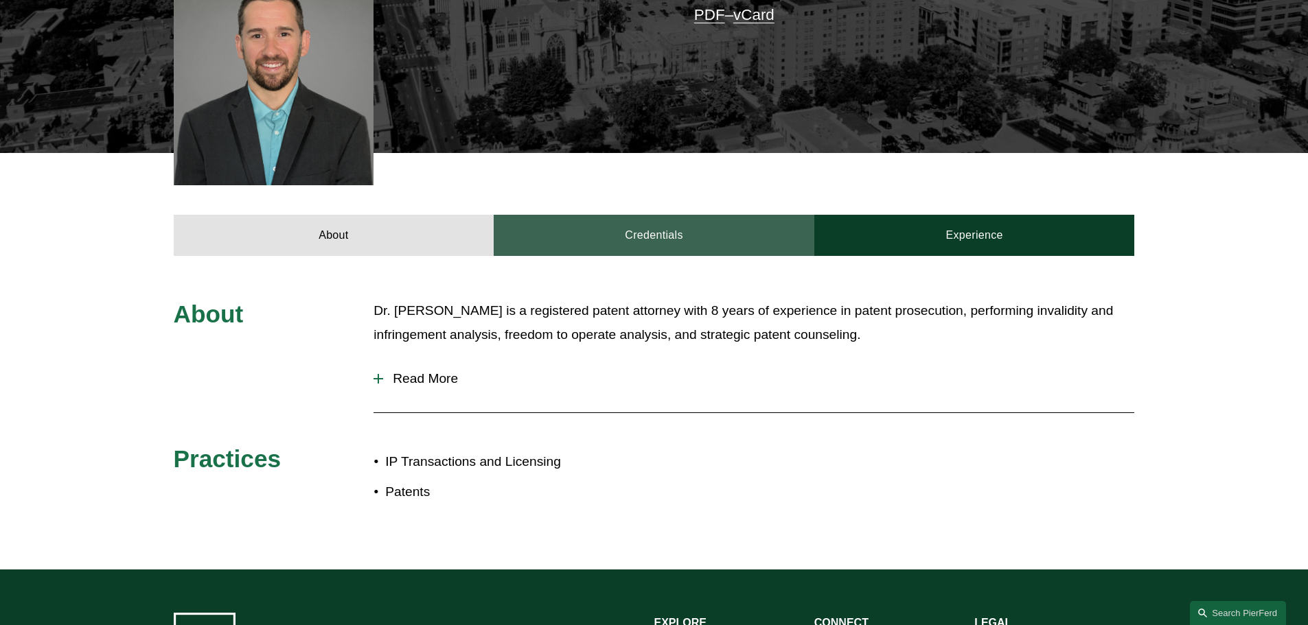
click at [594, 235] on link "Credentials" at bounding box center [654, 235] width 321 height 41
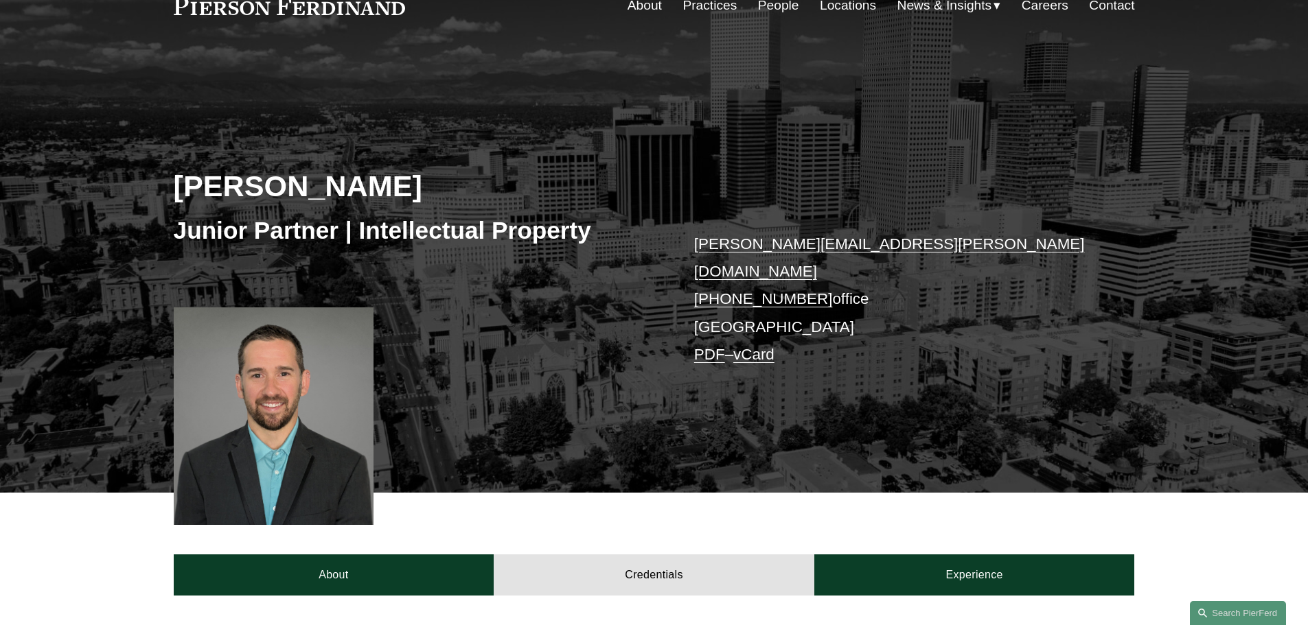
scroll to position [0, 0]
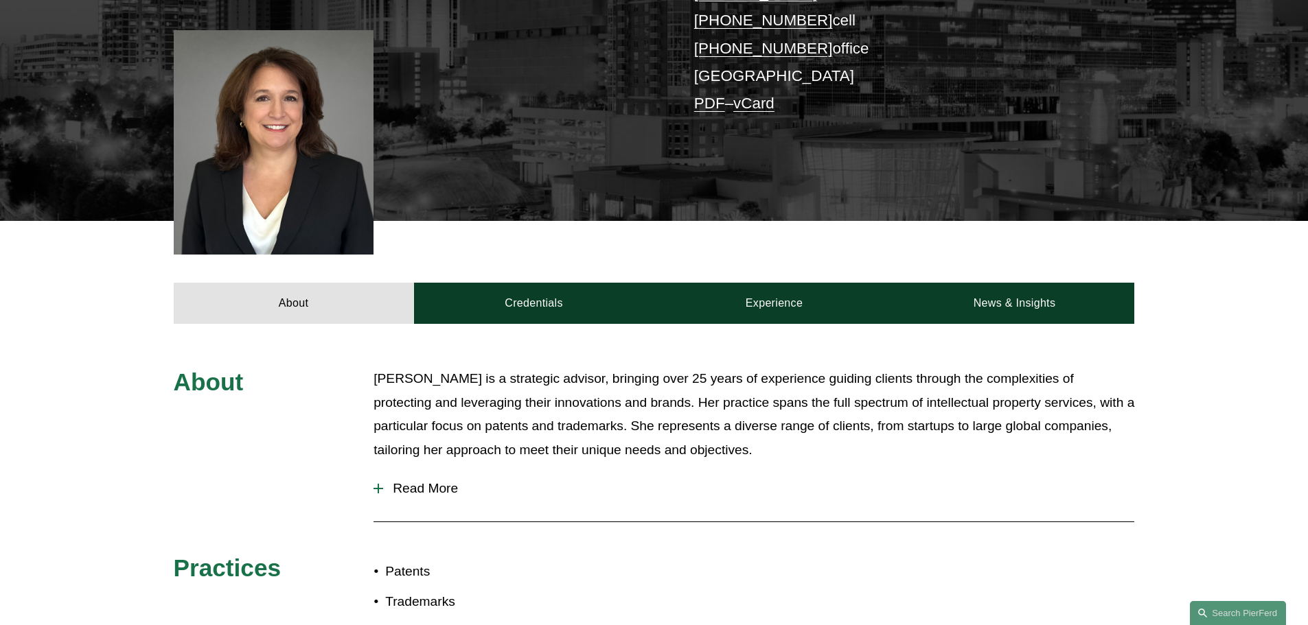
scroll to position [549, 0]
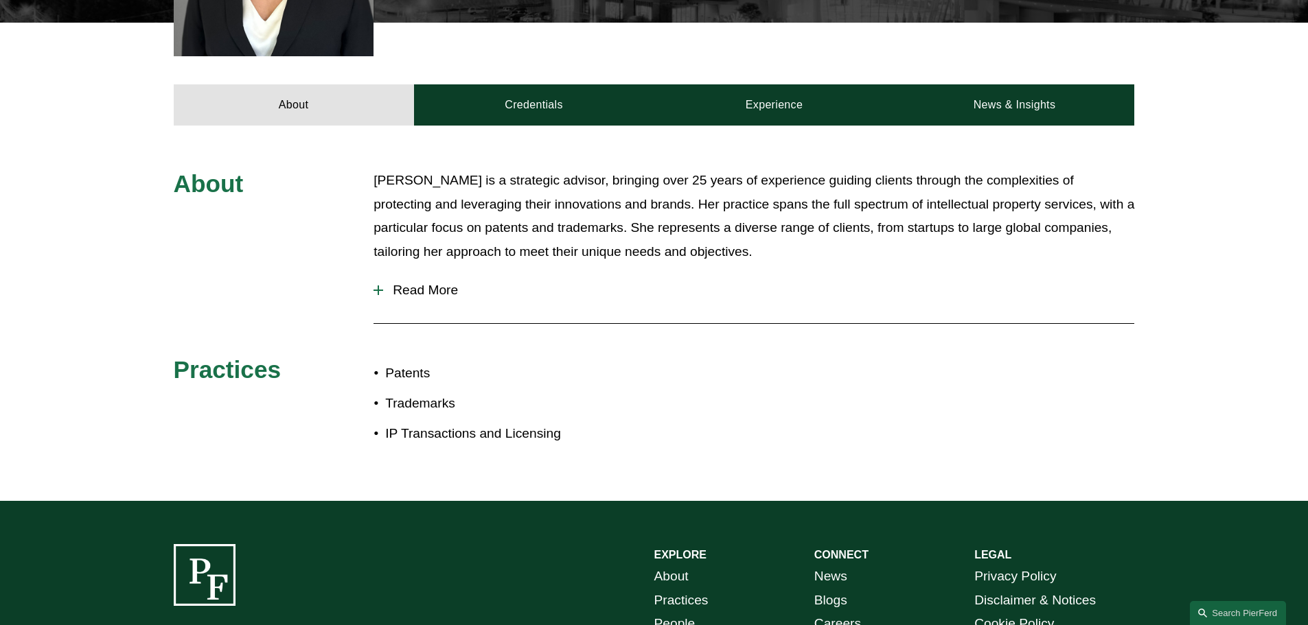
click at [437, 272] on button "Read More" at bounding box center [753, 290] width 761 height 36
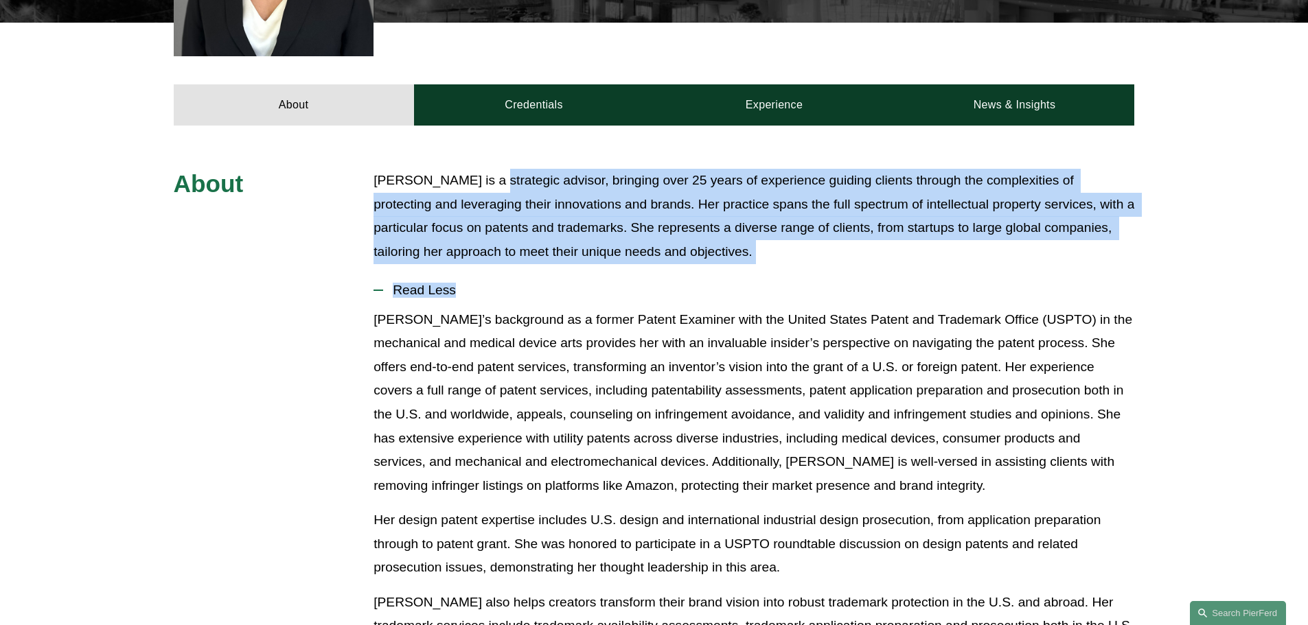
drag, startPoint x: 492, startPoint y: 166, endPoint x: 752, endPoint y: 298, distance: 291.6
click at [732, 287] on div "About [PERSON_NAME] is a strategic advisor, bringing over 25 years of experienc…" at bounding box center [654, 587] width 1308 height 836
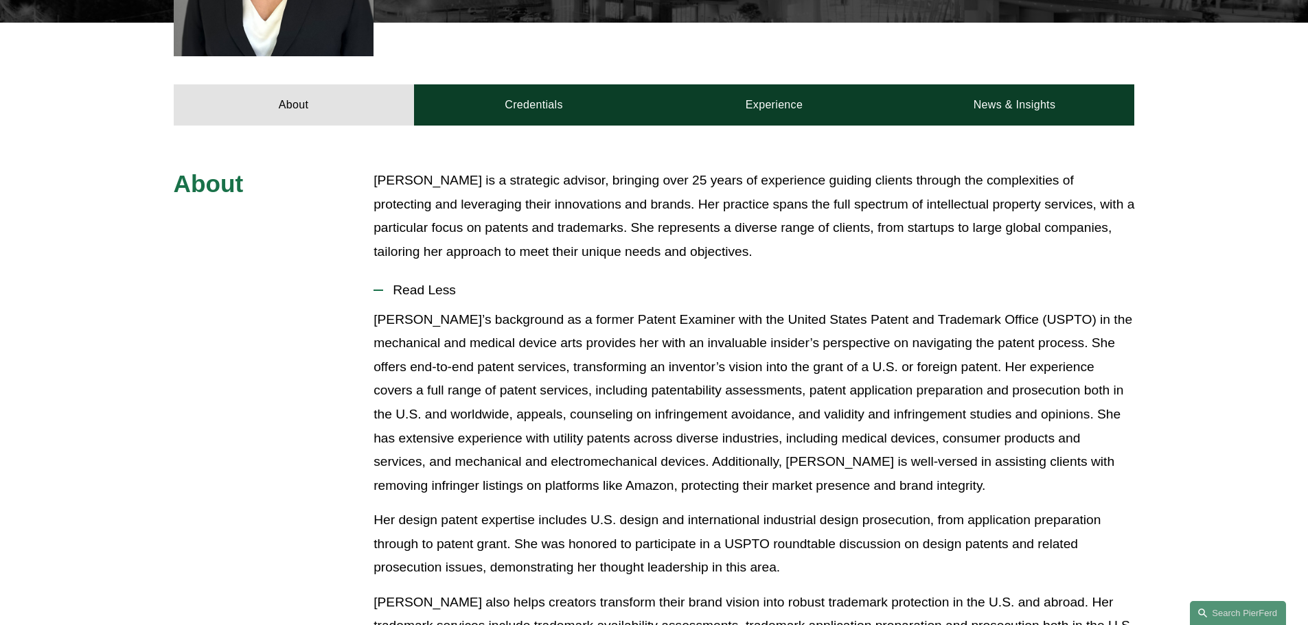
click at [763, 308] on p "[PERSON_NAME]’s background as a former Patent Examiner with the United States P…" at bounding box center [753, 403] width 761 height 190
click at [890, 509] on p "Her design patent expertise includes U.S. design and international industrial d…" at bounding box center [753, 544] width 761 height 71
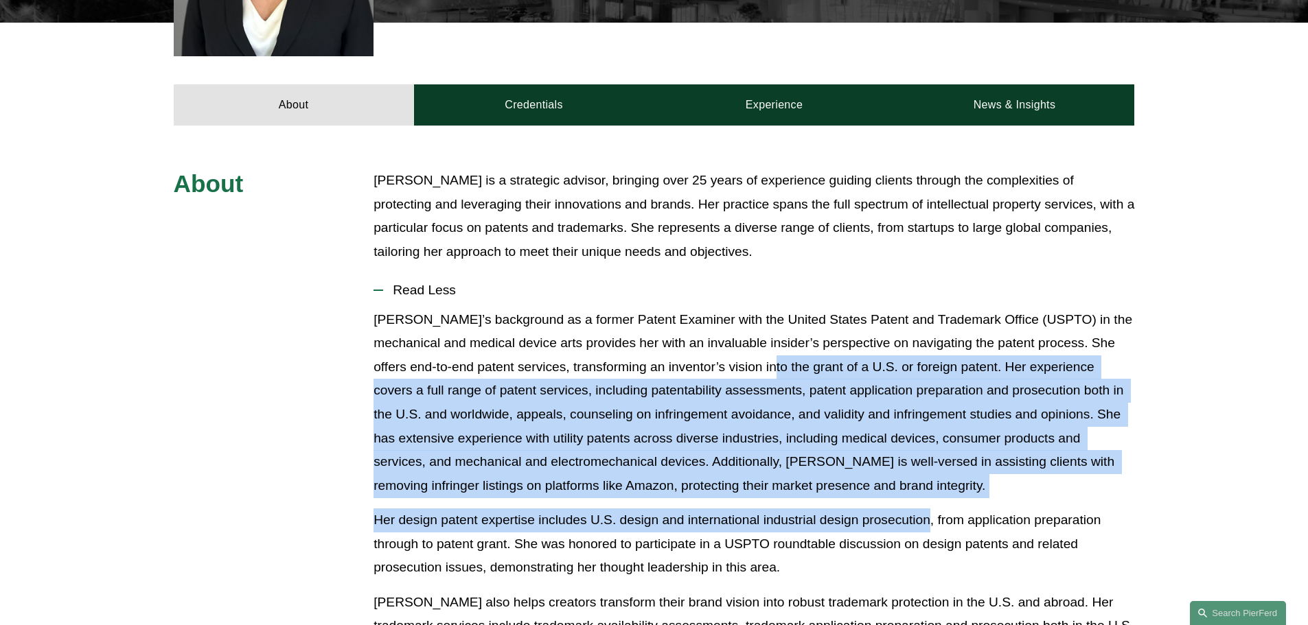
drag, startPoint x: 890, startPoint y: 509, endPoint x: 821, endPoint y: 338, distance: 185.1
click at [825, 348] on div "[PERSON_NAME]’s background as a former Patent Examiner with the United States P…" at bounding box center [753, 584] width 761 height 553
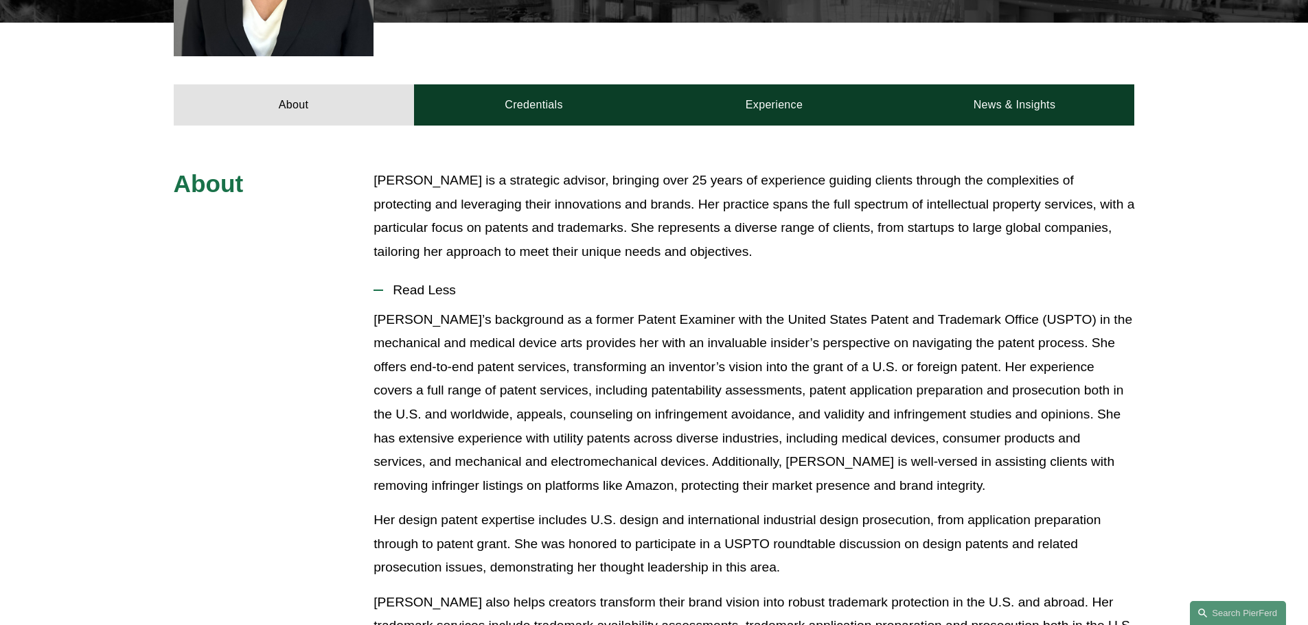
click at [813, 318] on p "[PERSON_NAME]’s background as a former Patent Examiner with the United States P…" at bounding box center [753, 403] width 761 height 190
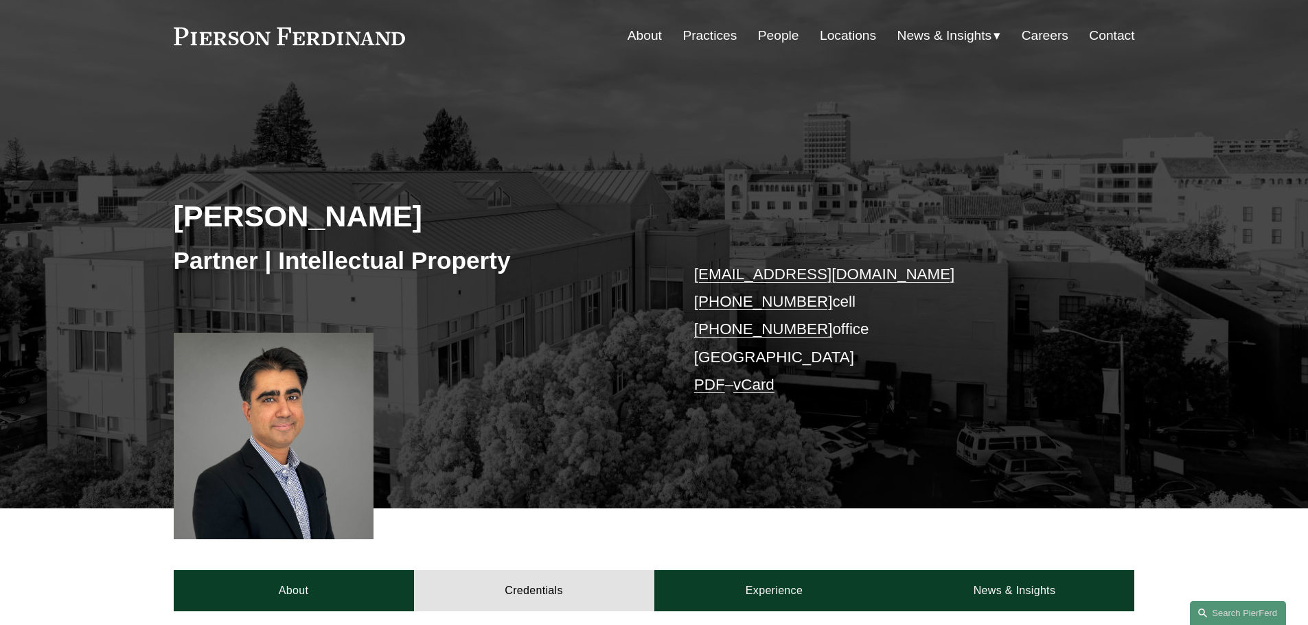
scroll to position [33, 0]
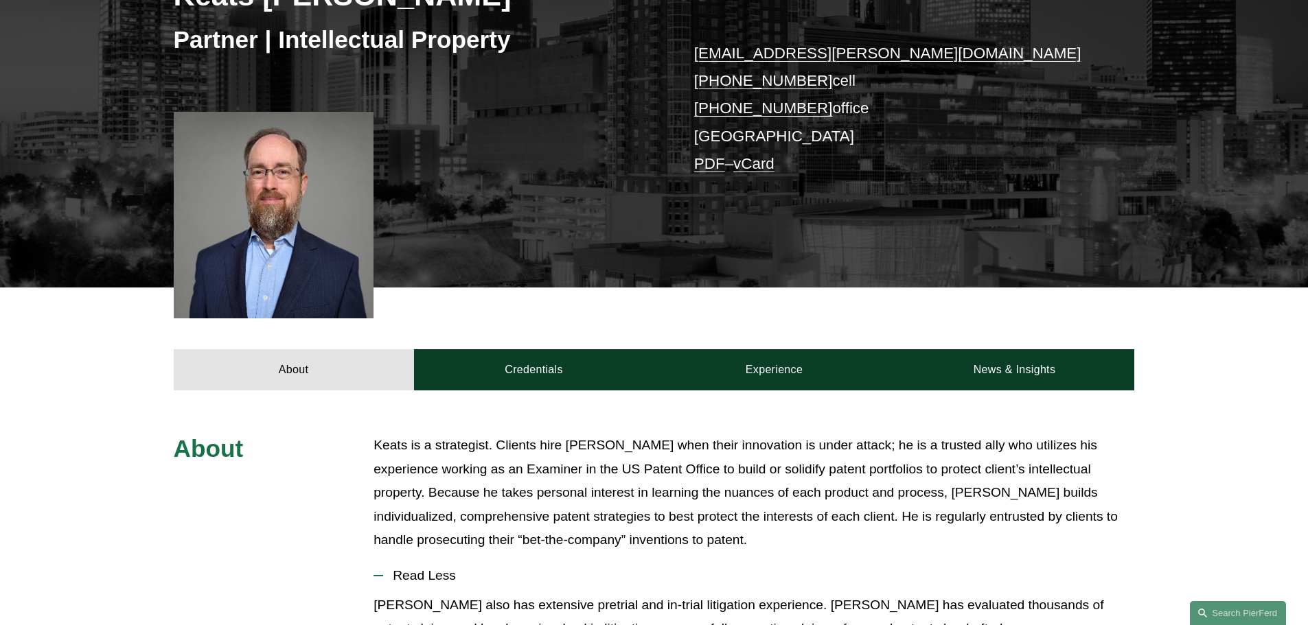
scroll to position [412, 0]
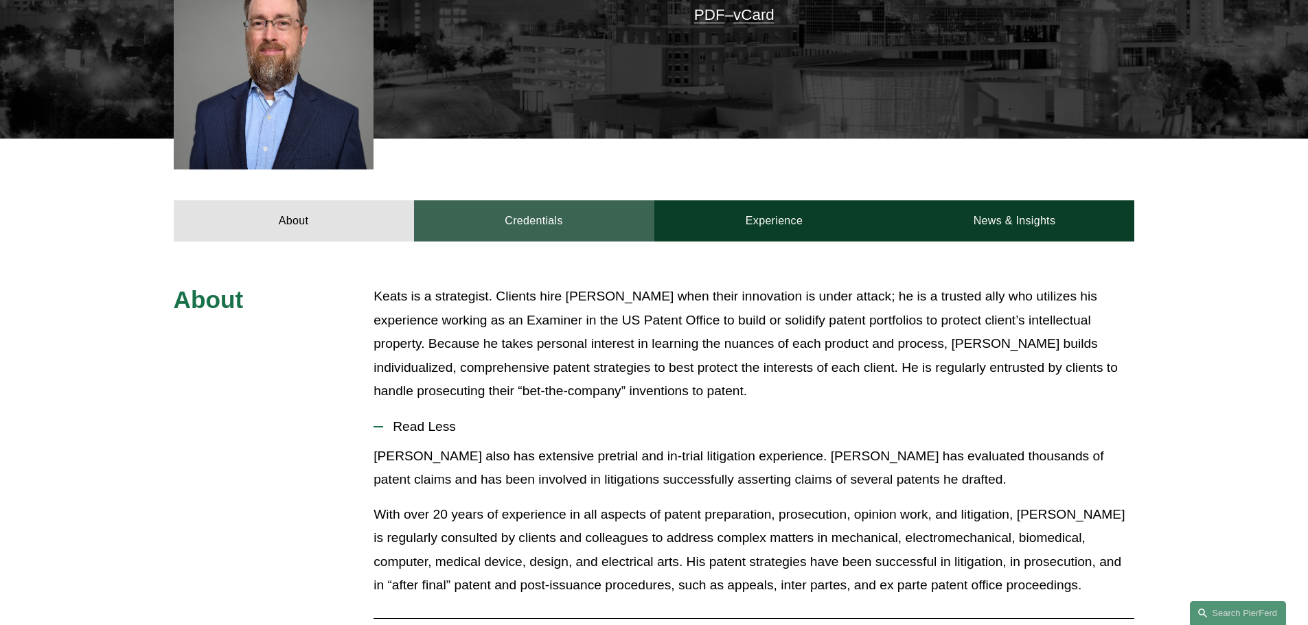
click at [495, 229] on link "Credentials" at bounding box center [534, 220] width 240 height 41
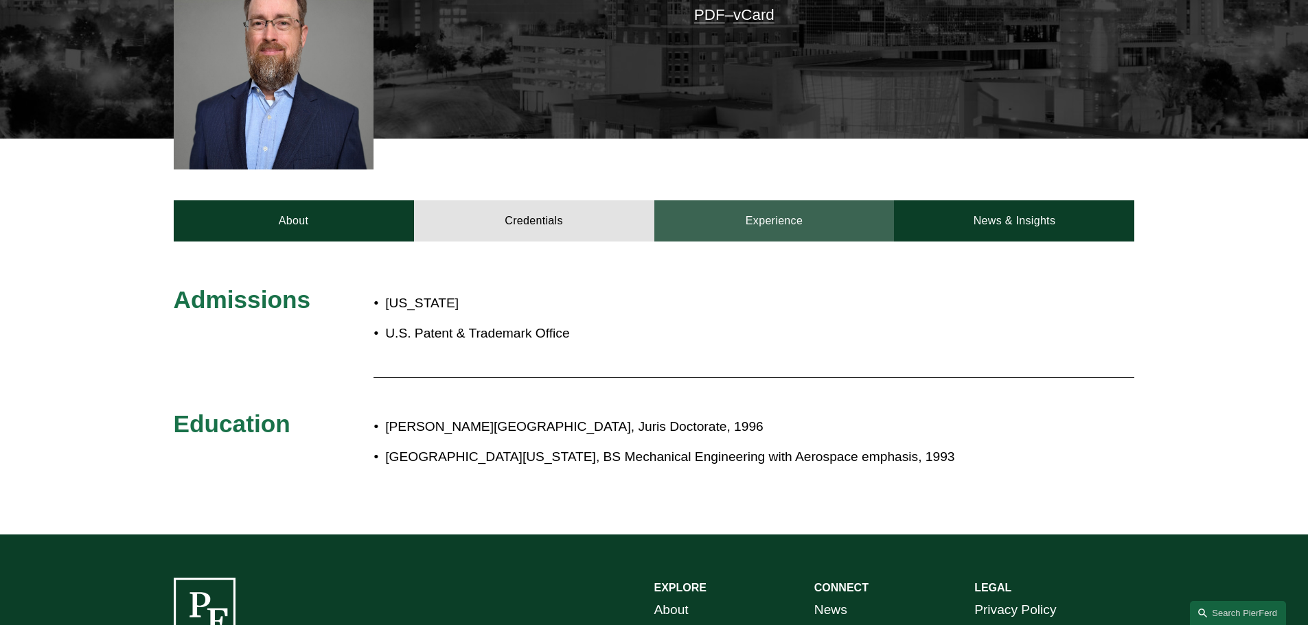
click at [743, 224] on link "Experience" at bounding box center [774, 220] width 240 height 41
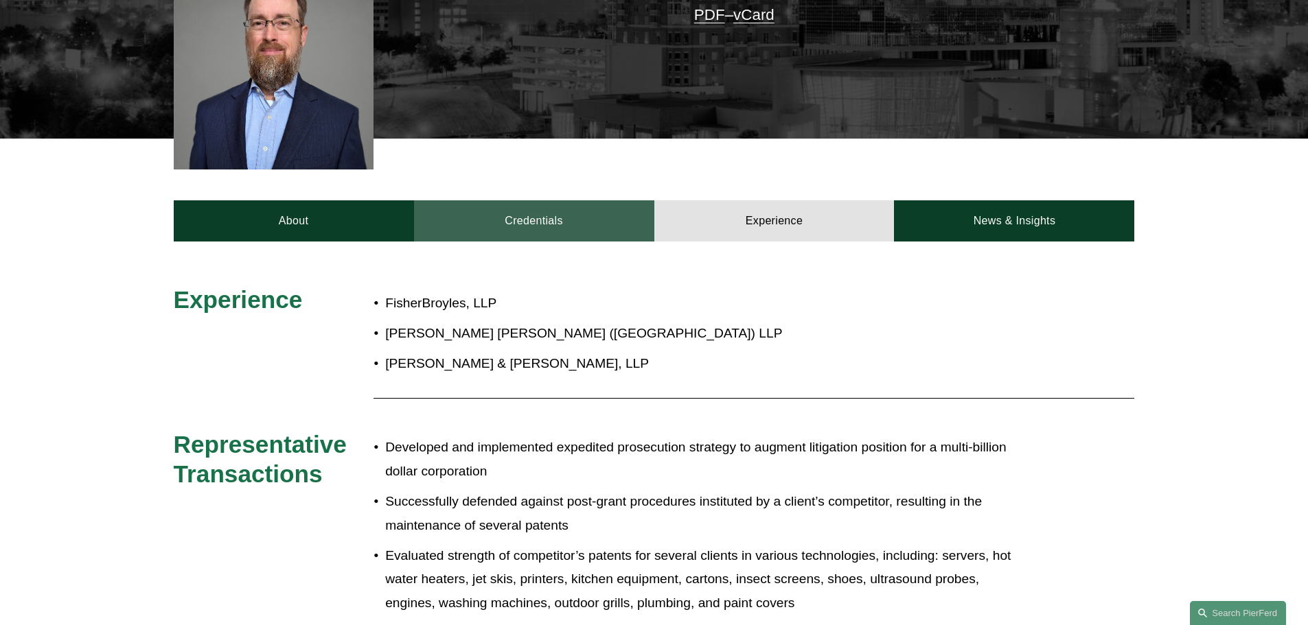
click at [536, 229] on link "Credentials" at bounding box center [534, 220] width 240 height 41
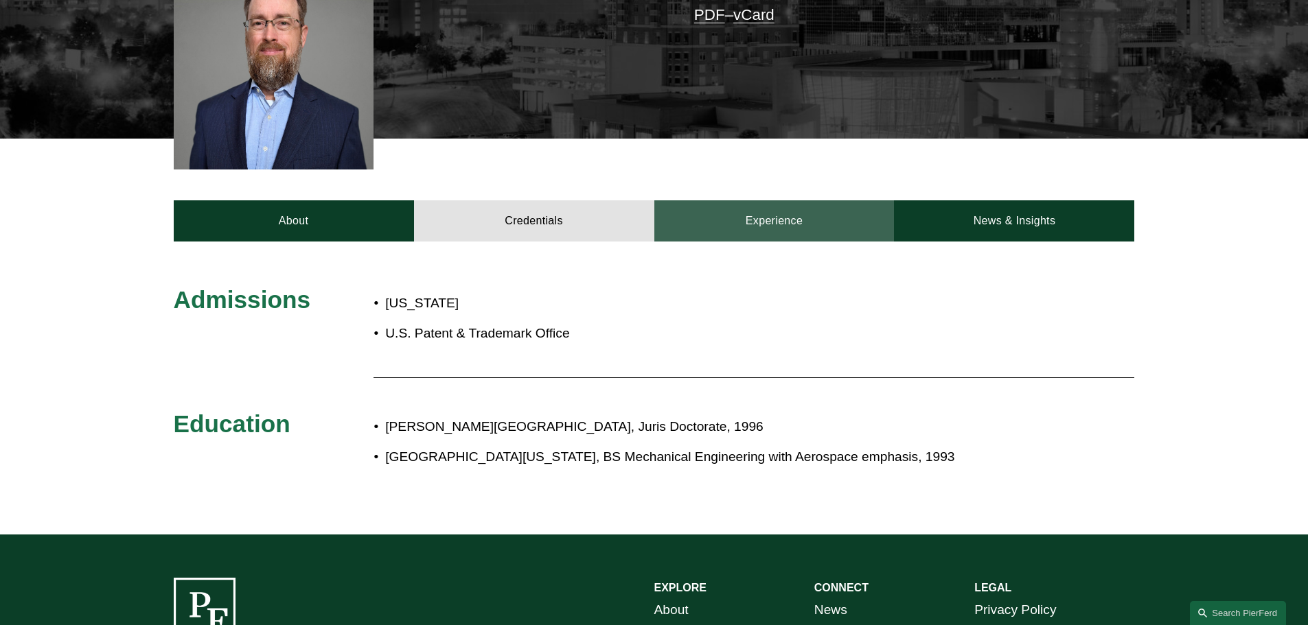
drag, startPoint x: 813, startPoint y: 225, endPoint x: 734, endPoint y: 218, distance: 79.2
click at [734, 218] on link "Experience" at bounding box center [774, 220] width 240 height 41
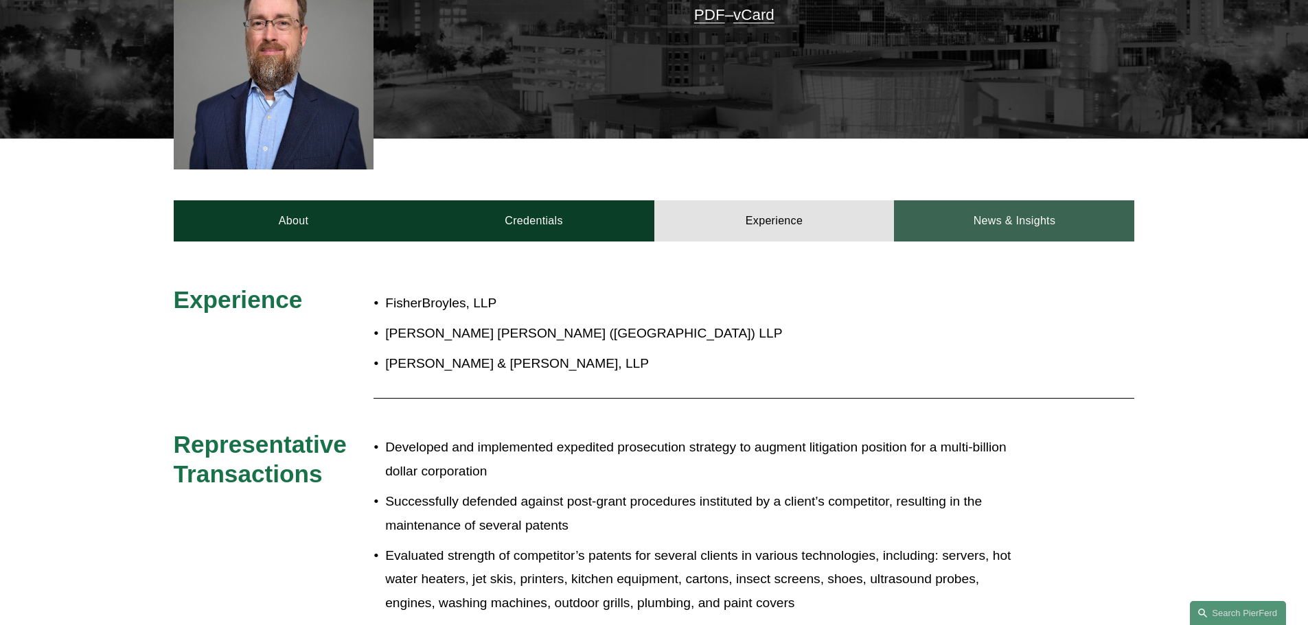
click at [944, 226] on link "News & Insights" at bounding box center [1014, 220] width 240 height 41
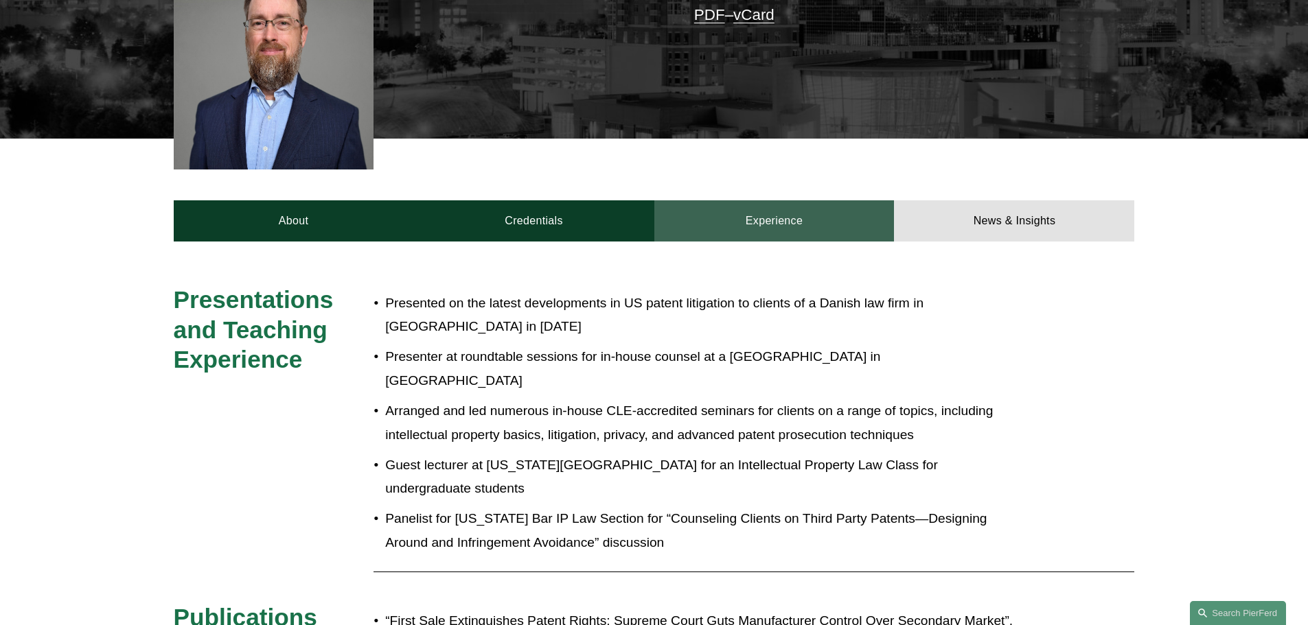
click at [782, 221] on link "Experience" at bounding box center [774, 220] width 240 height 41
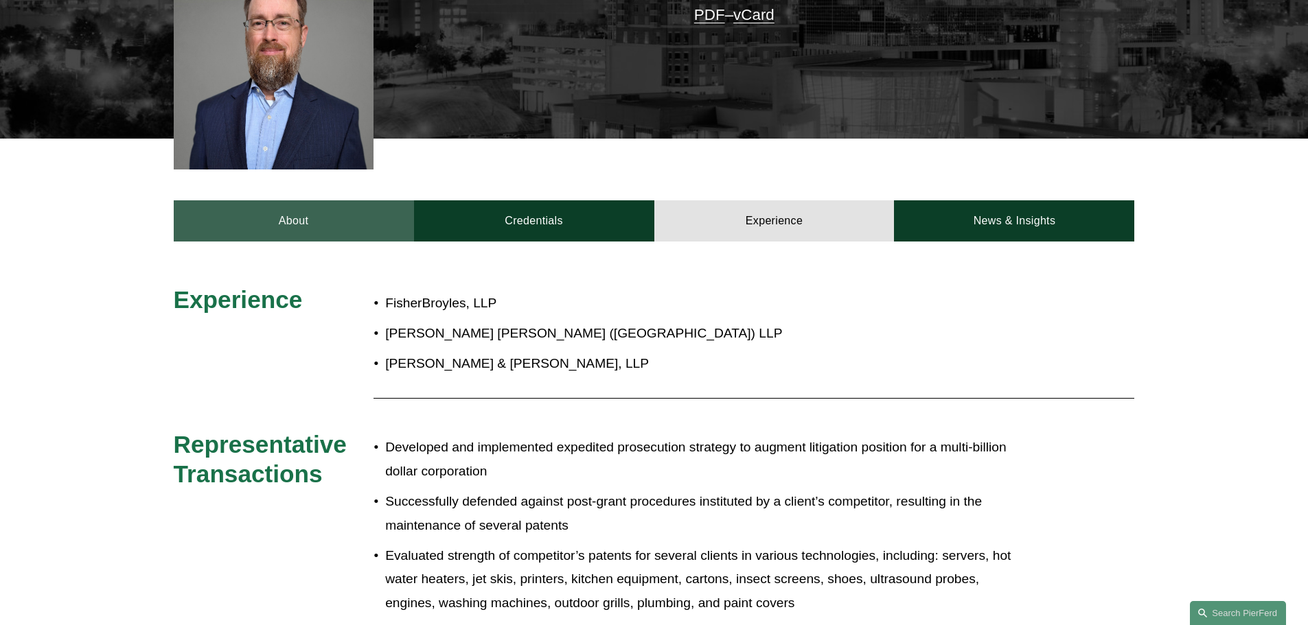
click at [278, 222] on link "About" at bounding box center [294, 220] width 240 height 41
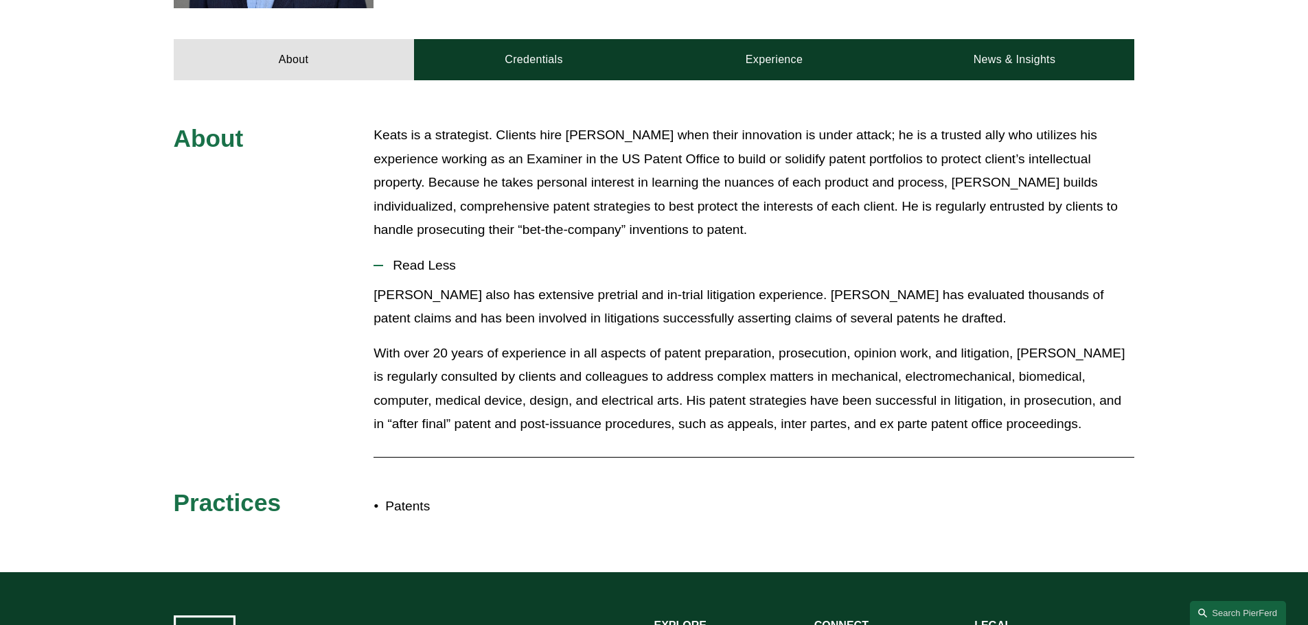
scroll to position [618, 0]
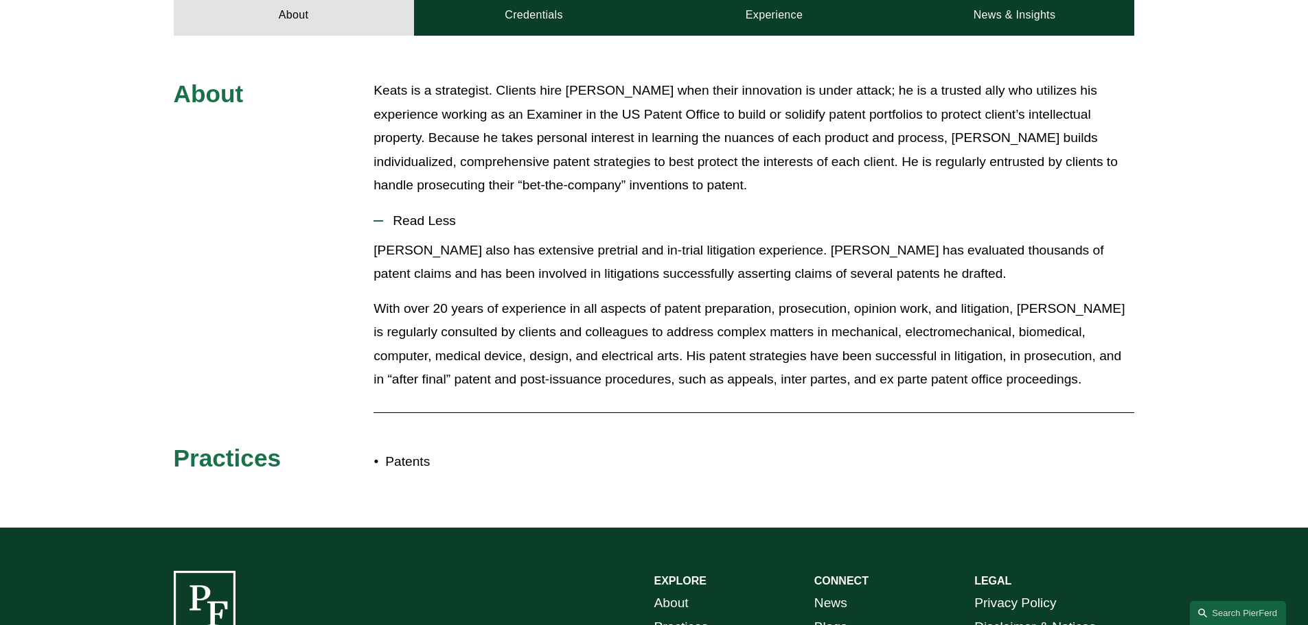
drag, startPoint x: 872, startPoint y: 266, endPoint x: 1039, endPoint y: 408, distance: 218.6
click at [993, 395] on li "Read Less [PERSON_NAME] also has extensive pretrial and in-trial litigation exp…" at bounding box center [753, 302] width 761 height 199
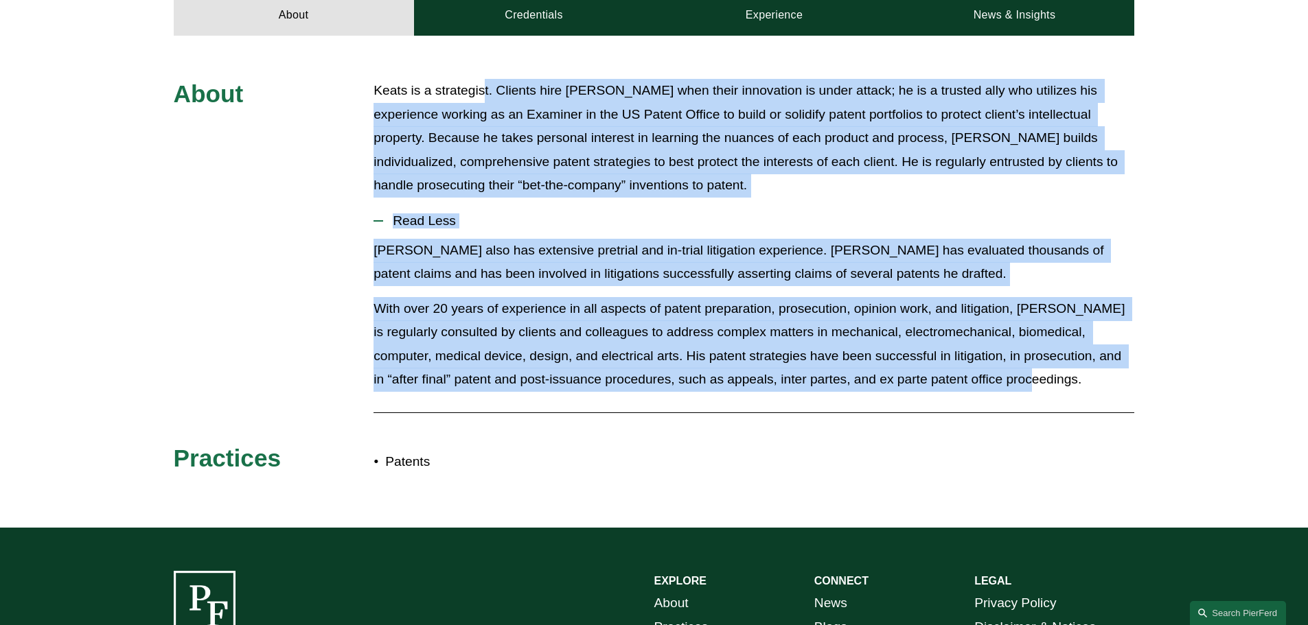
drag, startPoint x: 1007, startPoint y: 369, endPoint x: 486, endPoint y: 89, distance: 591.1
click at [486, 89] on div "About Keats is a strategist. Clients hire [PERSON_NAME] when their innovation i…" at bounding box center [654, 282] width 1308 height 406
click at [400, 128] on p "Keats is a strategist. Clients hire [PERSON_NAME] when their innovation is unde…" at bounding box center [753, 138] width 761 height 119
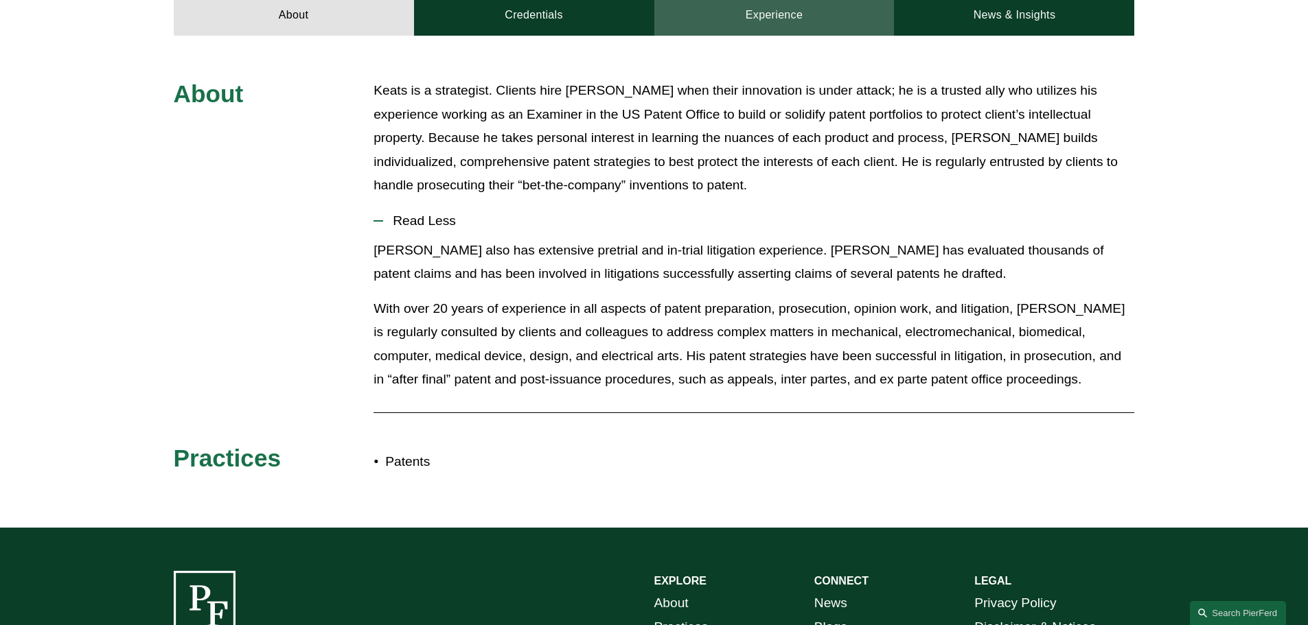
click at [789, 23] on link "Experience" at bounding box center [774, 15] width 240 height 41
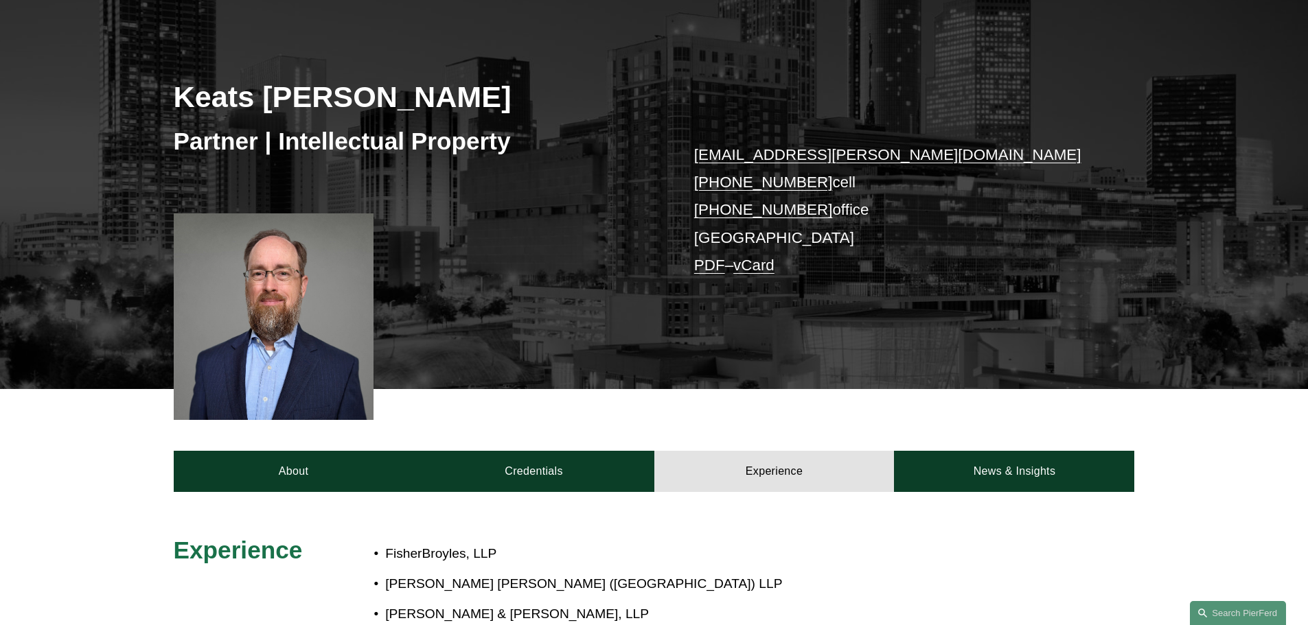
scroll to position [137, 0]
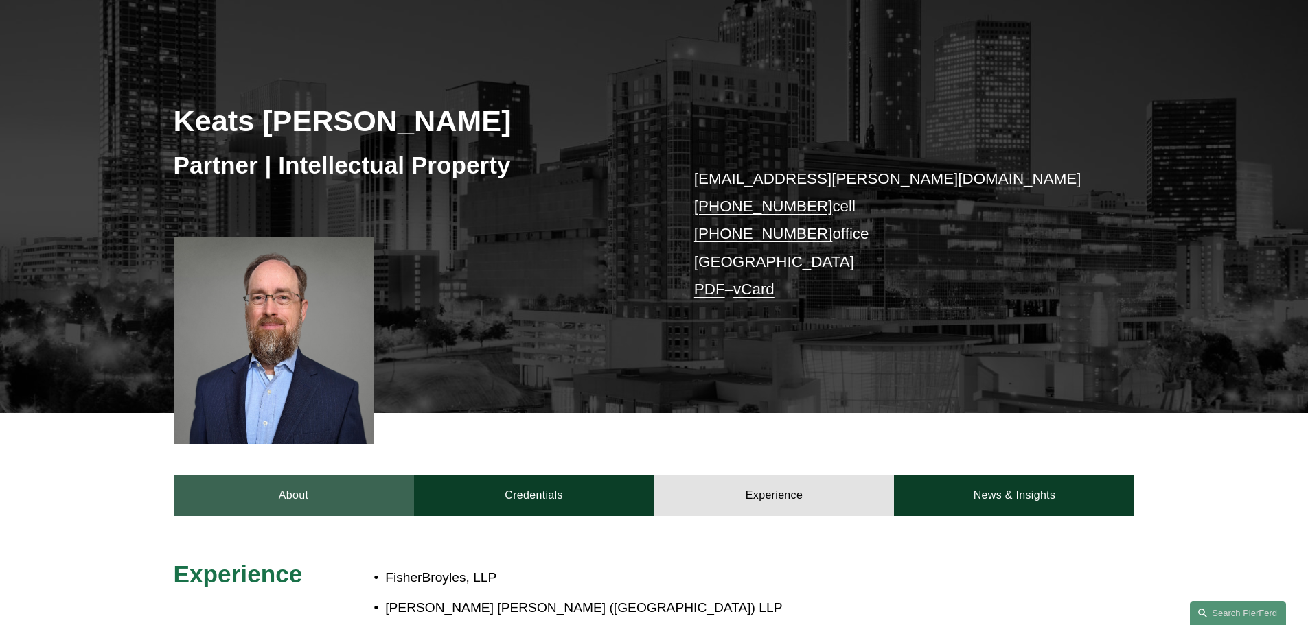
click at [301, 500] on link "About" at bounding box center [294, 495] width 240 height 41
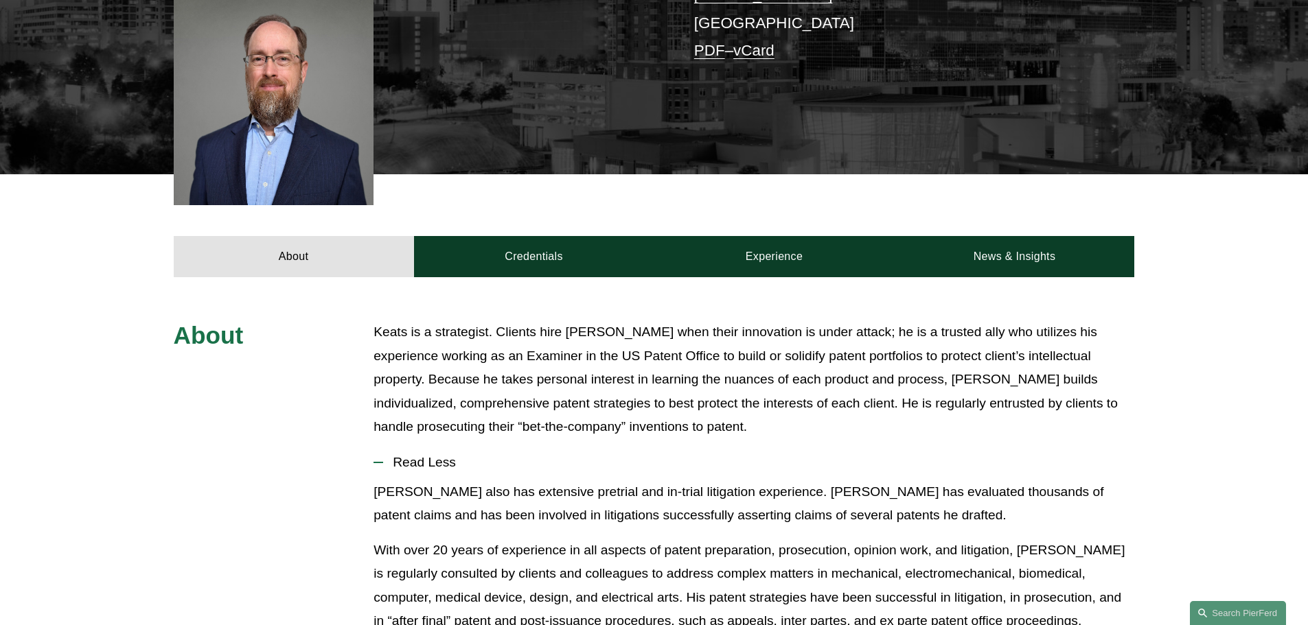
scroll to position [618, 0]
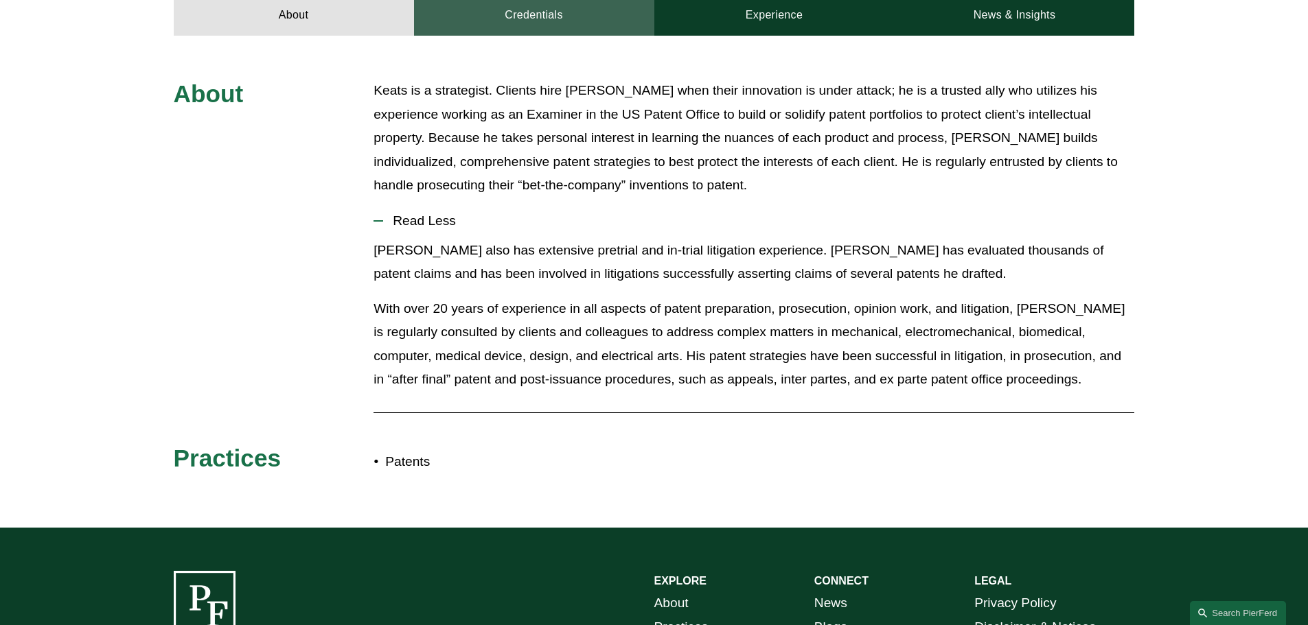
click at [558, 12] on link "Credentials" at bounding box center [534, 15] width 240 height 41
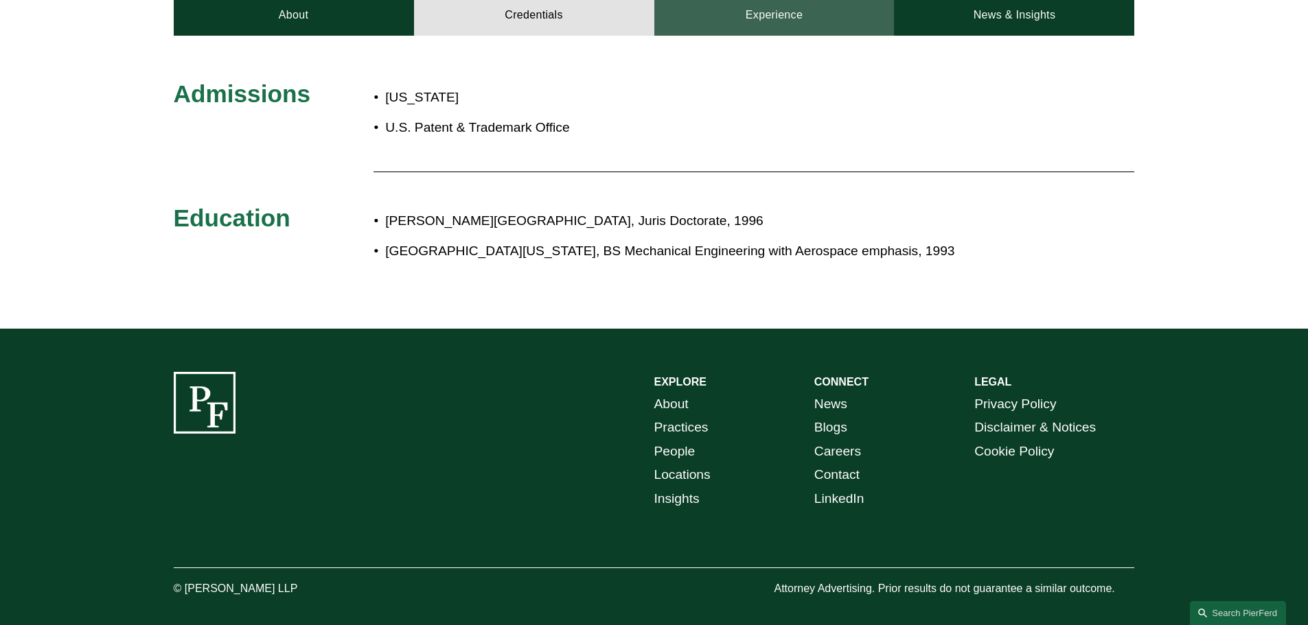
click at [727, 17] on link "Experience" at bounding box center [774, 15] width 240 height 41
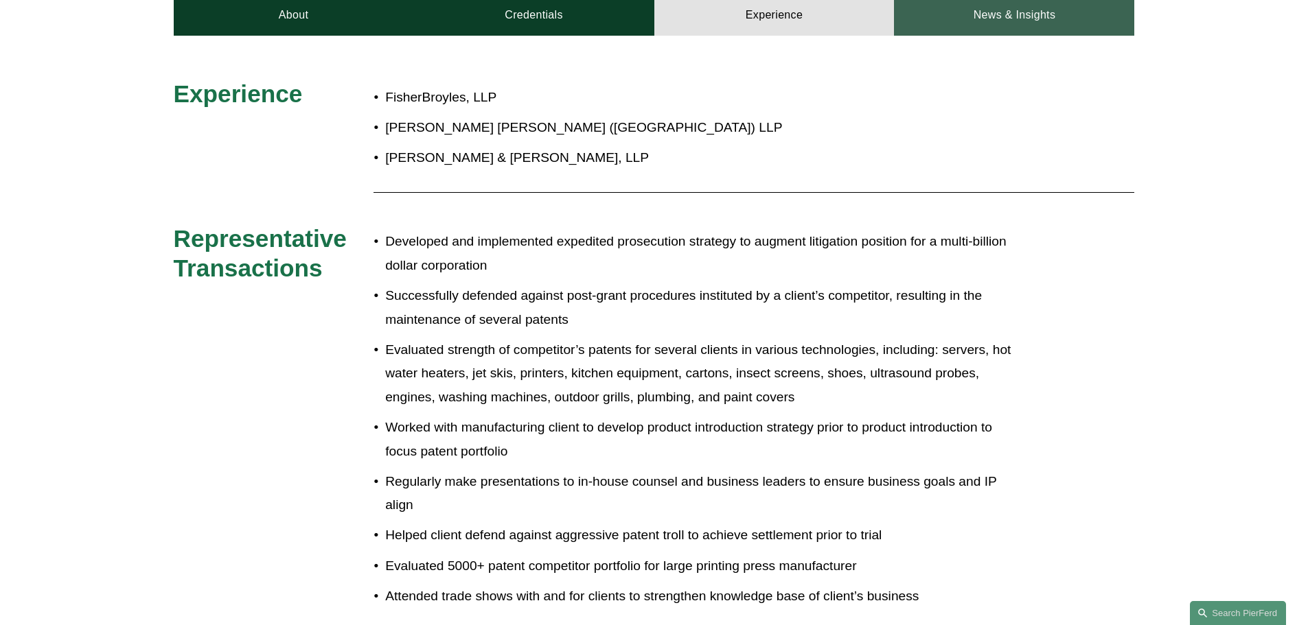
click at [990, 8] on link "News & Insights" at bounding box center [1014, 15] width 240 height 41
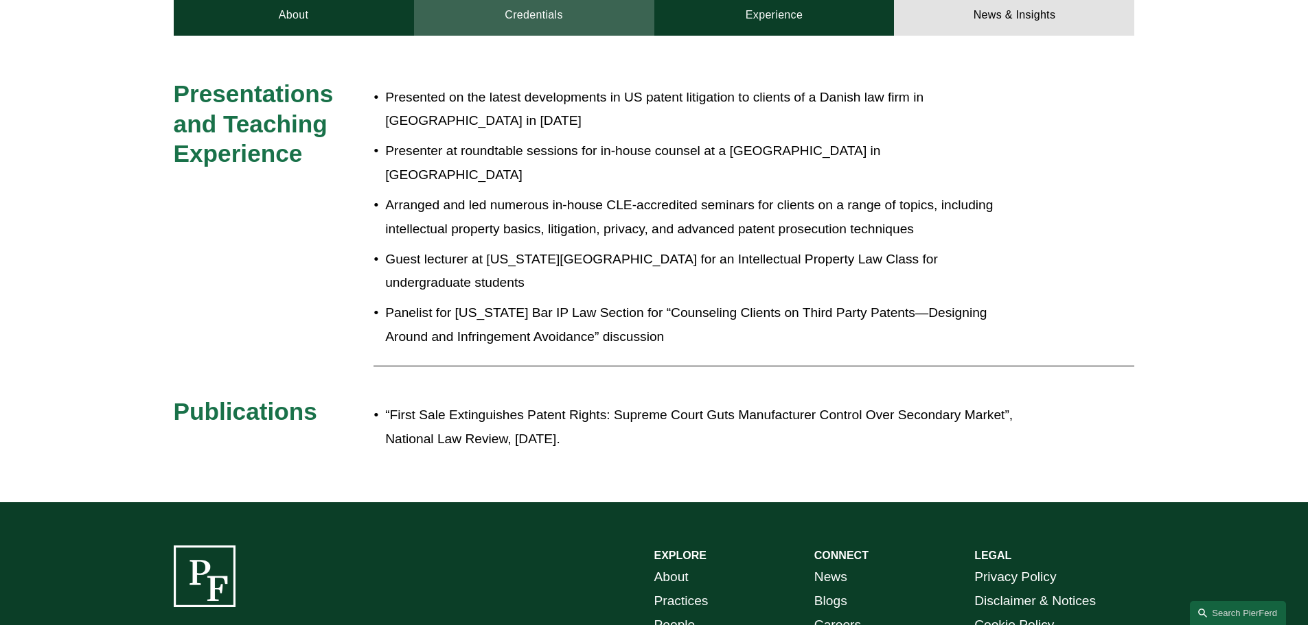
click at [489, 12] on link "Credentials" at bounding box center [534, 15] width 240 height 41
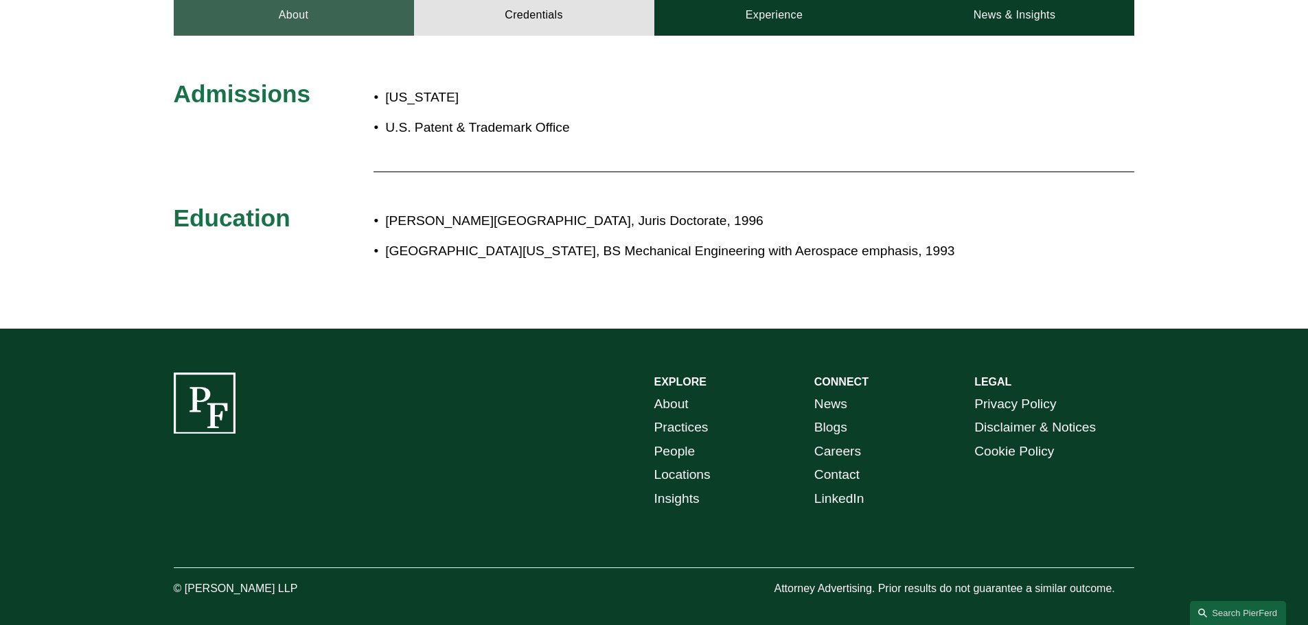
click at [261, 31] on link "About" at bounding box center [294, 15] width 240 height 41
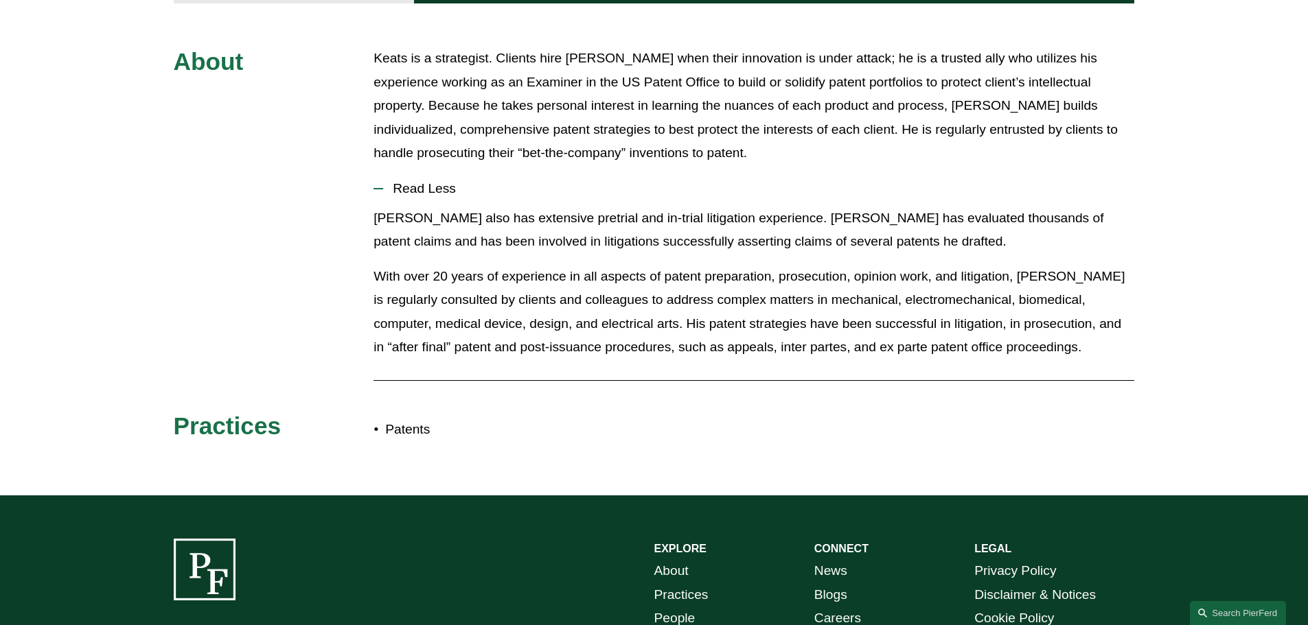
scroll to position [355, 0]
